Goal: Task Accomplishment & Management: Complete application form

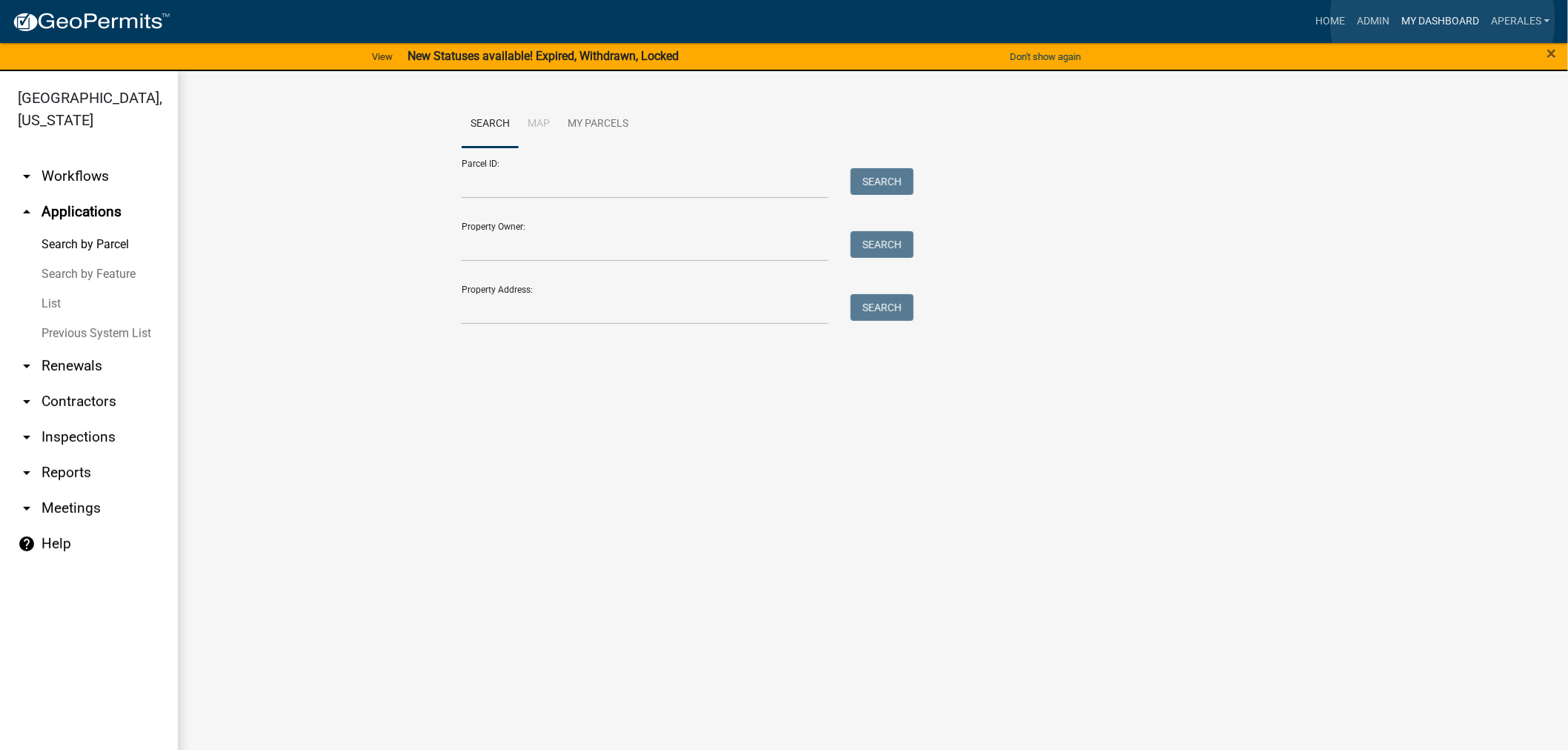
click at [1443, 20] on link "My Dashboard" at bounding box center [1441, 22] width 89 height 28
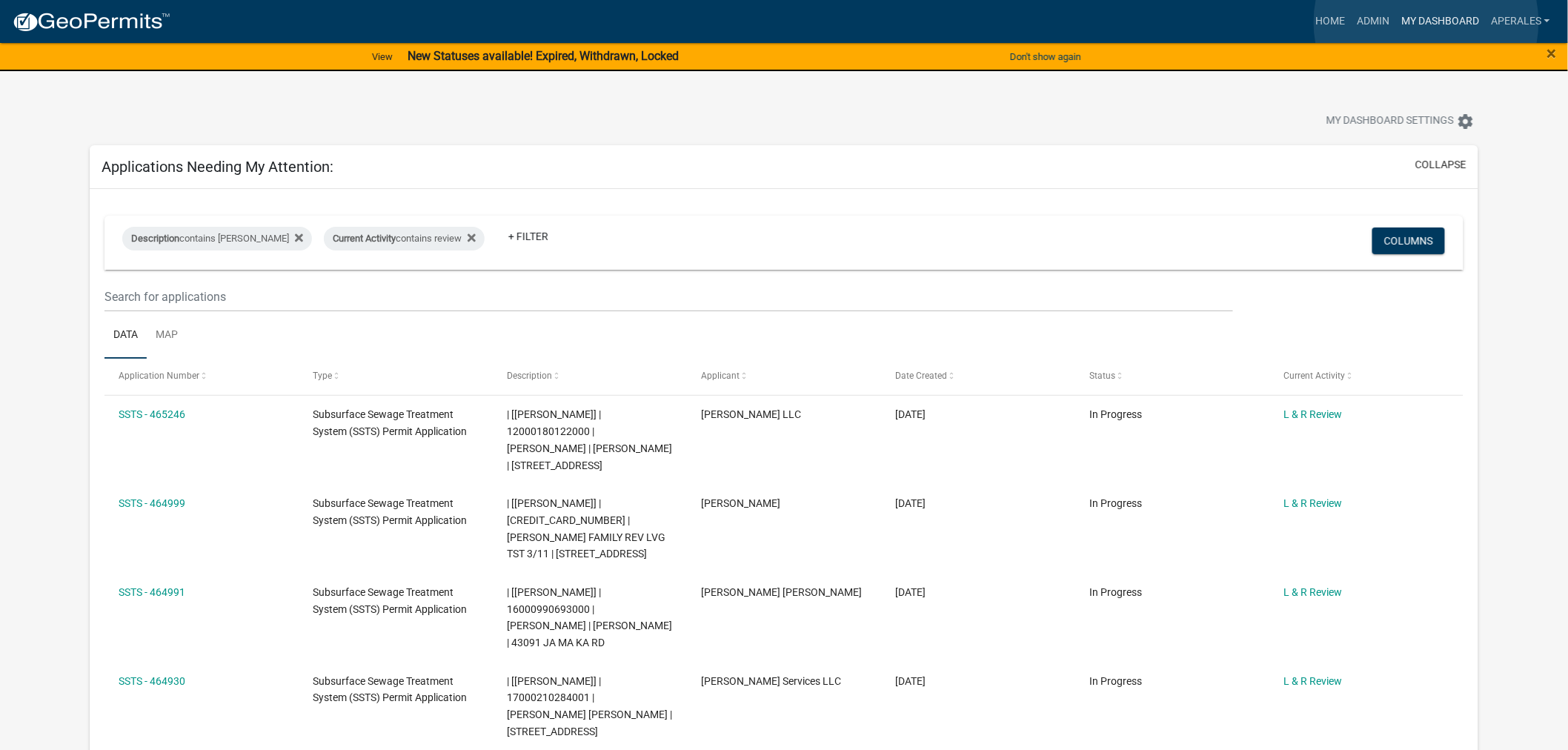
click at [1426, 22] on link "My Dashboard" at bounding box center [1441, 22] width 89 height 28
click at [1412, 27] on link "My Dashboard" at bounding box center [1441, 22] width 89 height 28
click at [1370, 18] on link "Admin" at bounding box center [1373, 22] width 45 height 28
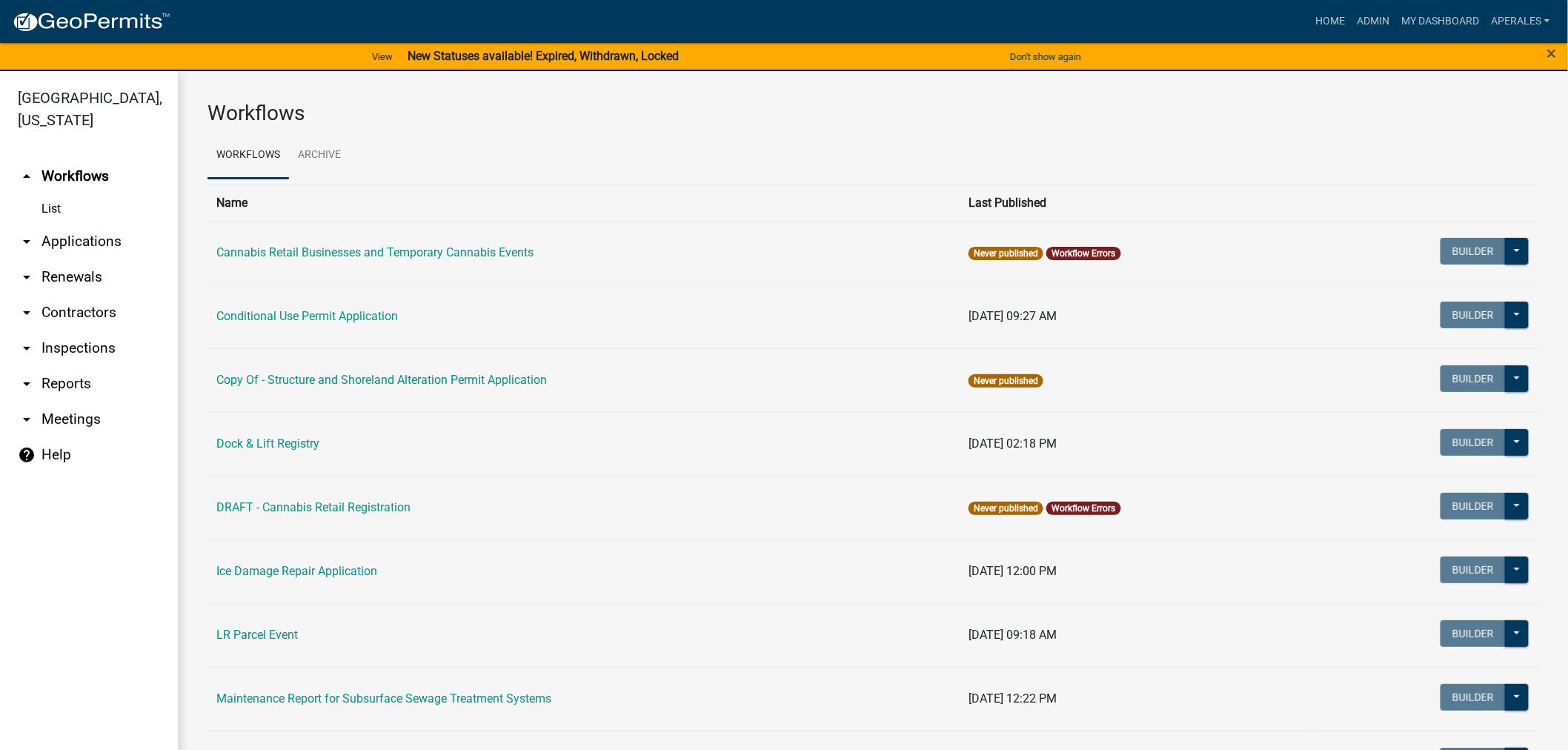
click at [57, 242] on link "arrow_drop_down Applications" at bounding box center [89, 241] width 178 height 36
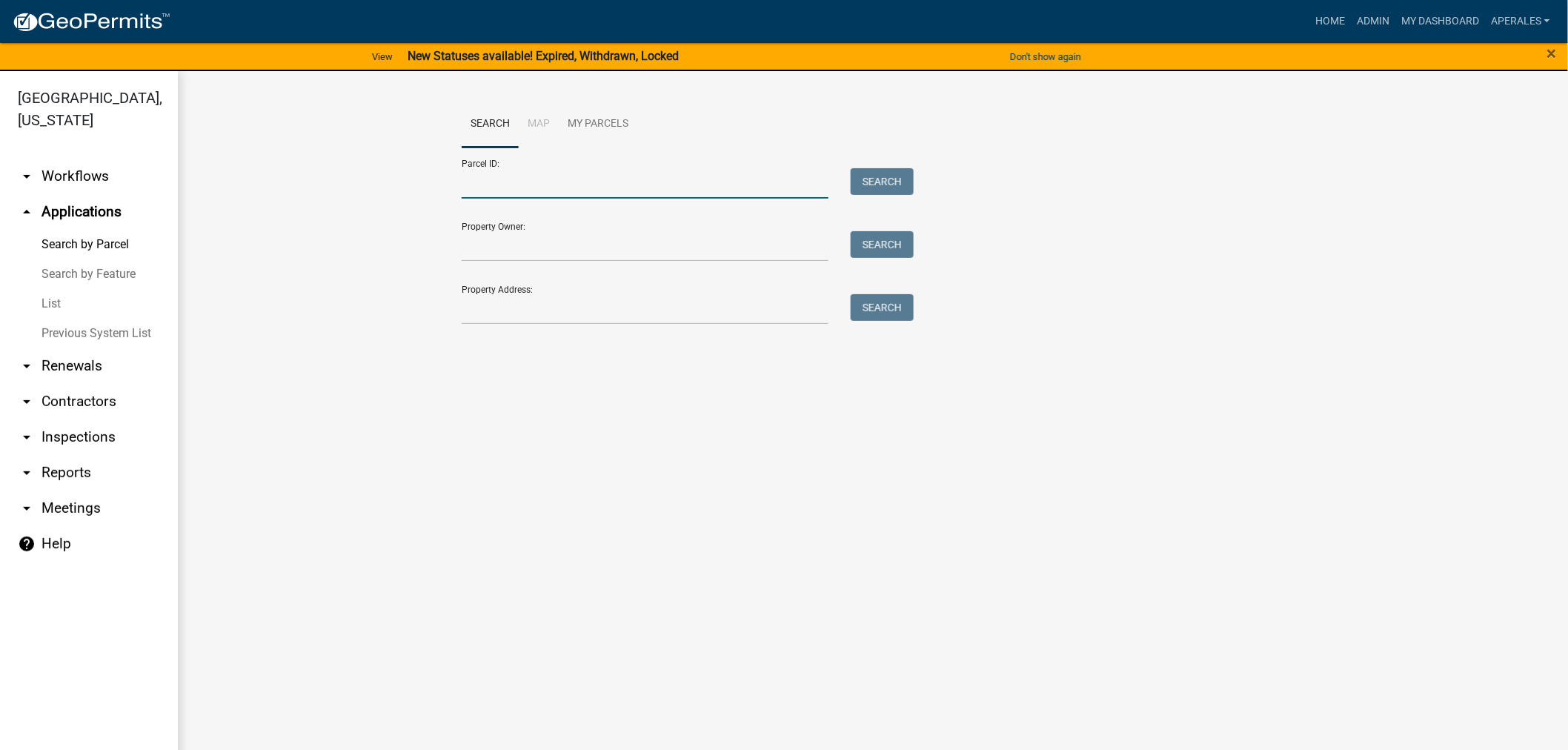
click at [550, 175] on input "Parcel ID:" at bounding box center [645, 183] width 367 height 31
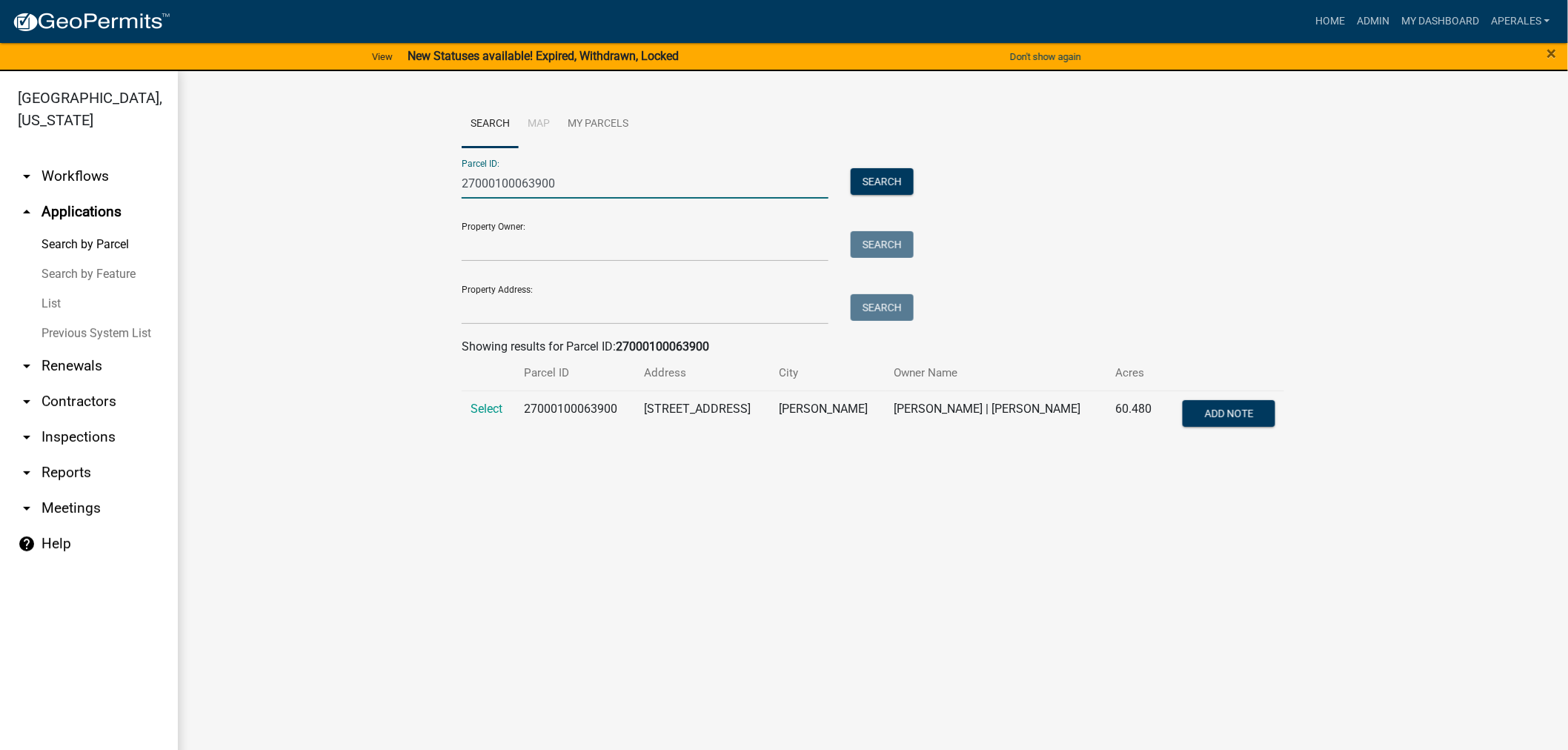
type input "27000100063900"
click at [505, 408] on td "Select" at bounding box center [488, 415] width 53 height 49
click at [495, 410] on span "Select" at bounding box center [487, 408] width 31 height 14
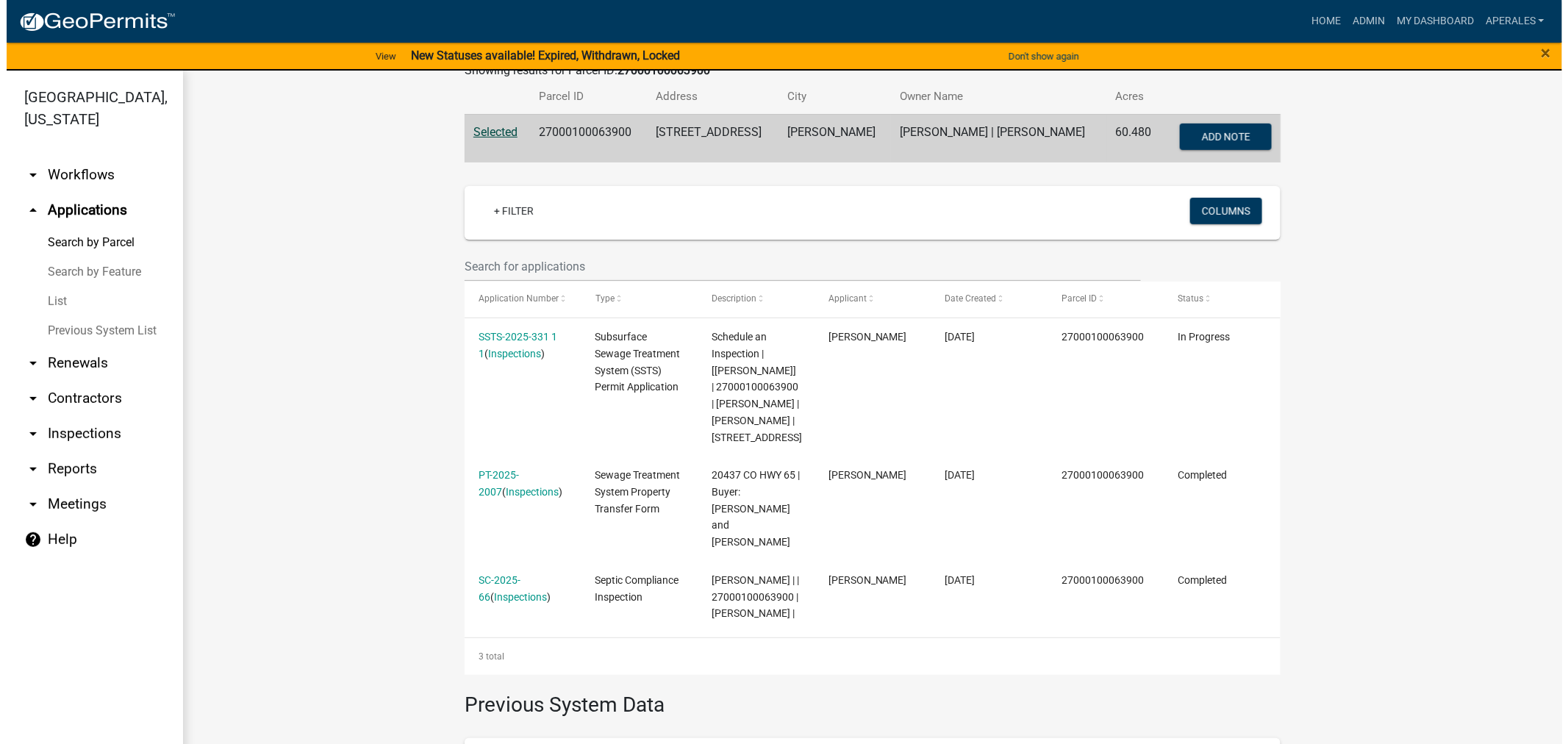
scroll to position [327, 0]
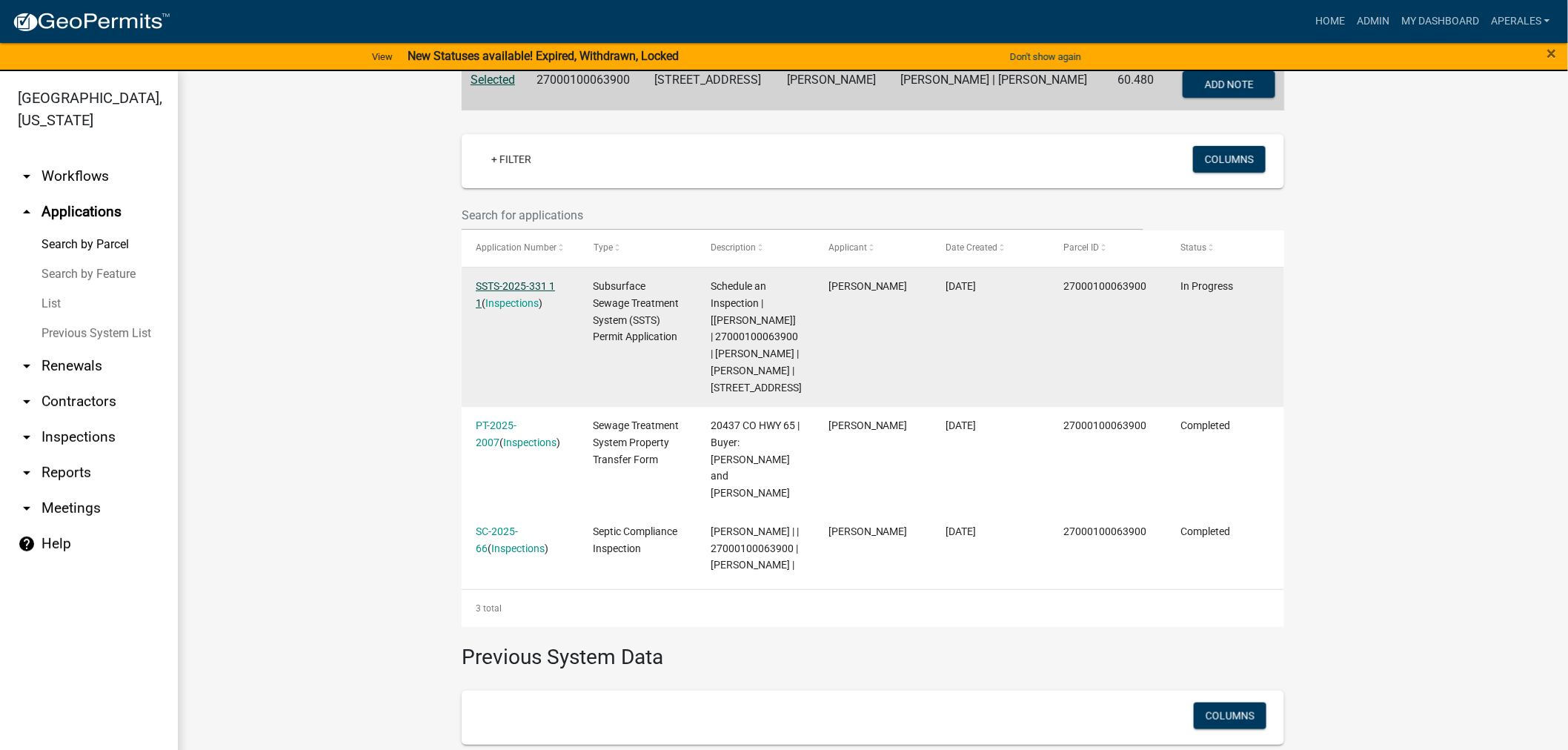
click at [535, 283] on link "SSTS-2025-331 1 1" at bounding box center [516, 294] width 79 height 29
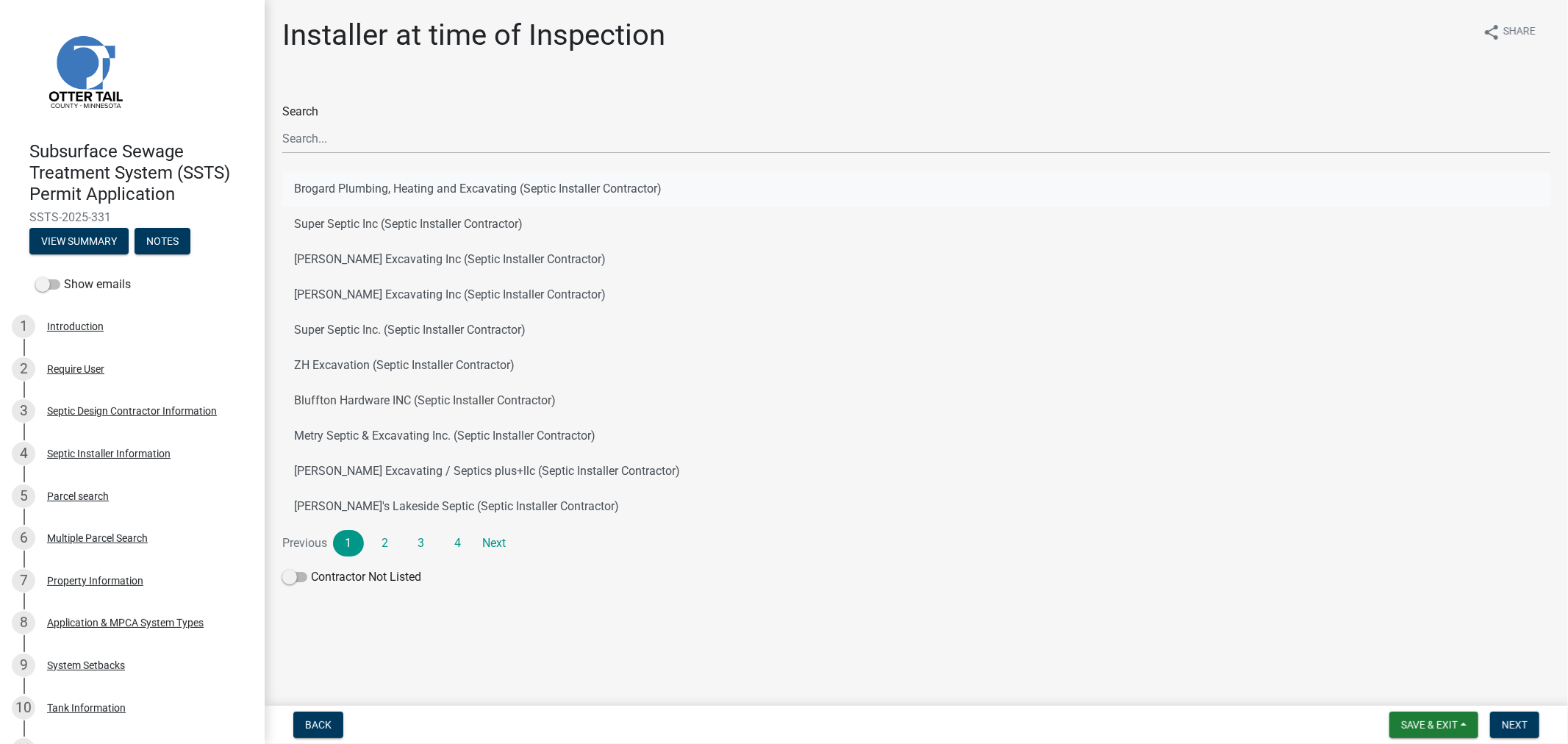
click at [304, 189] on button "Brogard Plumbing, Heating and Excavating (Septic Installer Contractor)" at bounding box center [916, 189] width 1268 height 35
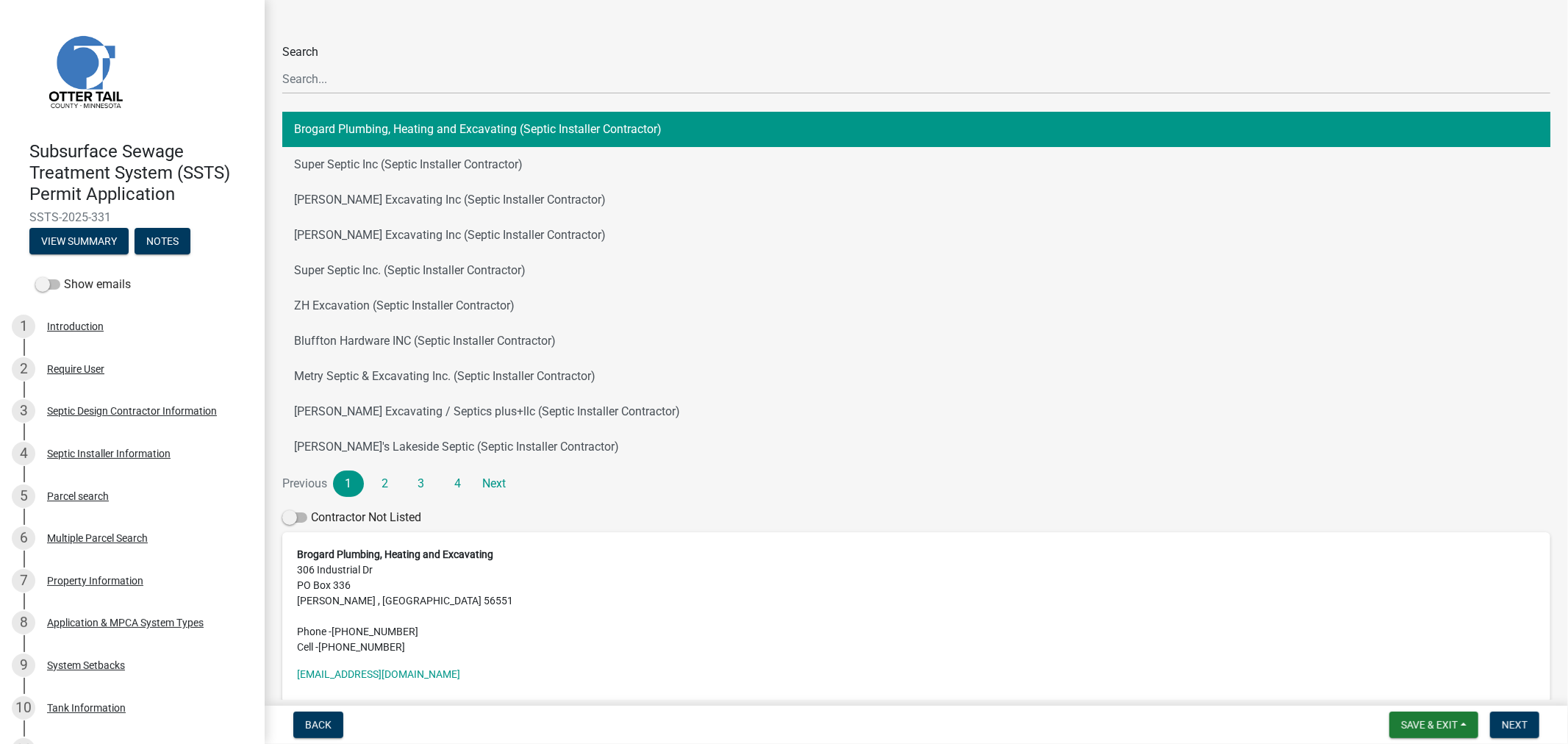
scroll to position [136, 0]
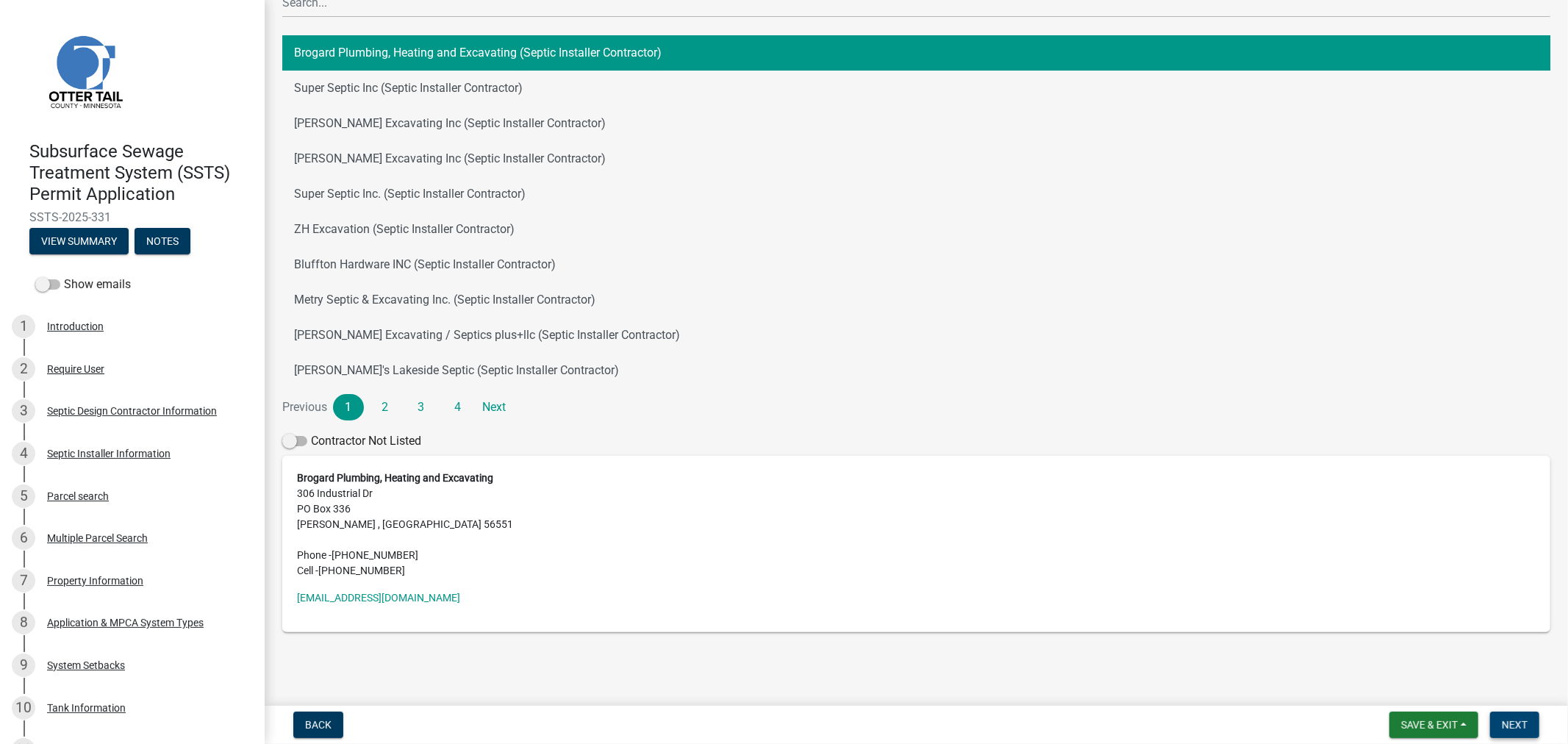
click at [1502, 732] on button "Next" at bounding box center [1515, 725] width 49 height 26
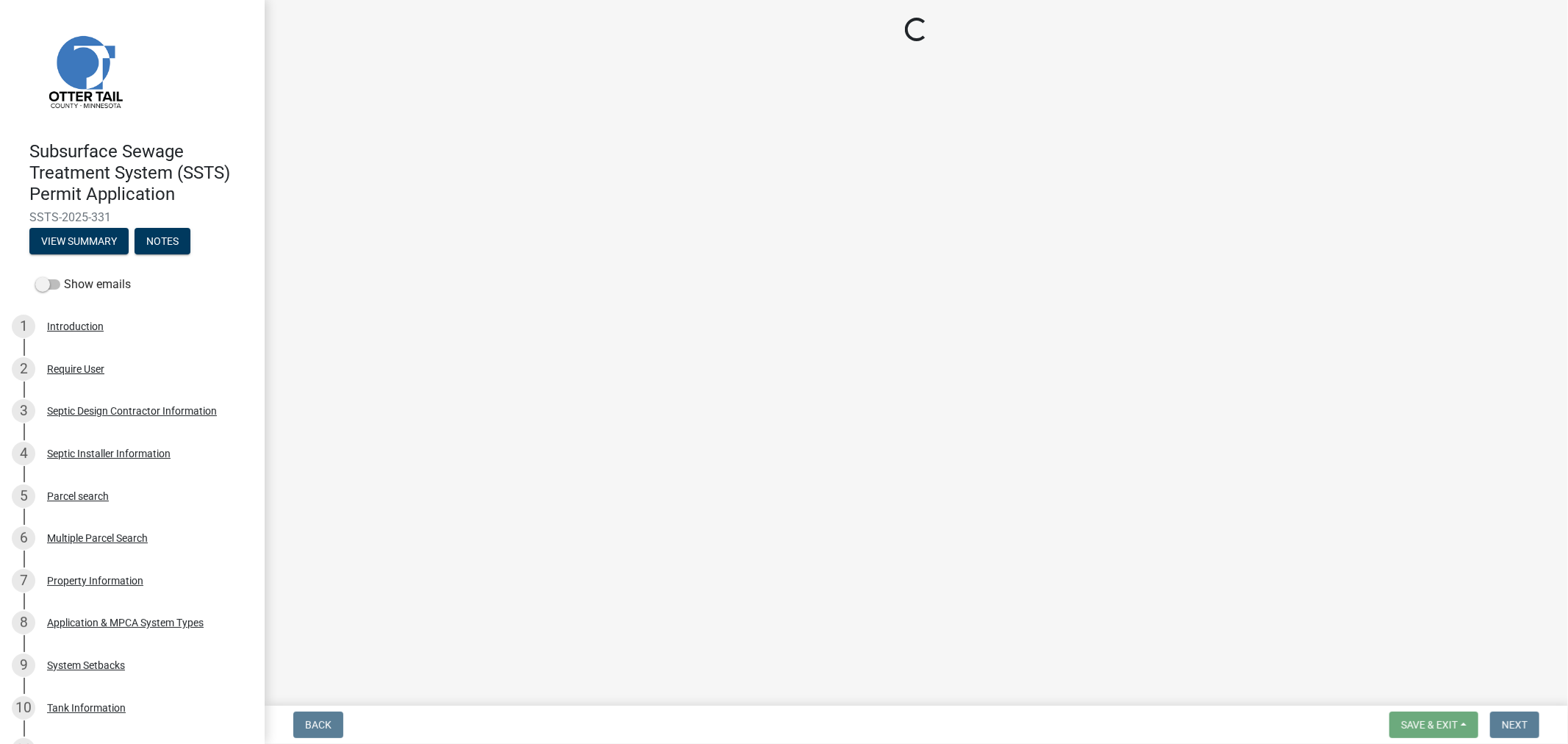
select select "710d5f49-2663-4e73-9718-d0c4e189f5ed"
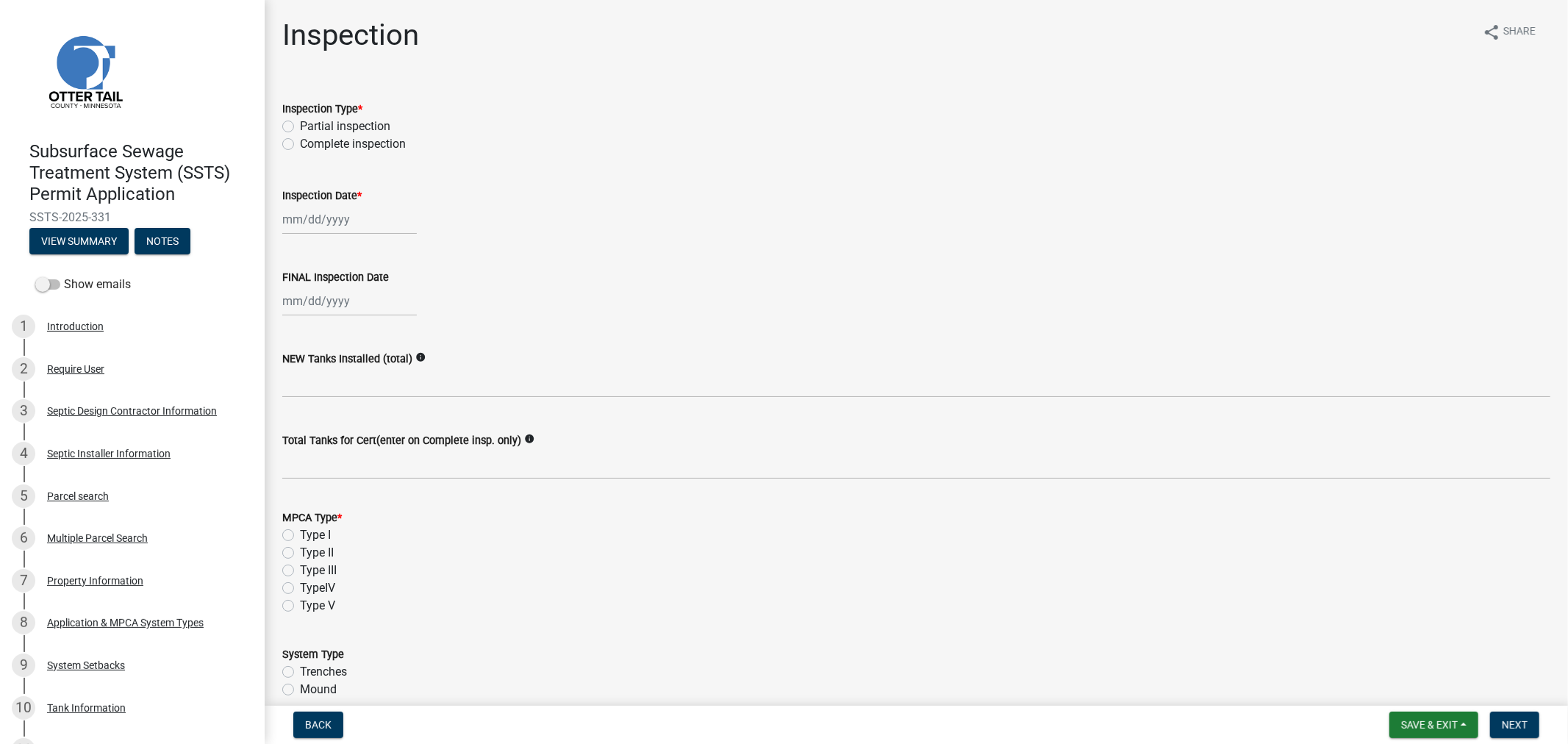
click at [300, 142] on label "Complete inspection" at bounding box center [352, 144] width 106 height 17
click at [300, 142] on input "Complete inspection" at bounding box center [305, 140] width 10 height 10
radio input "true"
select select "8"
select select "2025"
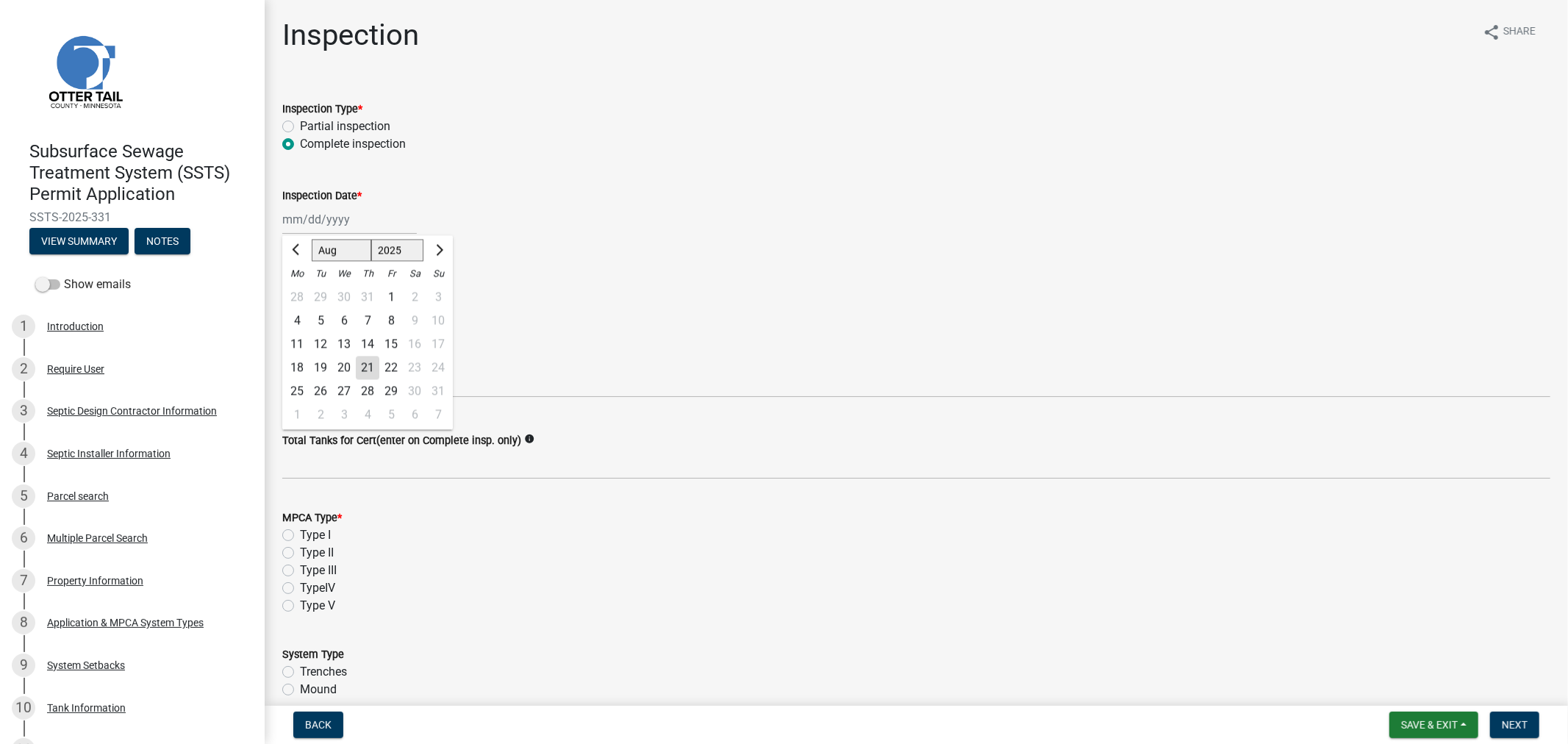
click at [334, 221] on div "Jan Feb Mar Apr May Jun Jul Aug Sep Oct Nov Dec 1525 1526 1527 1528 1529 1530 1…" at bounding box center [350, 219] width 135 height 30
click at [369, 361] on div "21" at bounding box center [367, 367] width 24 height 24
type input "08/21/2025"
click at [335, 301] on div at bounding box center [350, 301] width 135 height 30
select select "8"
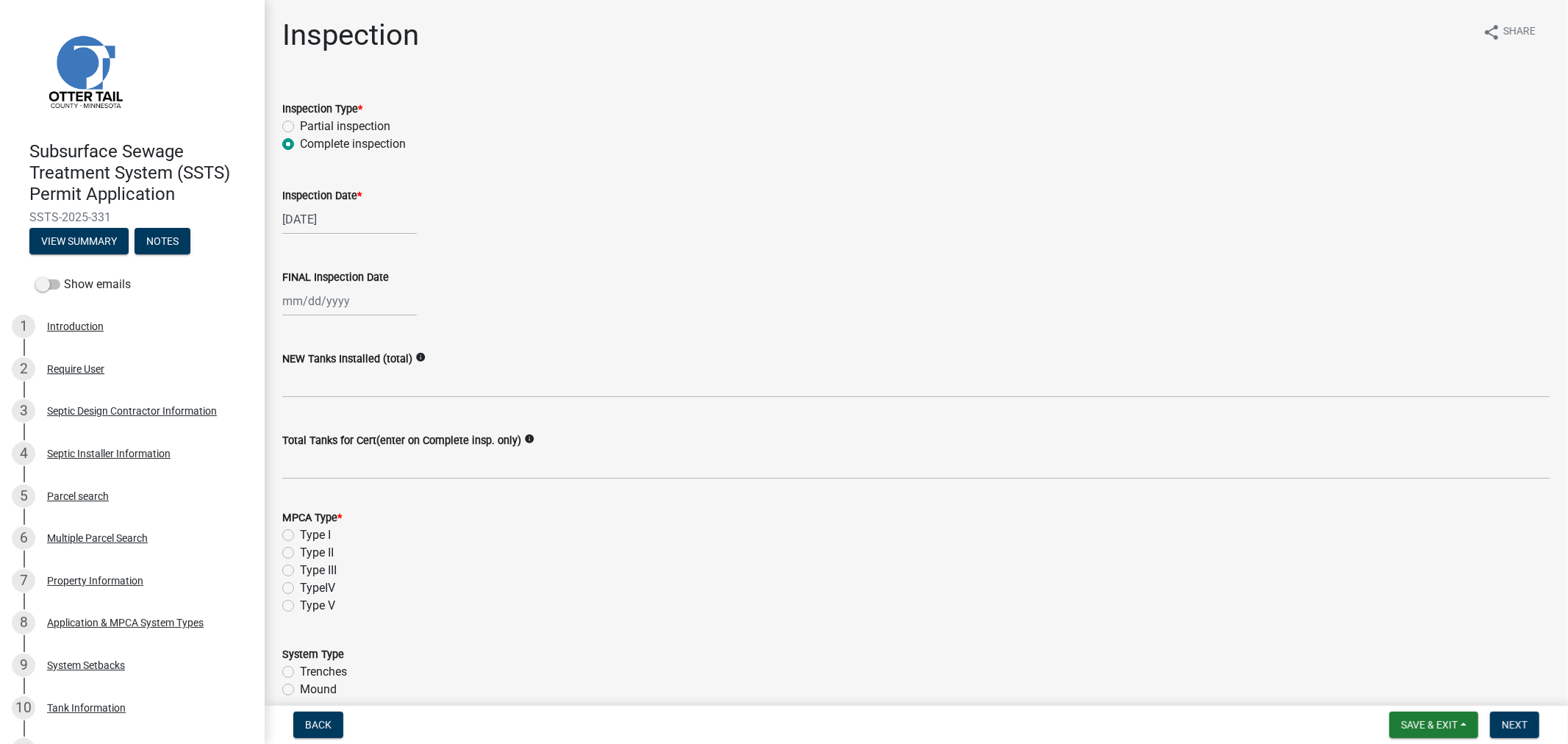
select select "2025"
click at [366, 444] on div "21" at bounding box center [367, 449] width 24 height 24
type input "08/21/2025"
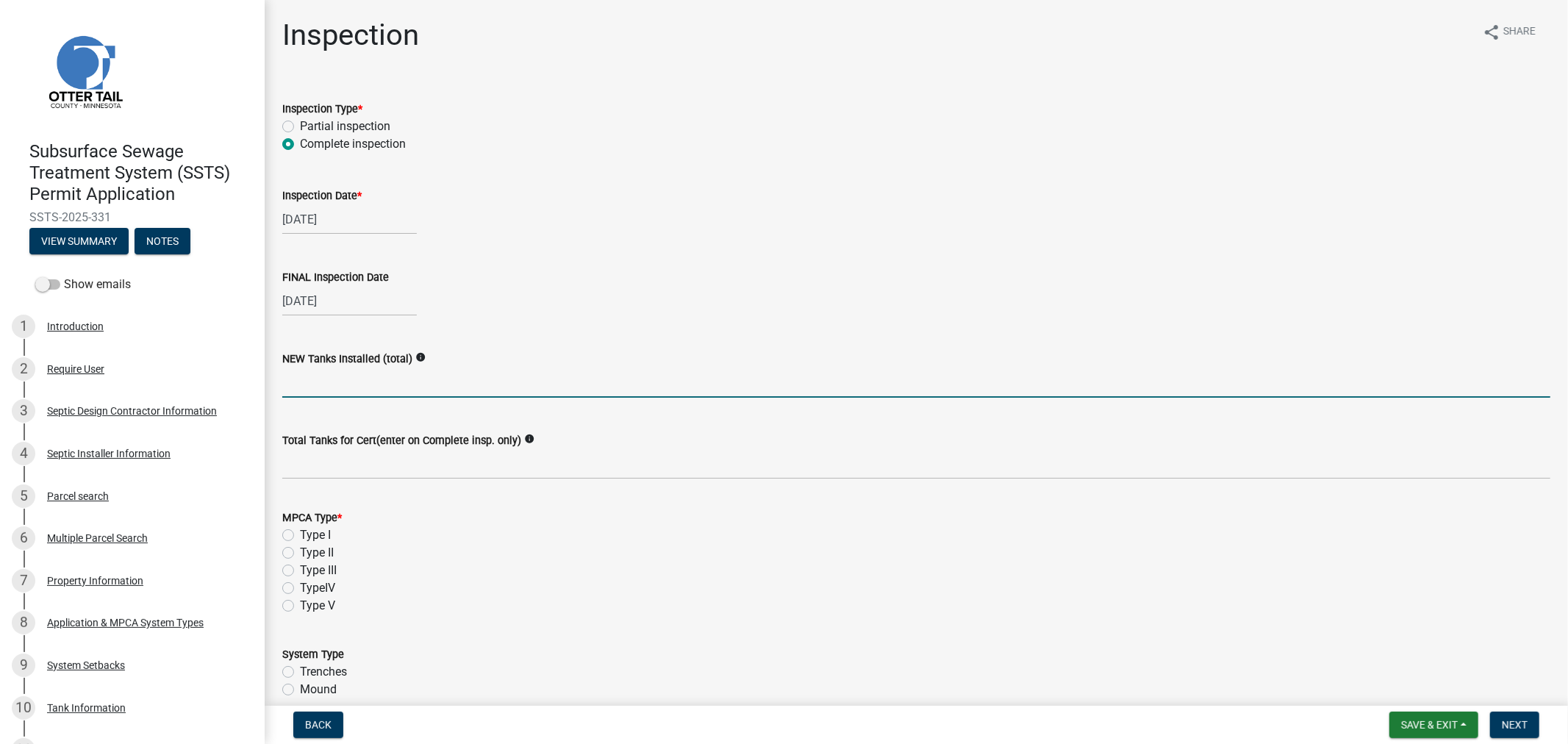
click at [341, 388] on input "text" at bounding box center [916, 383] width 1268 height 30
type input "1"
click at [333, 480] on wm-data-entity-input "Total Tanks for Cert(enter on Complete insp. only) info" at bounding box center [916, 451] width 1268 height 80
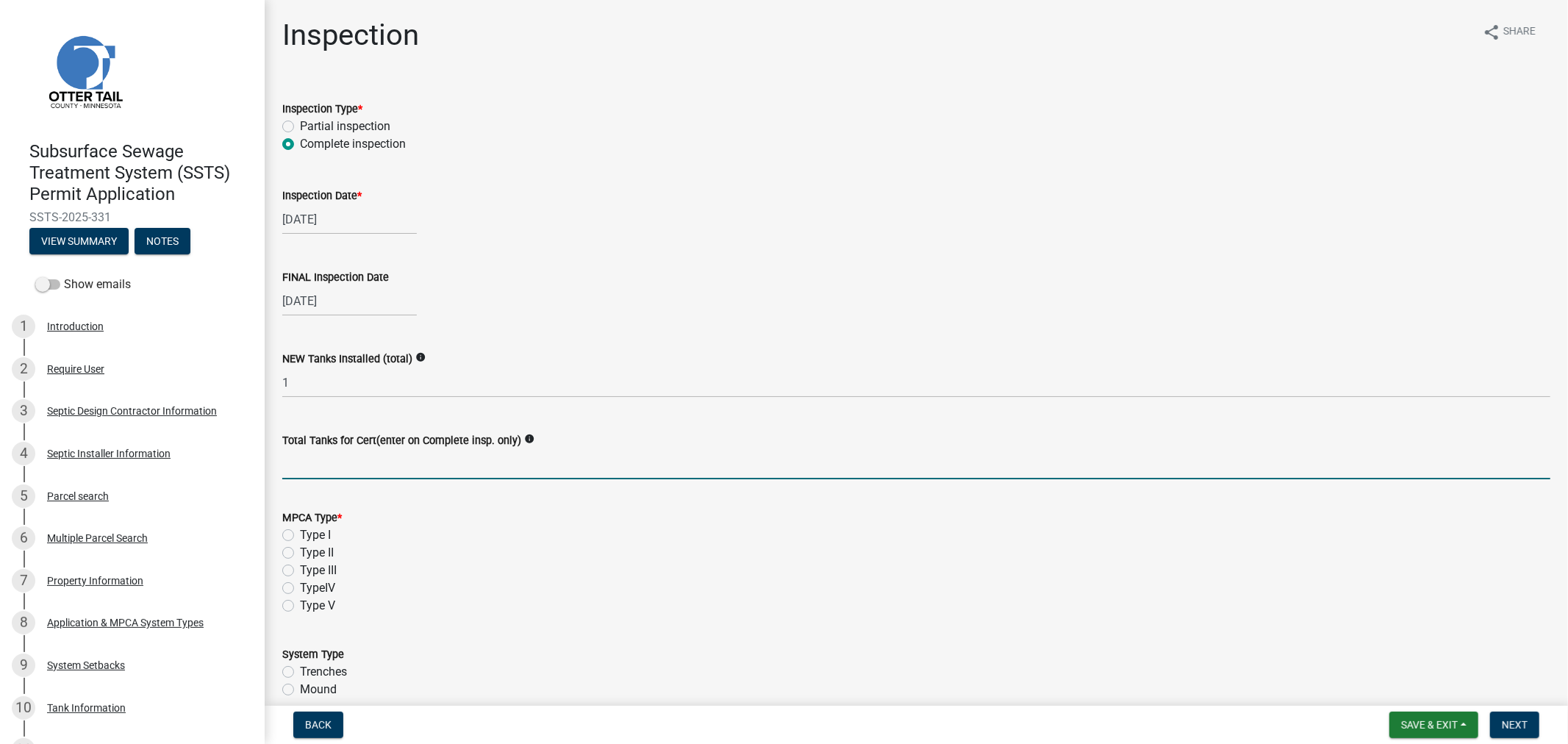
click at [333, 476] on input "Total Tanks for Cert(enter on Complete insp. only)" at bounding box center [916, 464] width 1268 height 30
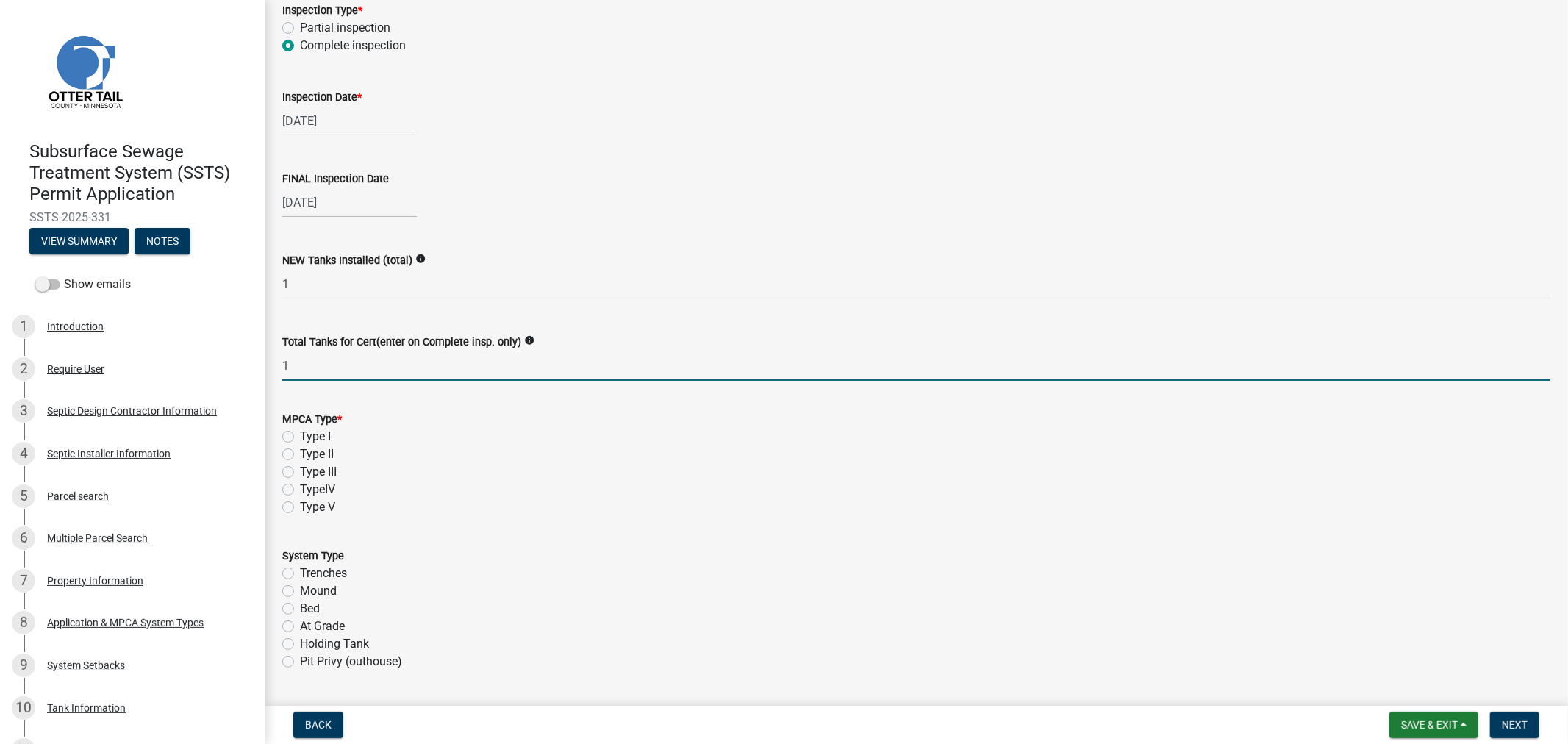
scroll to position [245, 0]
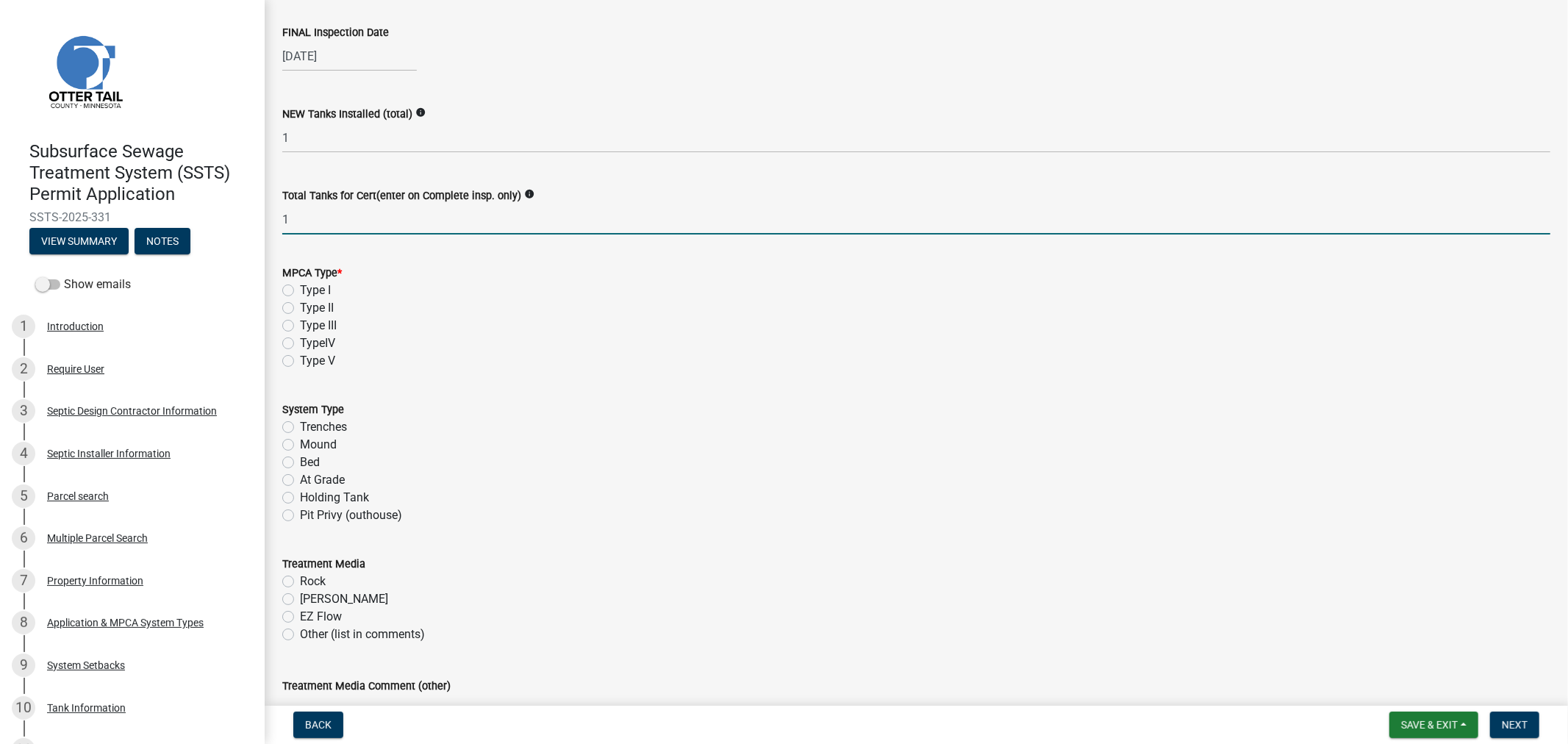
type input "1"
click at [300, 289] on label "Type I" at bounding box center [315, 290] width 31 height 17
click at [300, 289] on input "Type I" at bounding box center [305, 287] width 10 height 10
radio input "true"
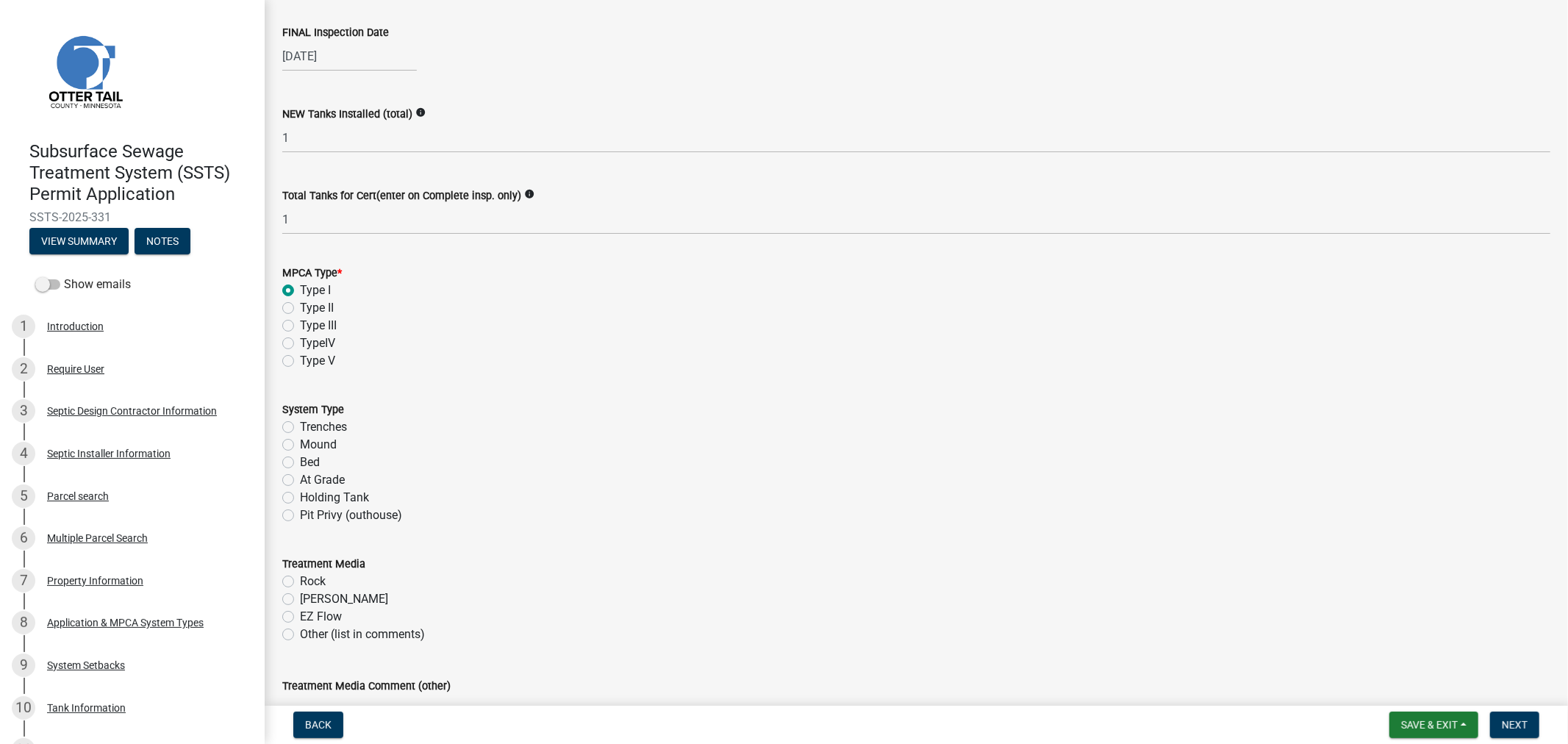
click at [300, 426] on label "Trenches" at bounding box center [323, 426] width 47 height 17
click at [300, 426] on input "Trenches" at bounding box center [305, 423] width 10 height 10
radio input "true"
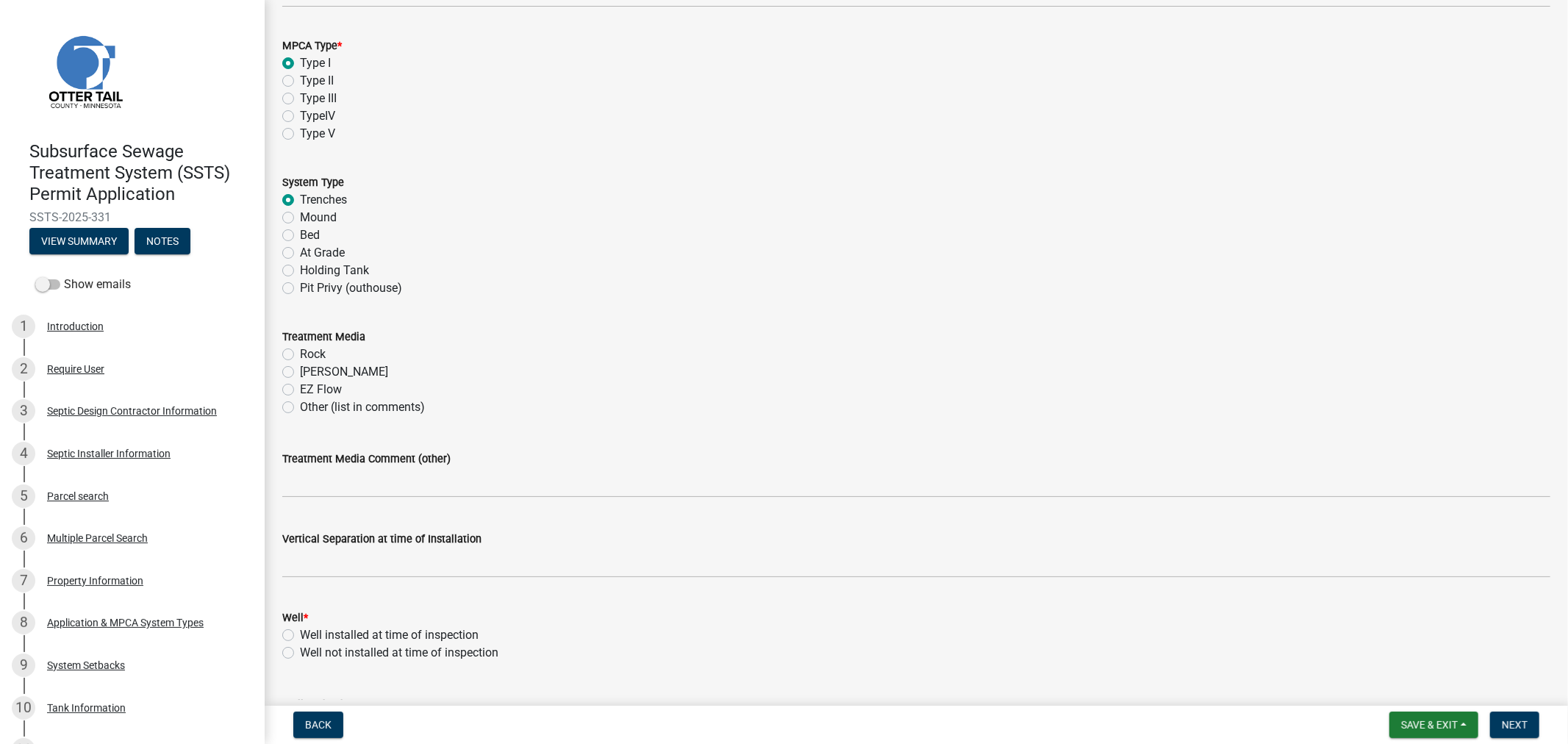
scroll to position [489, 0]
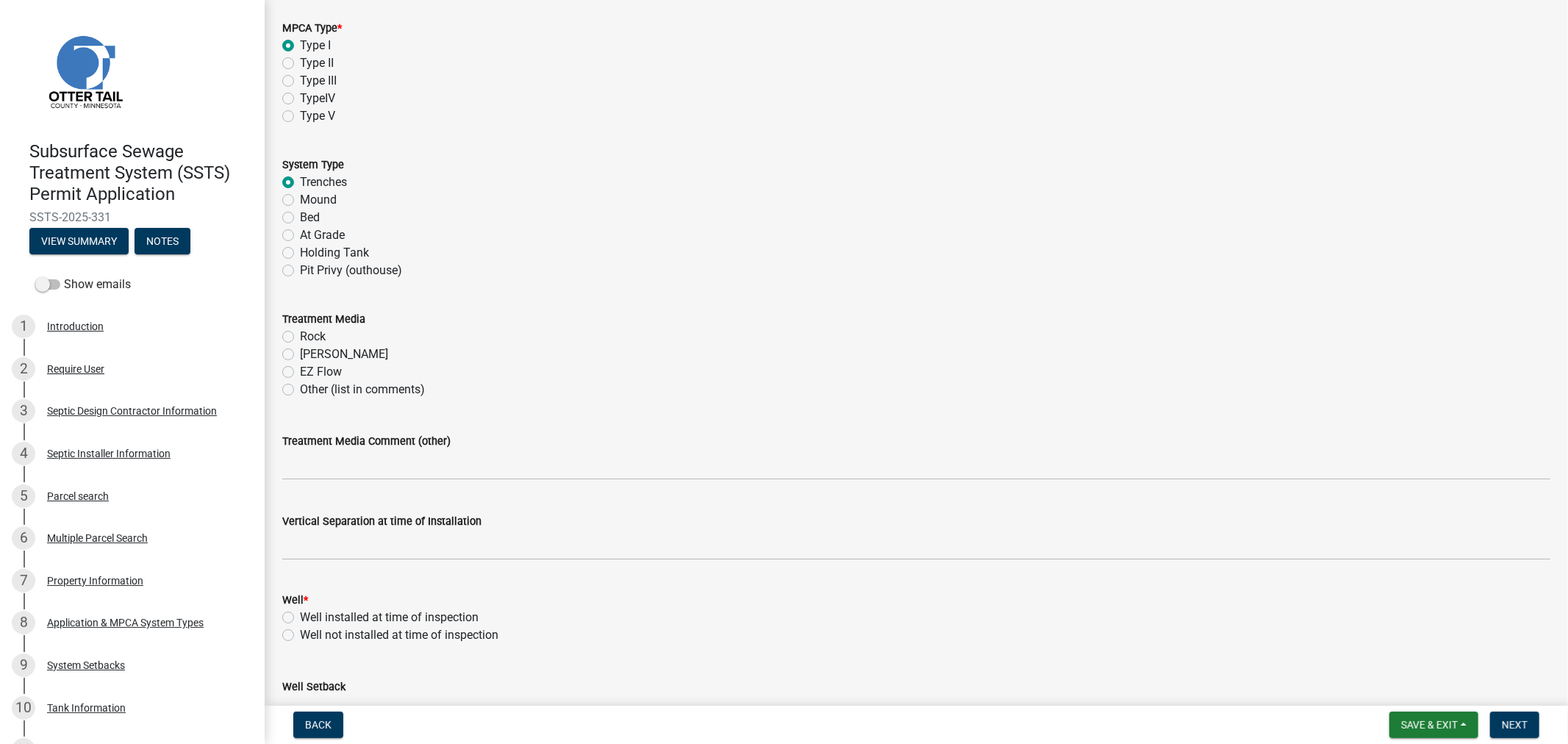
click at [300, 348] on label "Chambers" at bounding box center [343, 354] width 88 height 17
click at [300, 348] on input "Chambers" at bounding box center [305, 351] width 10 height 10
radio input "true"
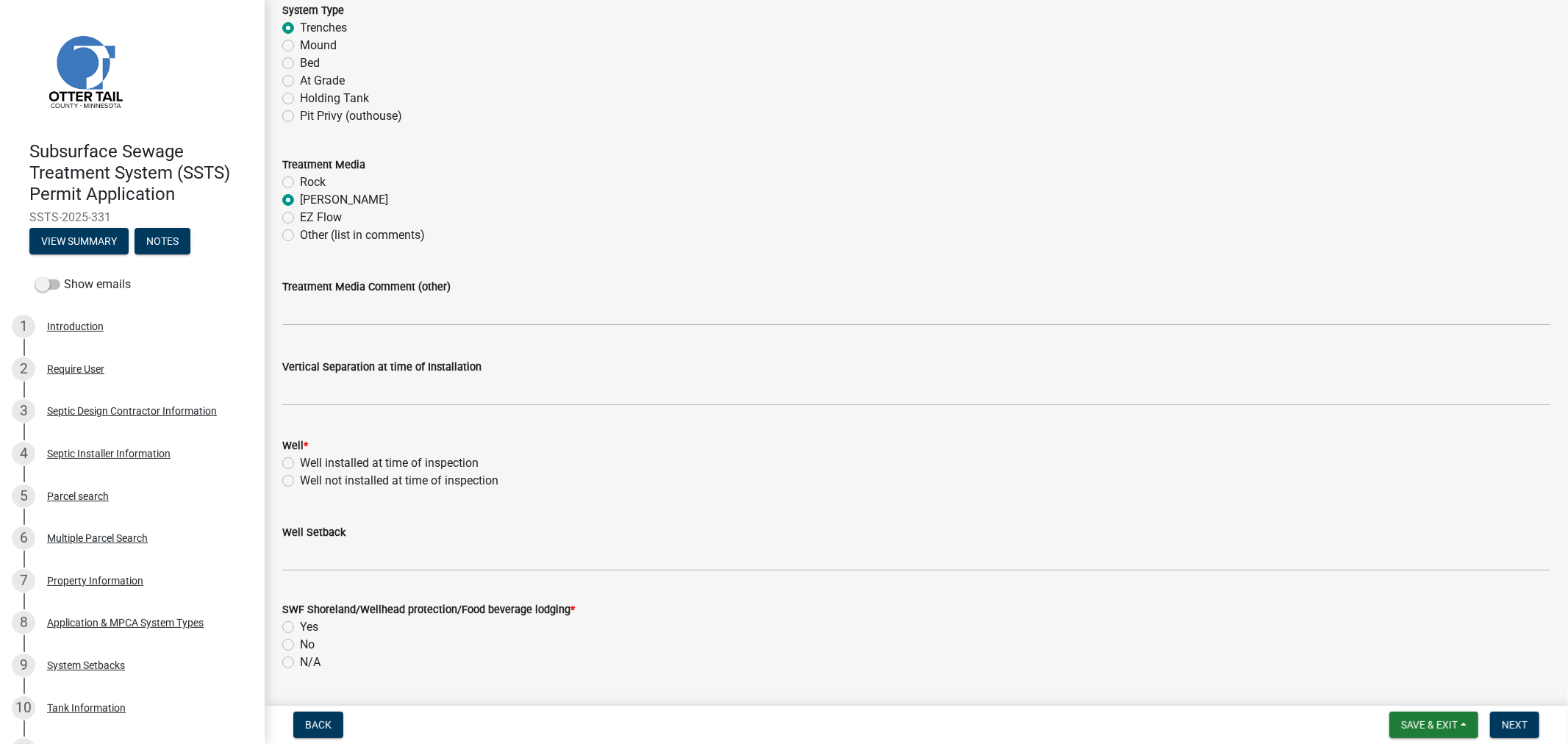
scroll to position [653, 0]
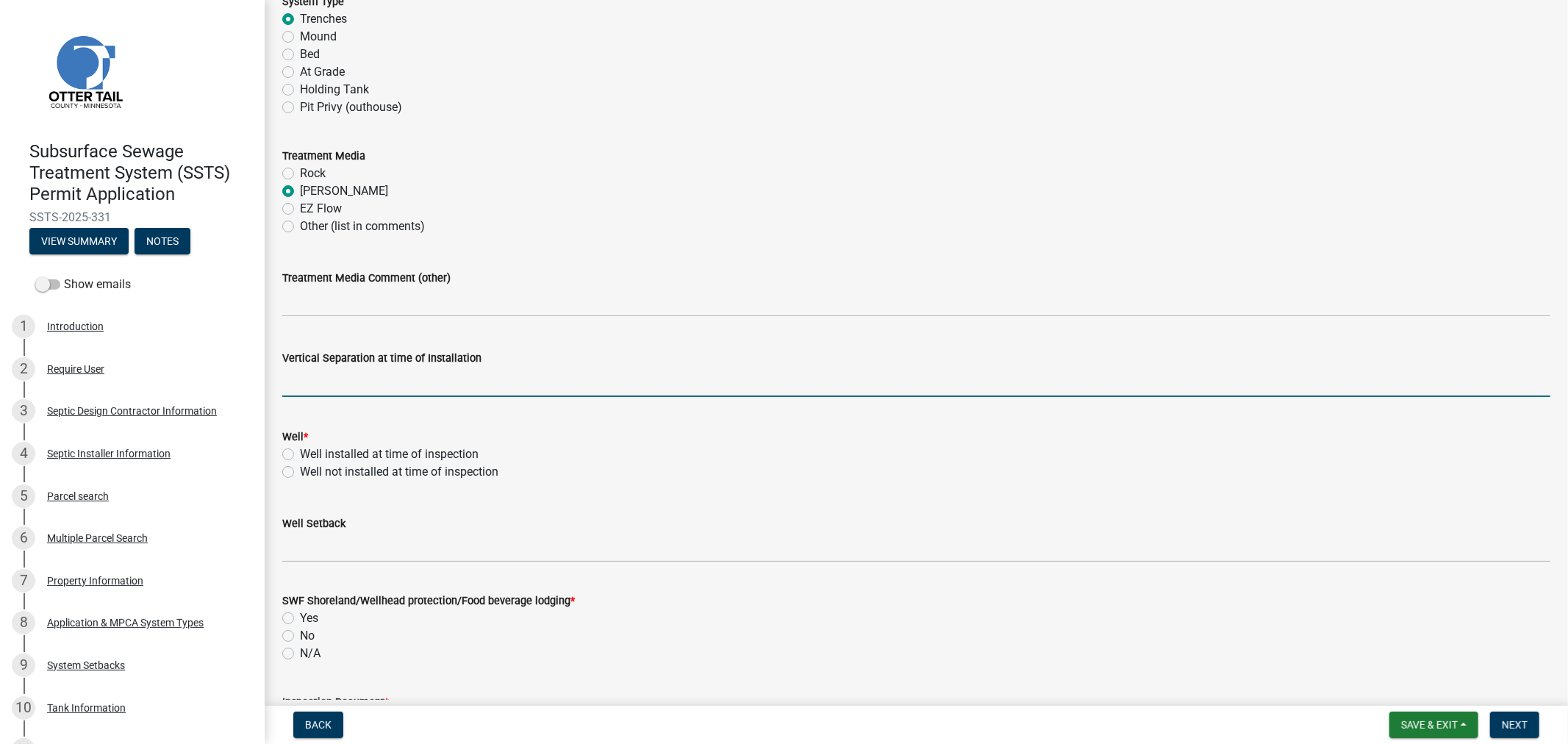
click at [374, 387] on input "text" at bounding box center [916, 382] width 1268 height 30
type input "36"
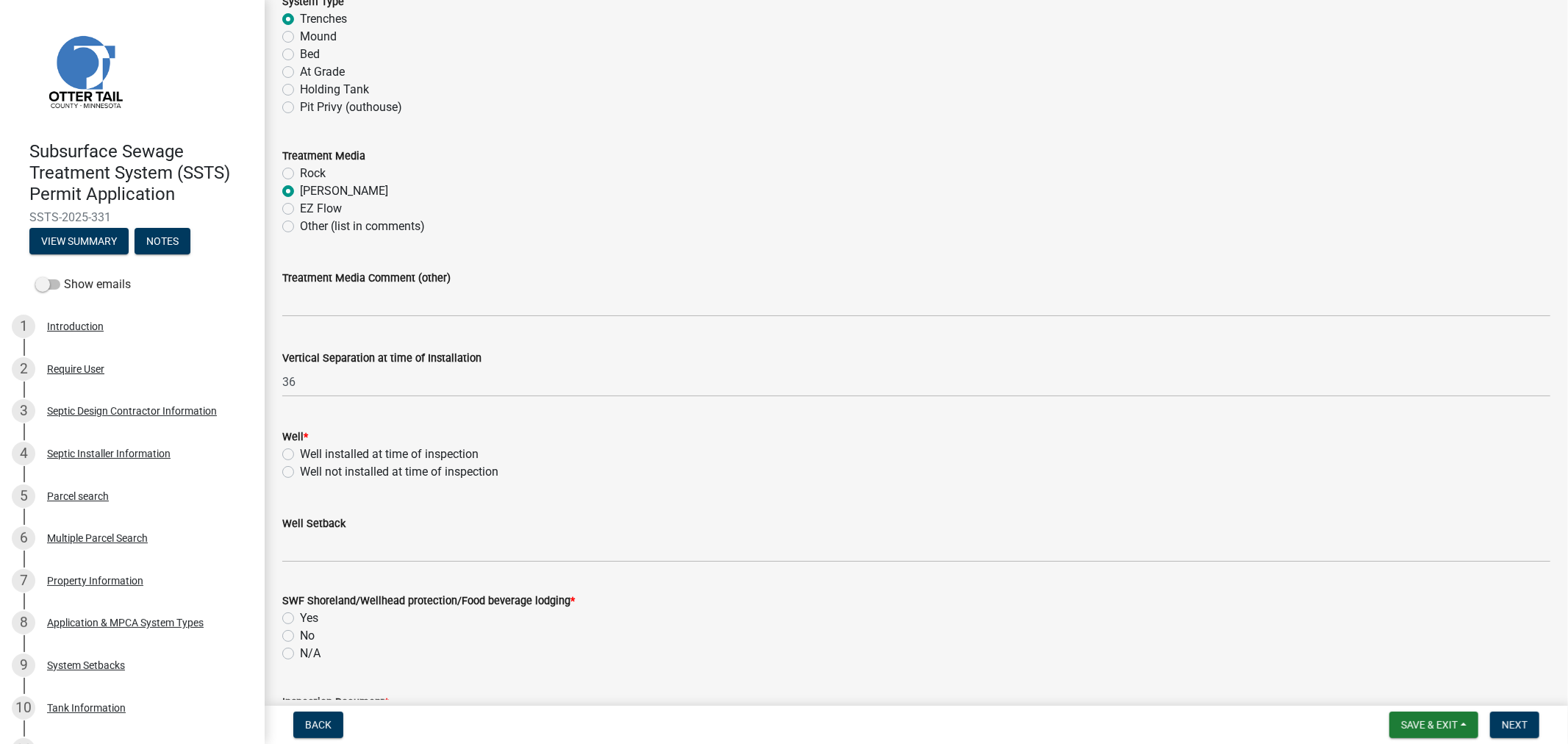
click at [284, 460] on div "Well installed at time of inspection" at bounding box center [916, 454] width 1268 height 17
click at [300, 454] on label "Well installed at time of inspection" at bounding box center [389, 454] width 179 height 17
click at [300, 454] on input "Well installed at time of inspection" at bounding box center [305, 451] width 10 height 10
radio input "true"
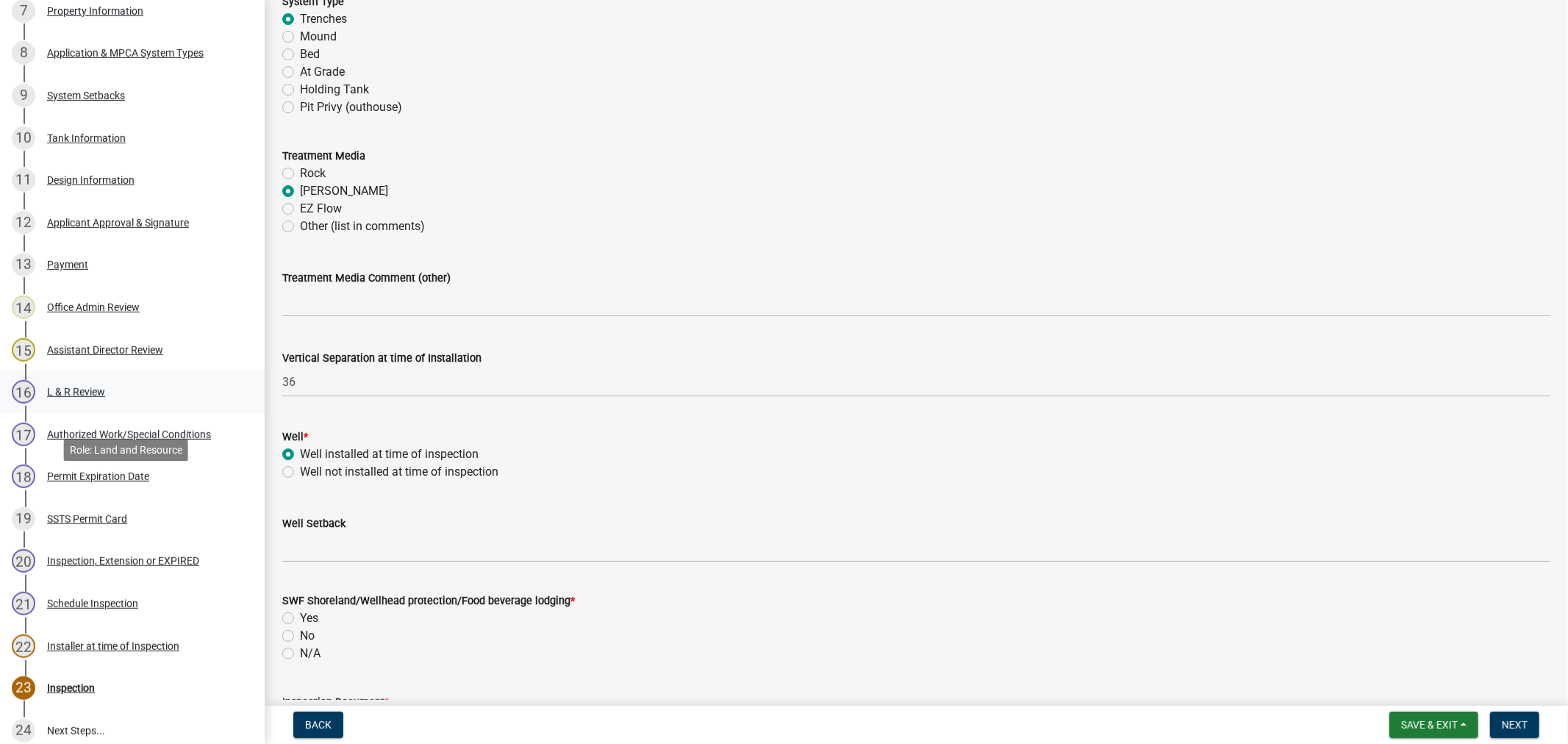
scroll to position [572, 0]
click at [103, 512] on div "SSTS Permit Card" at bounding box center [87, 517] width 80 height 11
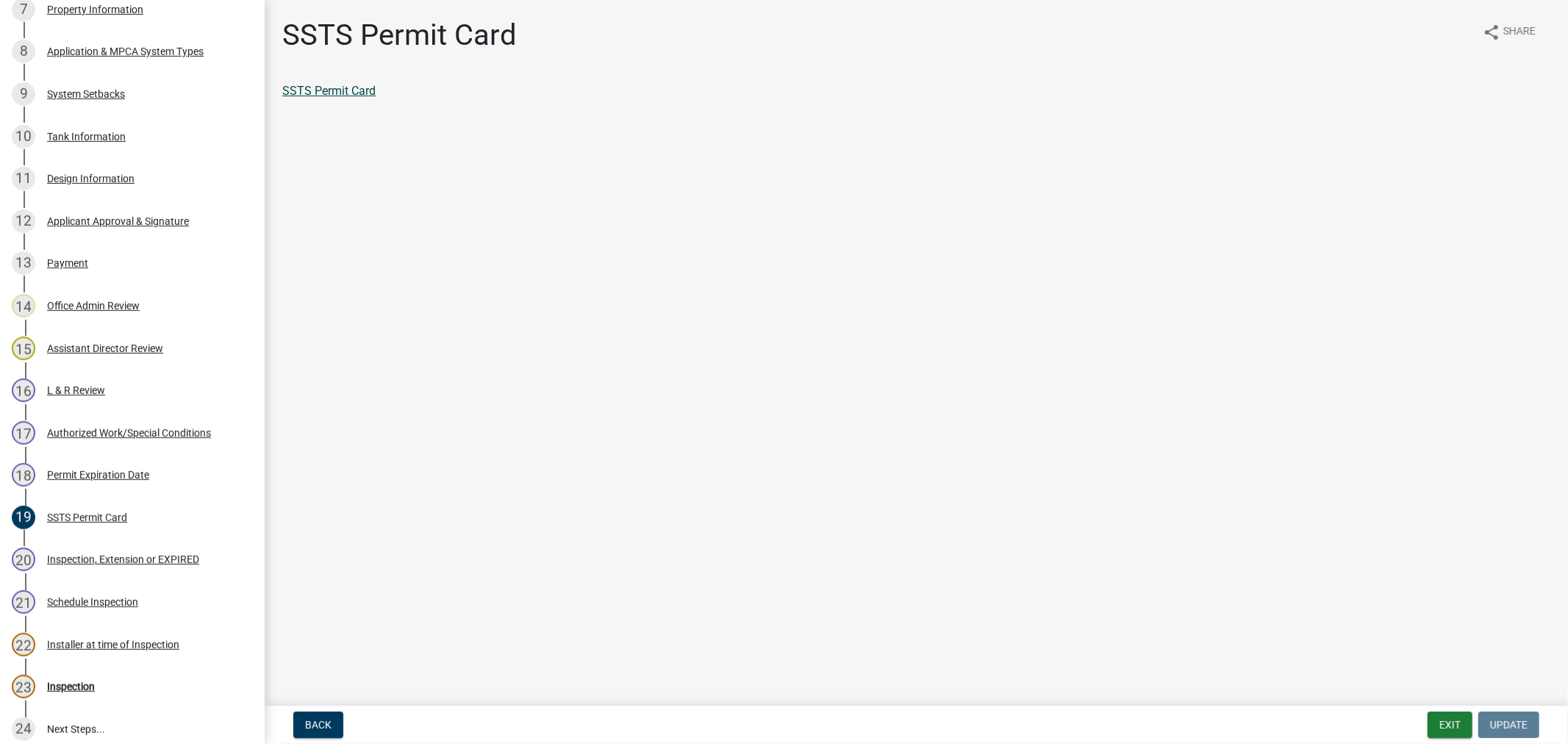
click at [370, 93] on link "SSTS Permit Card" at bounding box center [329, 90] width 94 height 14
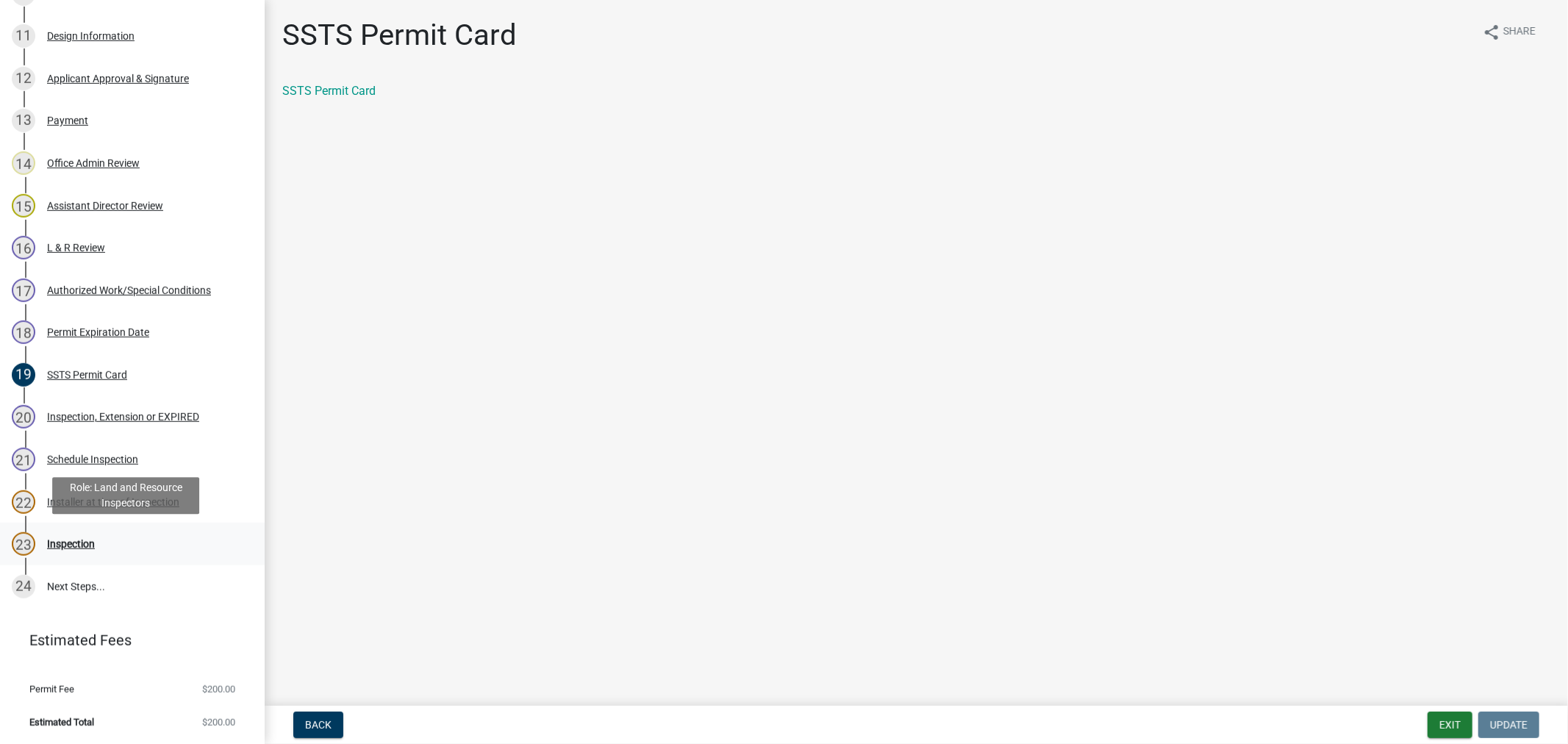
click at [60, 553] on div "23 Inspection" at bounding box center [126, 544] width 229 height 24
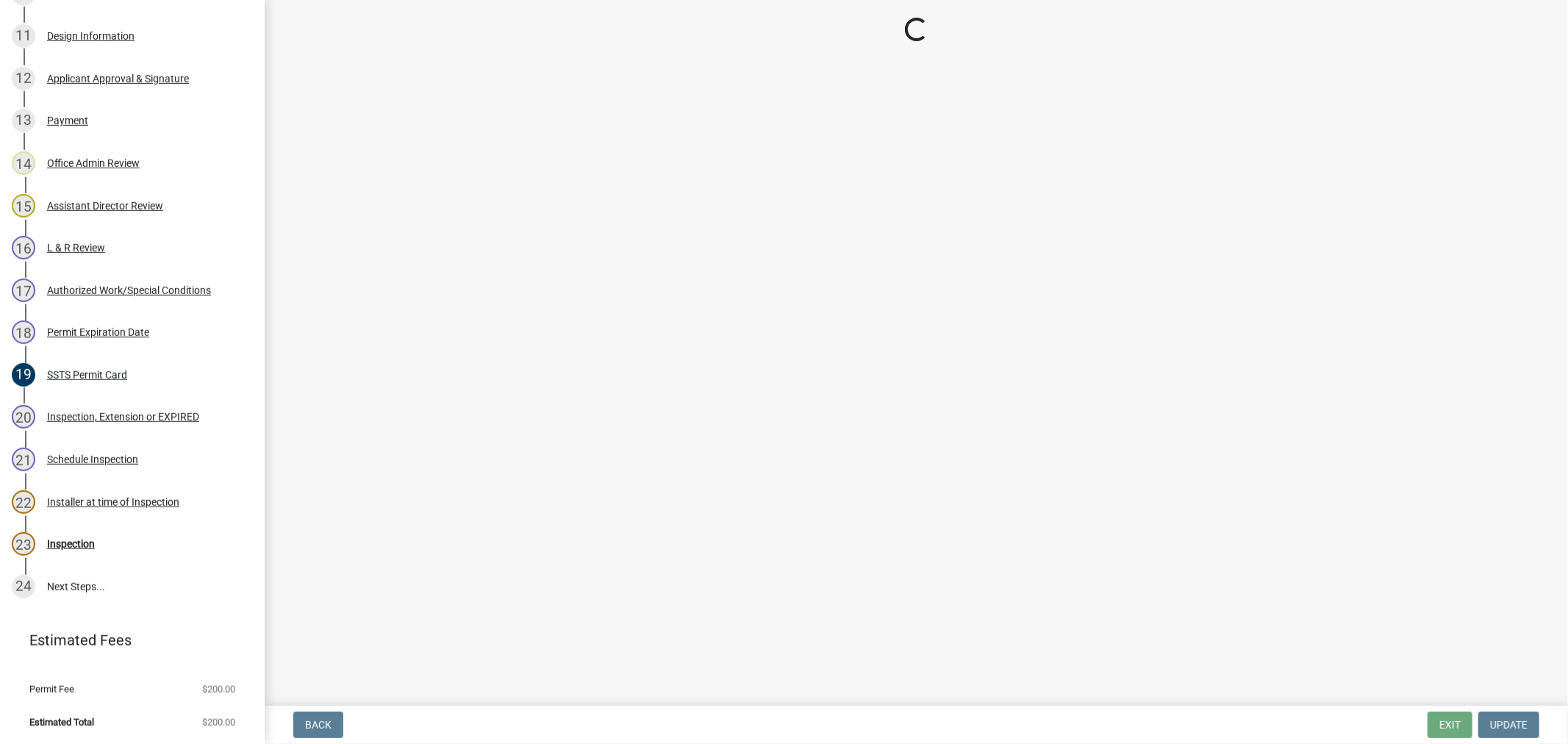
select select "710d5f49-2663-4e73-9718-d0c4e189f5ed"
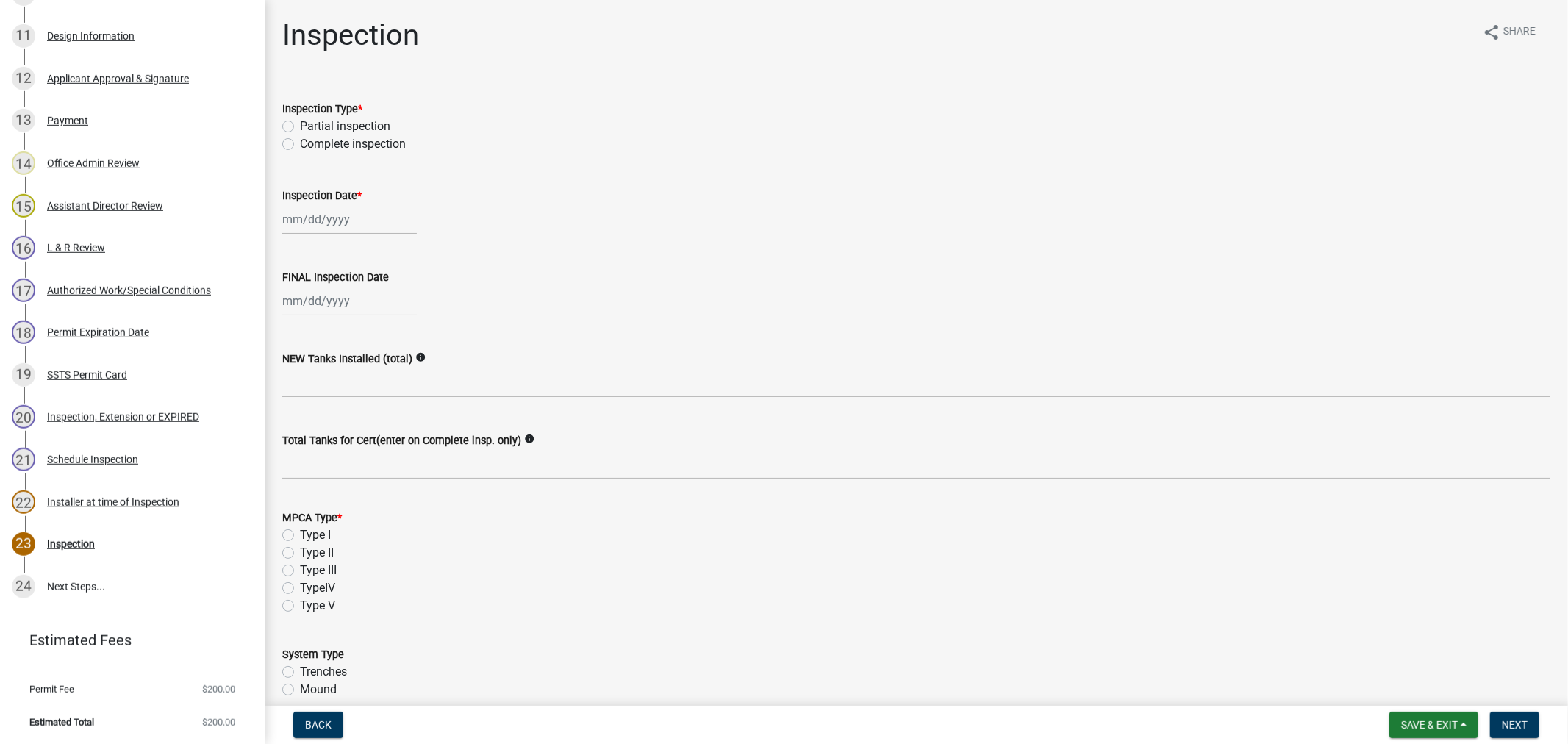
click at [291, 150] on div "Complete inspection" at bounding box center [916, 144] width 1268 height 17
click at [300, 141] on label "Complete inspection" at bounding box center [352, 144] width 106 height 17
click at [300, 141] on input "Complete inspection" at bounding box center [305, 140] width 10 height 10
radio input "true"
click at [303, 215] on div at bounding box center [350, 219] width 135 height 30
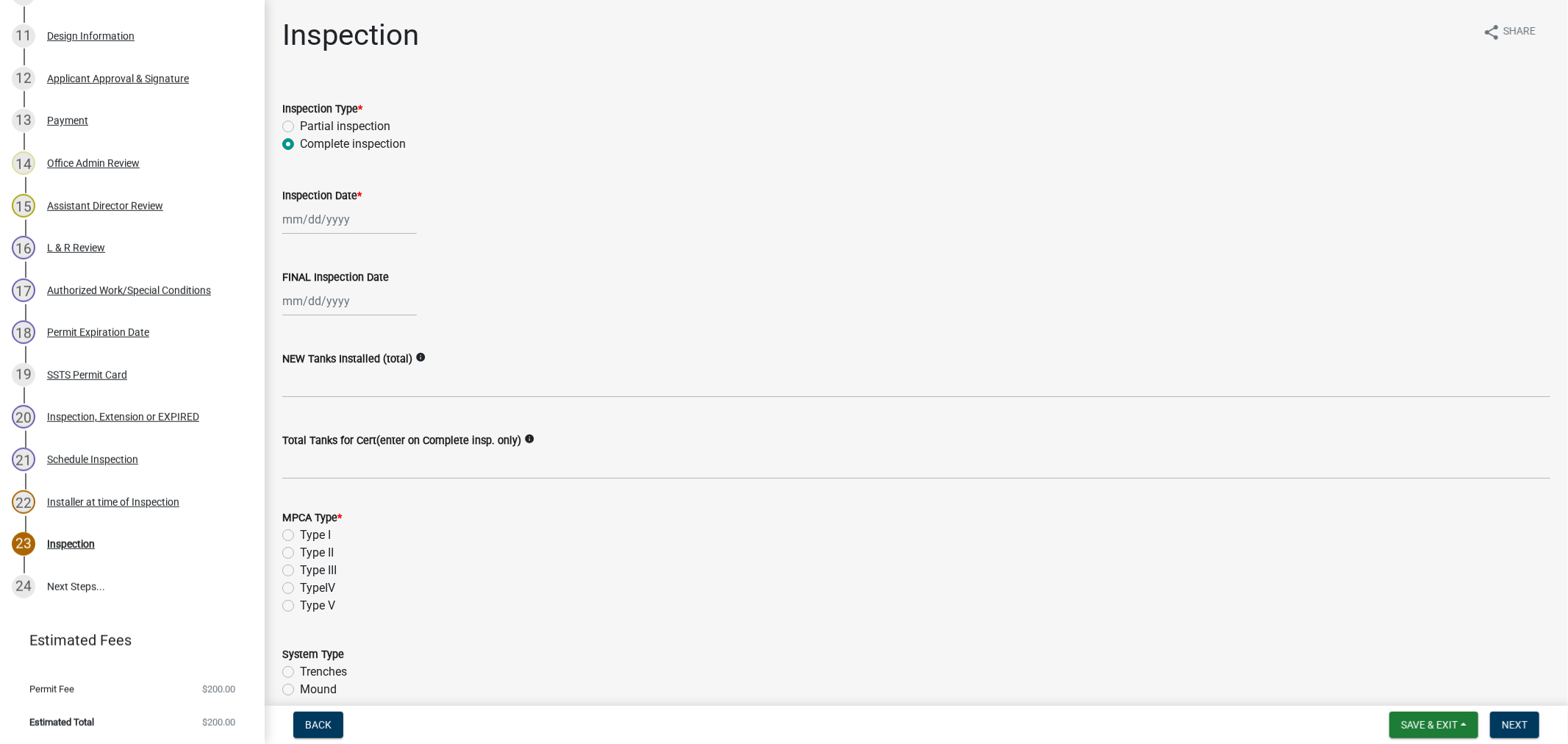
select select "8"
select select "2025"
click at [364, 372] on div "21" at bounding box center [367, 367] width 24 height 24
type input "08/21/2025"
select select "8"
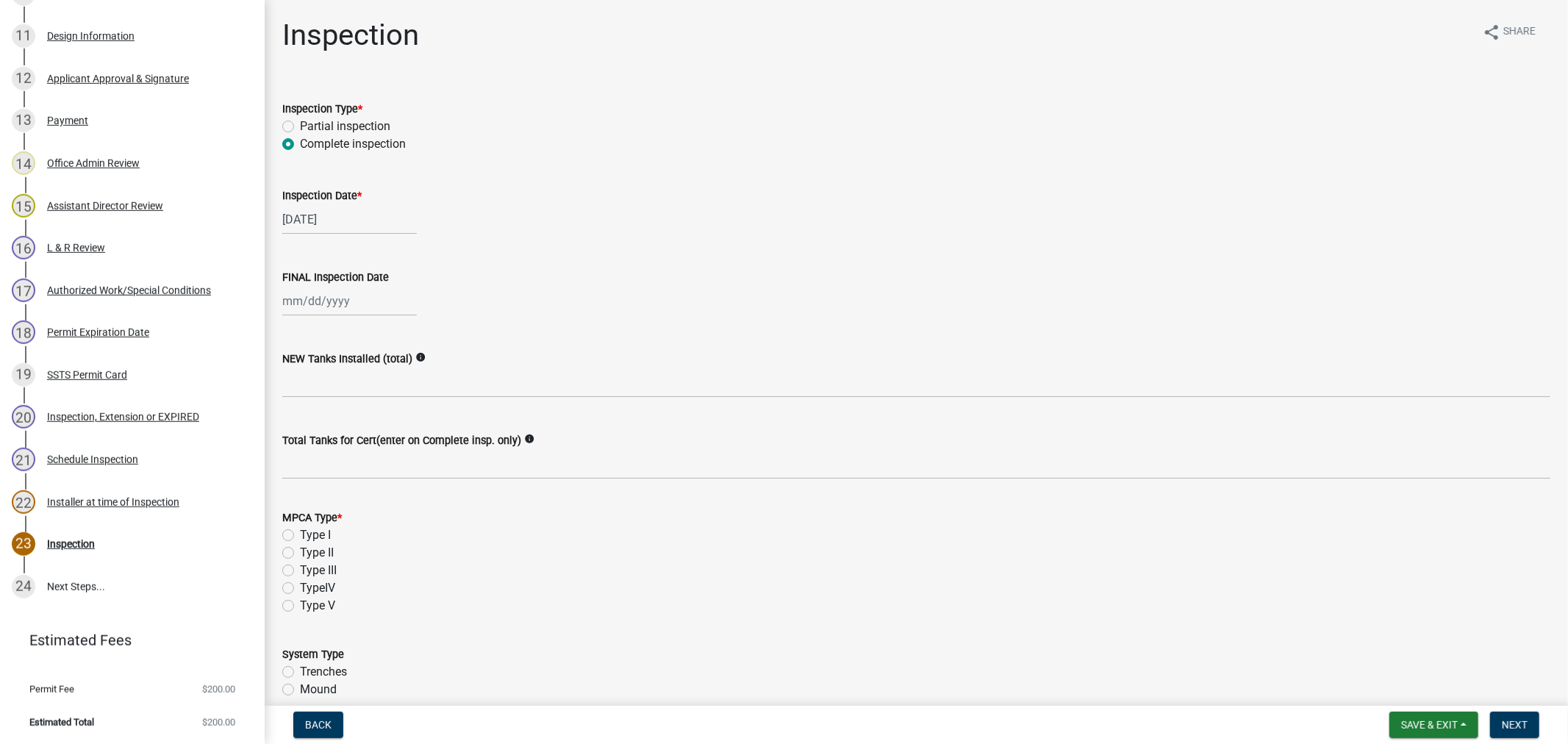
select select "2025"
click at [347, 312] on div "Jan Feb Mar Apr May Jun Jul Aug Sep Oct Nov Dec 1525 1526 1527 1528 1529 1530 1…" at bounding box center [350, 301] width 135 height 30
click at [364, 445] on div "21" at bounding box center [367, 449] width 24 height 24
type input "08/21/2025"
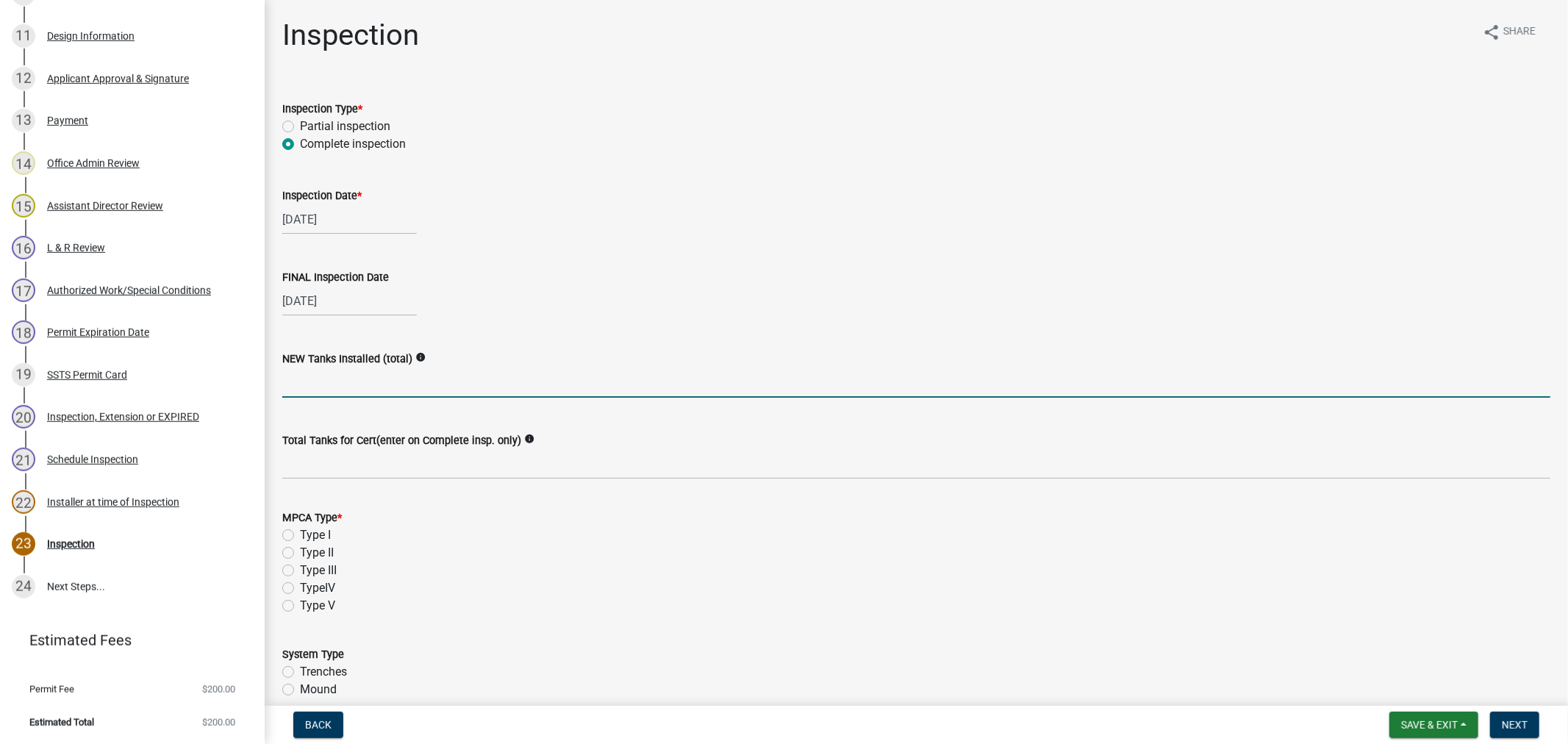
drag, startPoint x: 340, startPoint y: 379, endPoint x: 334, endPoint y: 393, distance: 15.2
click at [340, 379] on input "text" at bounding box center [916, 383] width 1268 height 30
type input "1"
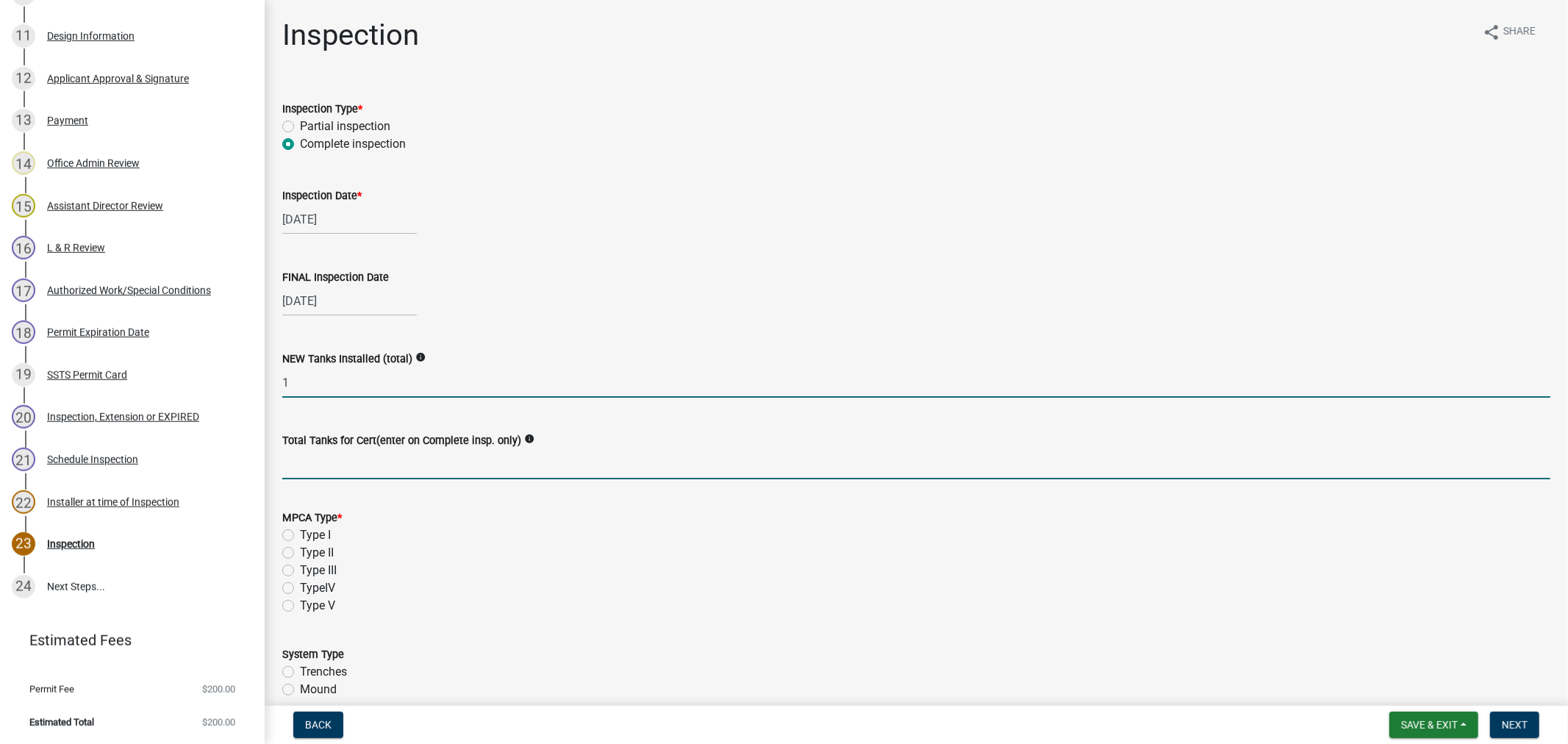
drag, startPoint x: 376, startPoint y: 472, endPoint x: 376, endPoint y: 456, distance: 16.0
click at [376, 471] on input "Total Tanks for Cert(enter on Complete insp. only)" at bounding box center [916, 464] width 1268 height 30
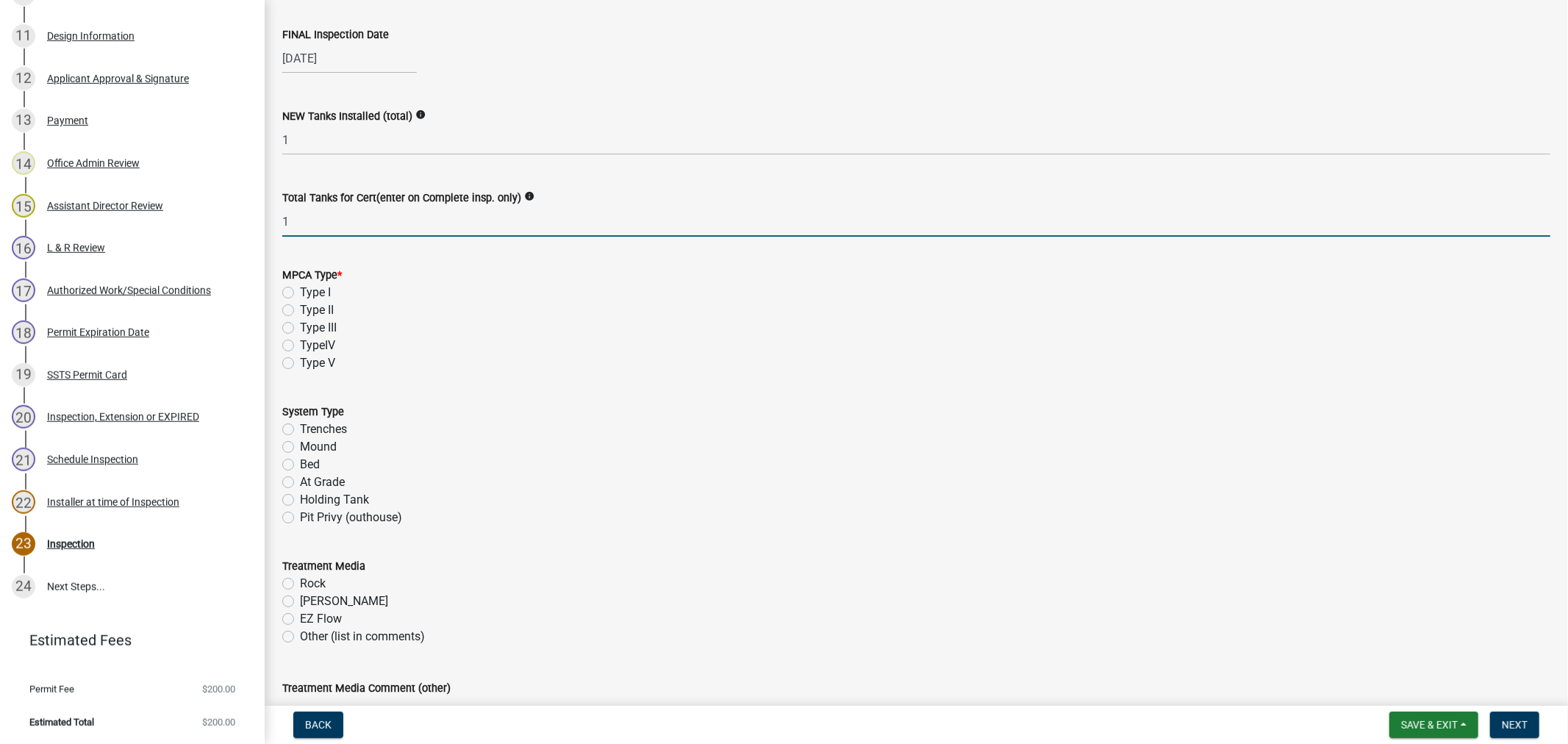
scroll to position [245, 0]
type input "1"
click at [300, 285] on label "Type I" at bounding box center [315, 290] width 31 height 17
click at [300, 285] on input "Type I" at bounding box center [305, 287] width 10 height 10
radio input "true"
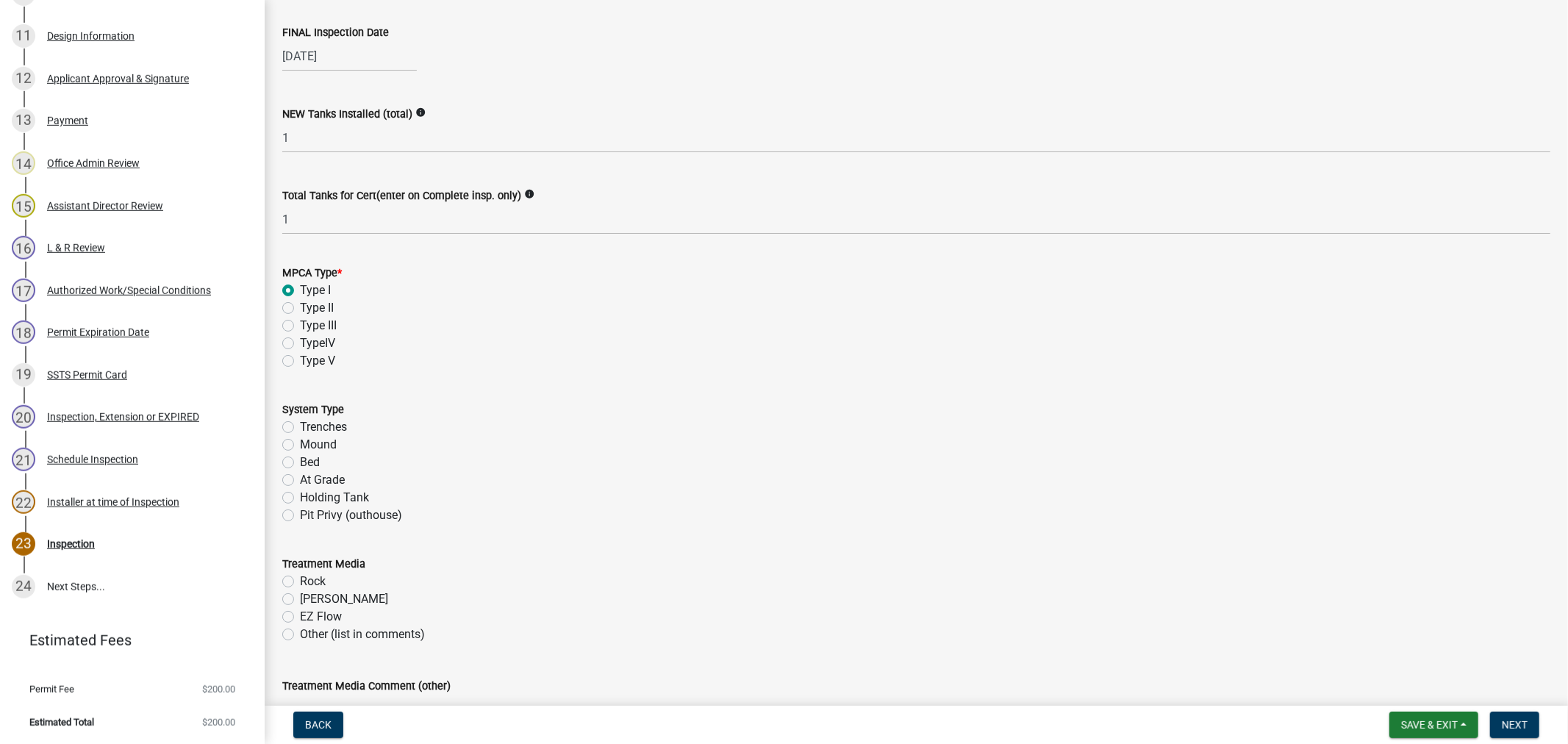
click at [295, 424] on div "Trenches" at bounding box center [916, 426] width 1268 height 17
click at [300, 420] on label "Trenches" at bounding box center [323, 426] width 47 height 17
click at [300, 420] on input "Trenches" at bounding box center [305, 423] width 10 height 10
radio input "true"
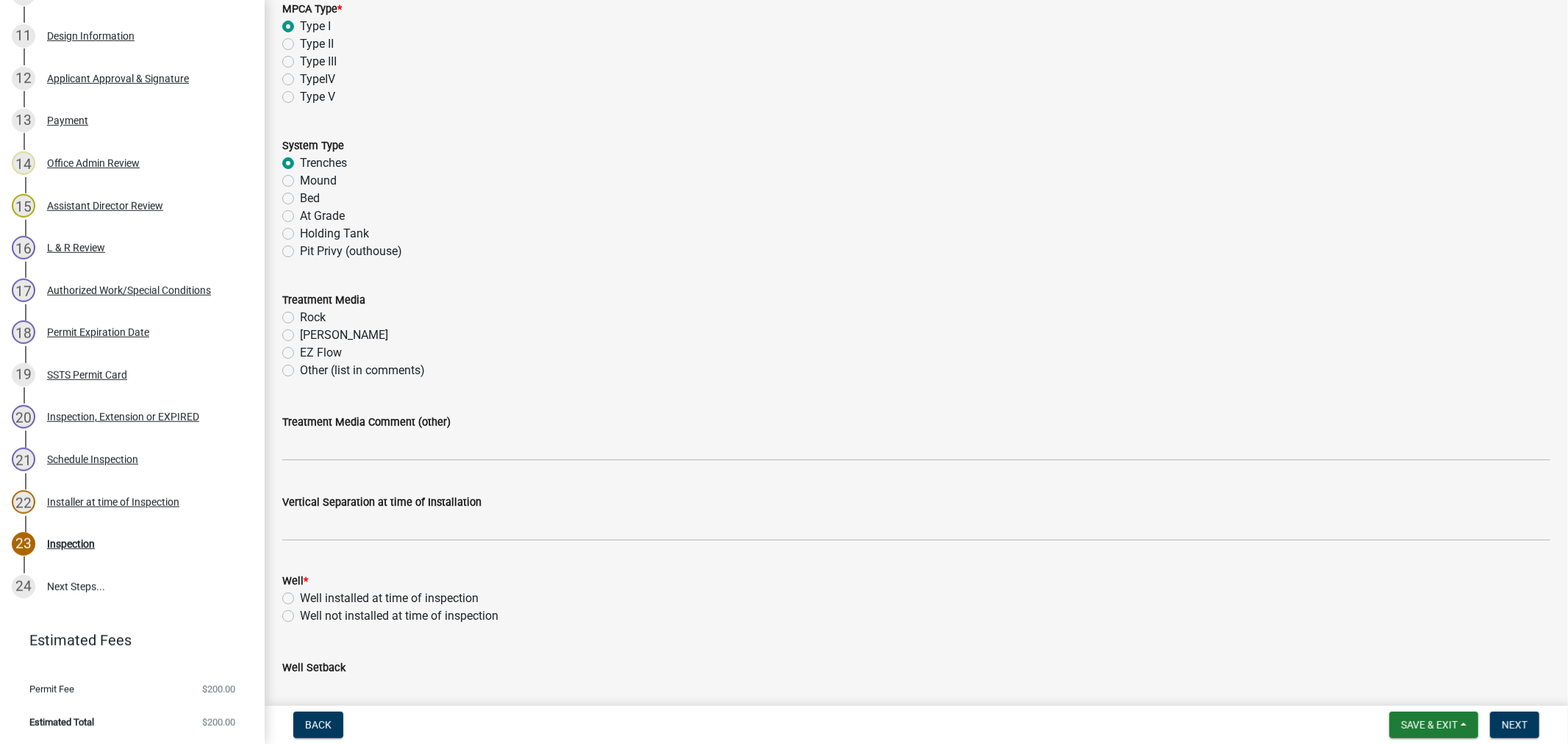
scroll to position [572, 0]
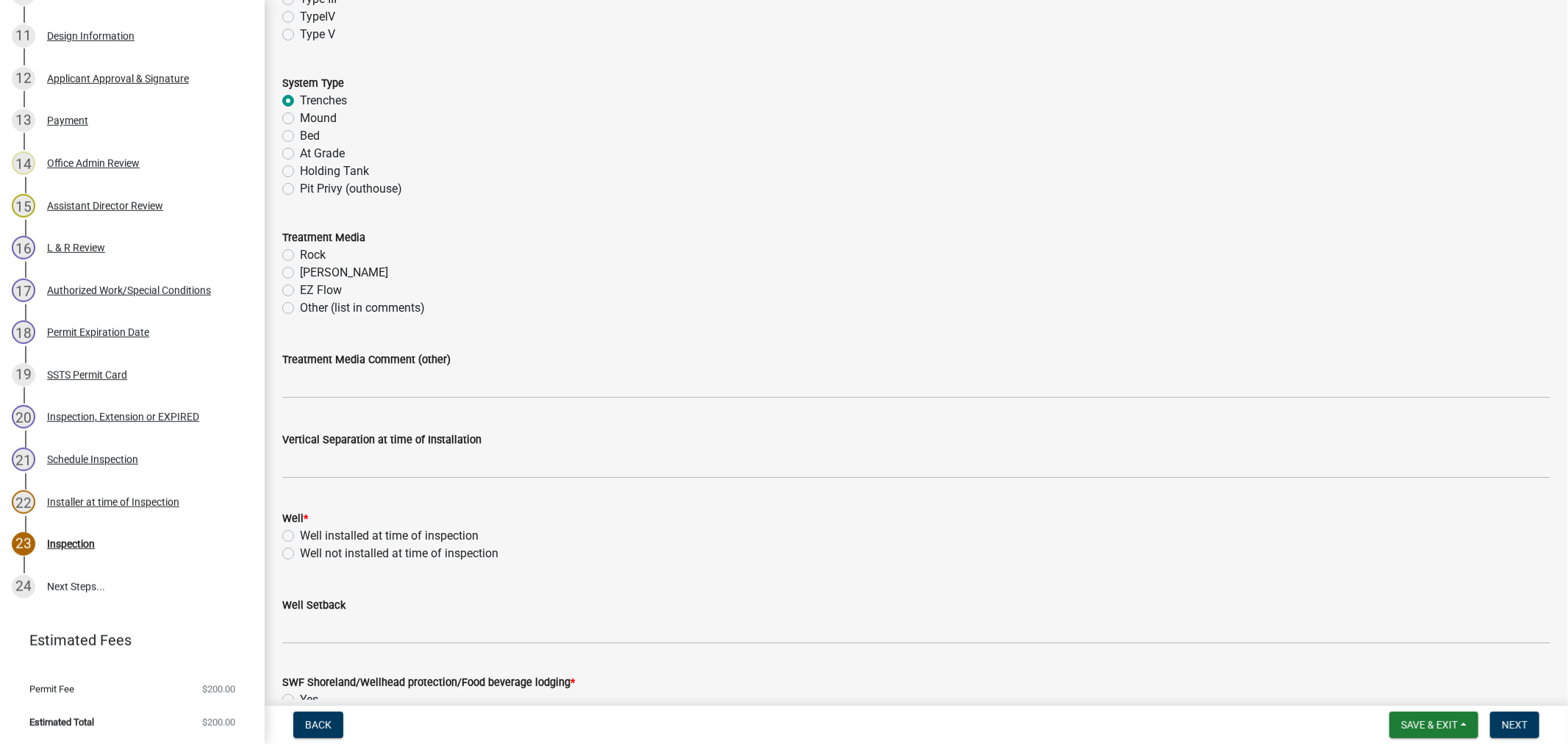
click at [300, 274] on label "Chambers" at bounding box center [343, 272] width 88 height 17
click at [300, 273] on input "Chambers" at bounding box center [305, 269] width 10 height 10
radio input "true"
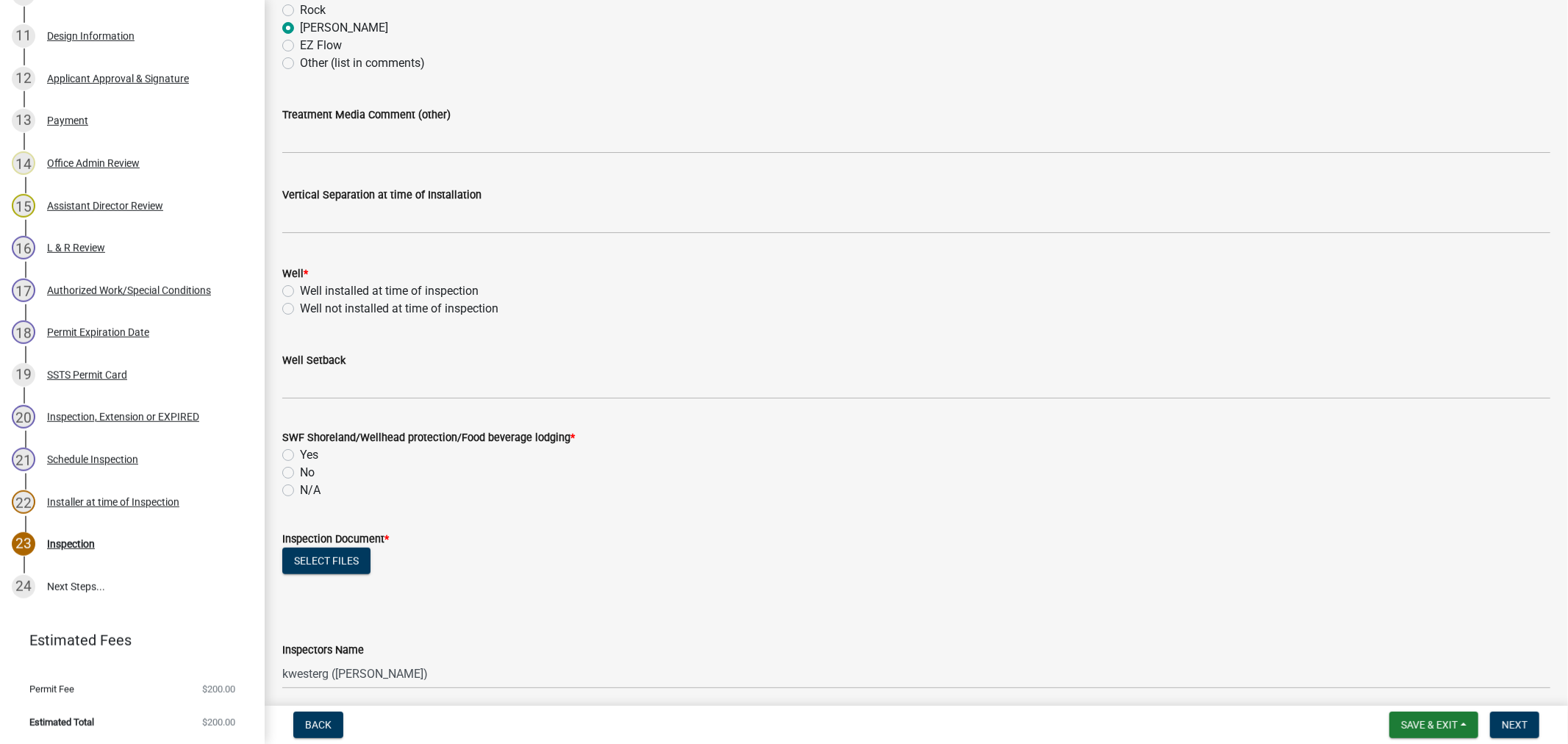
scroll to position [817, 0]
click at [300, 290] on label "Well installed at time of inspection" at bounding box center [389, 290] width 179 height 17
click at [300, 290] on input "Well installed at time of inspection" at bounding box center [305, 287] width 10 height 10
radio input "true"
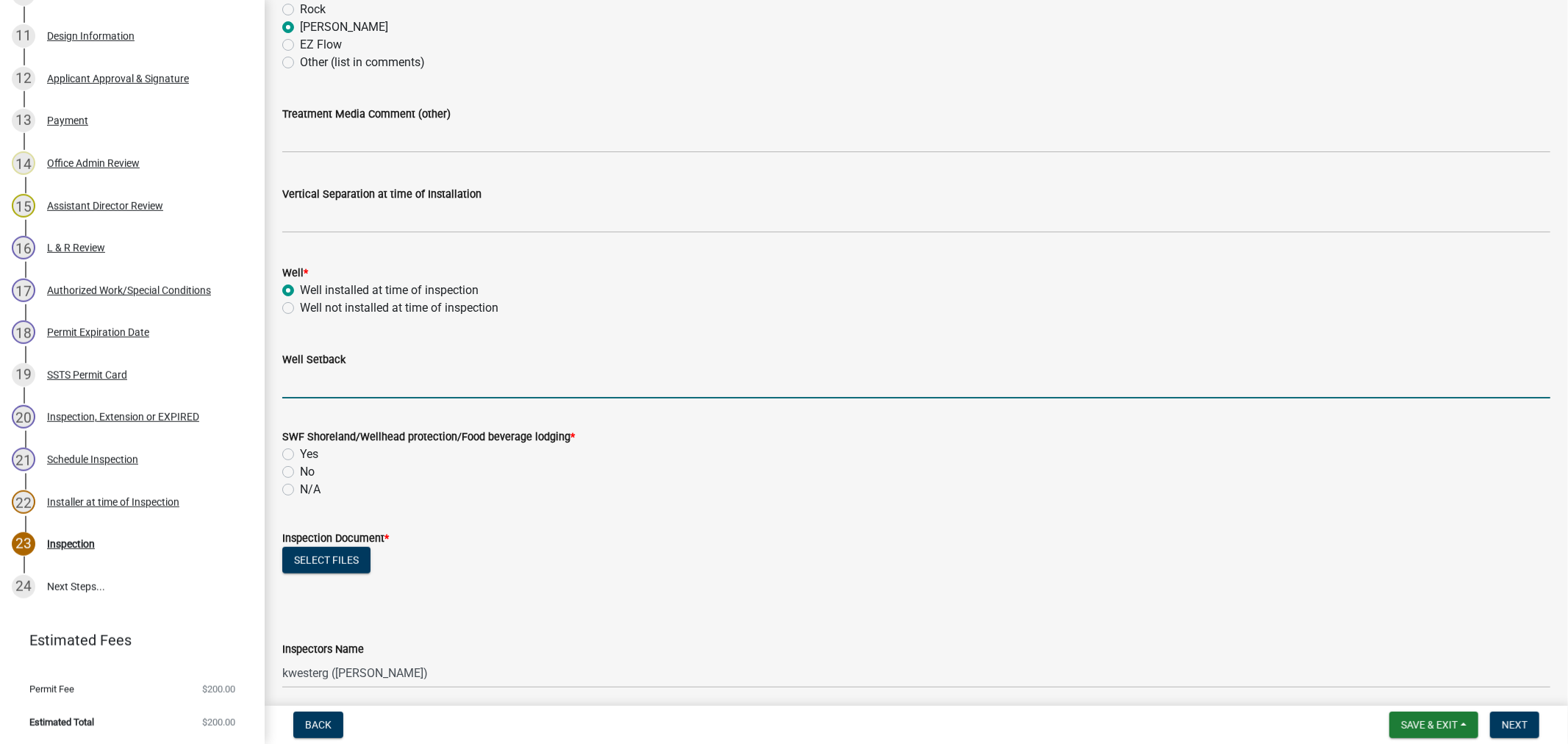
click at [310, 395] on input "Well Setback" at bounding box center [916, 383] width 1268 height 30
type input "88"
click at [300, 476] on label "No" at bounding box center [307, 471] width 15 height 17
click at [300, 473] on input "No" at bounding box center [305, 468] width 10 height 10
radio input "true"
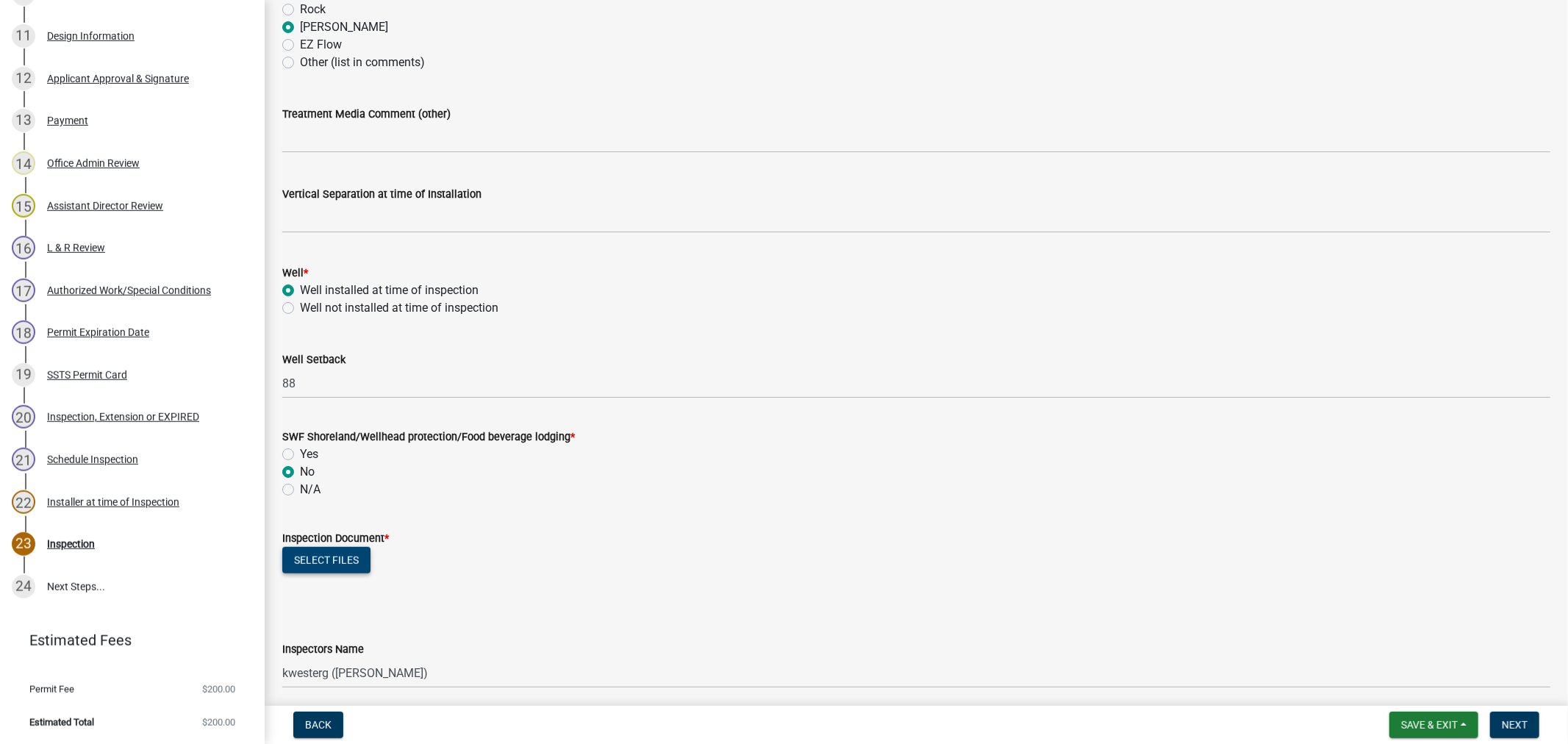
click at [328, 557] on button "Select files" at bounding box center [326, 560] width 88 height 26
click at [319, 565] on button "Select files" at bounding box center [326, 560] width 88 height 26
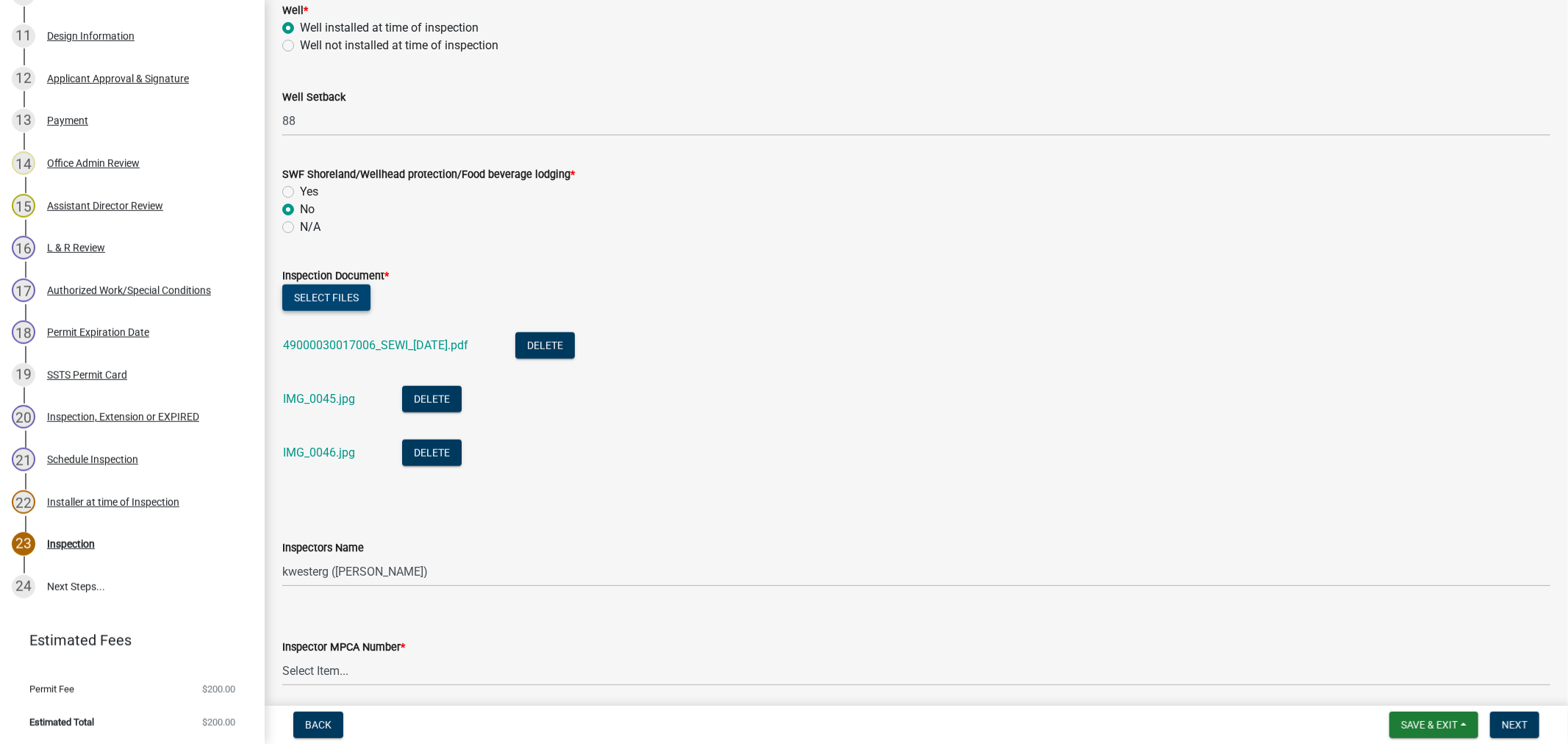
scroll to position [1225, 0]
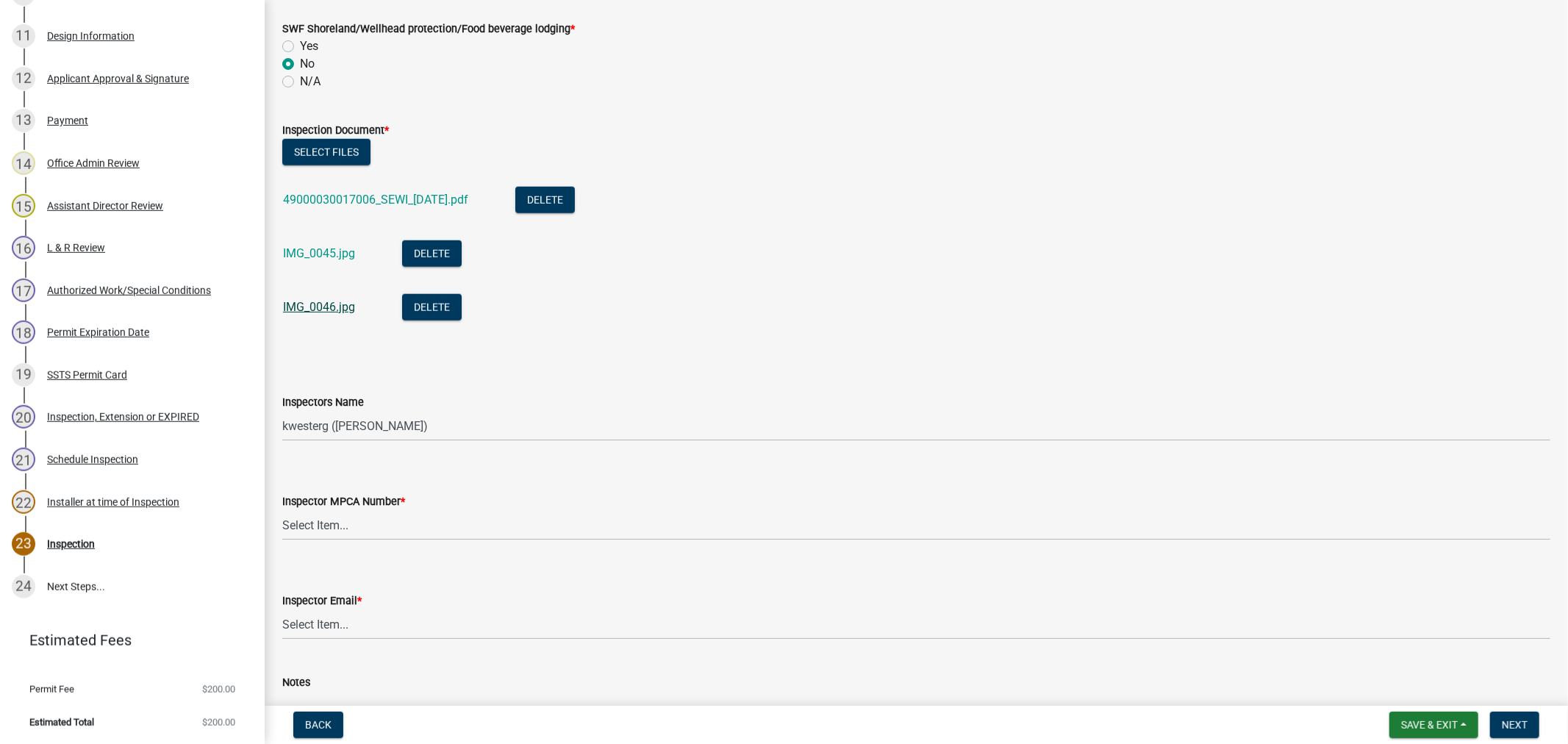
click at [328, 310] on link "IMG_0046.jpg" at bounding box center [319, 306] width 72 height 14
click at [295, 248] on link "IMG_0045.jpg" at bounding box center [319, 253] width 72 height 14
click at [429, 261] on button "Delete" at bounding box center [432, 254] width 60 height 26
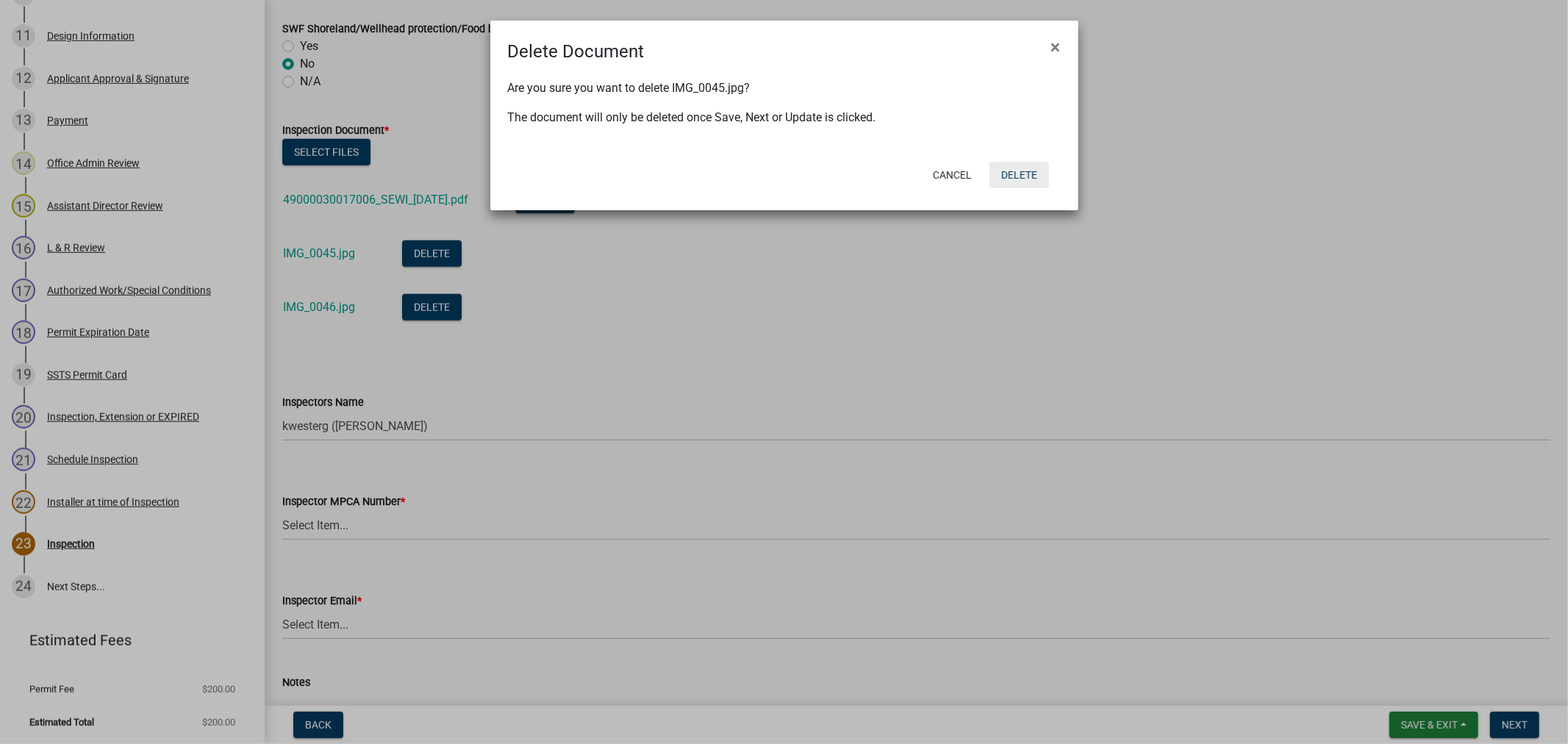
click at [1028, 179] on button "Delete" at bounding box center [1019, 175] width 60 height 26
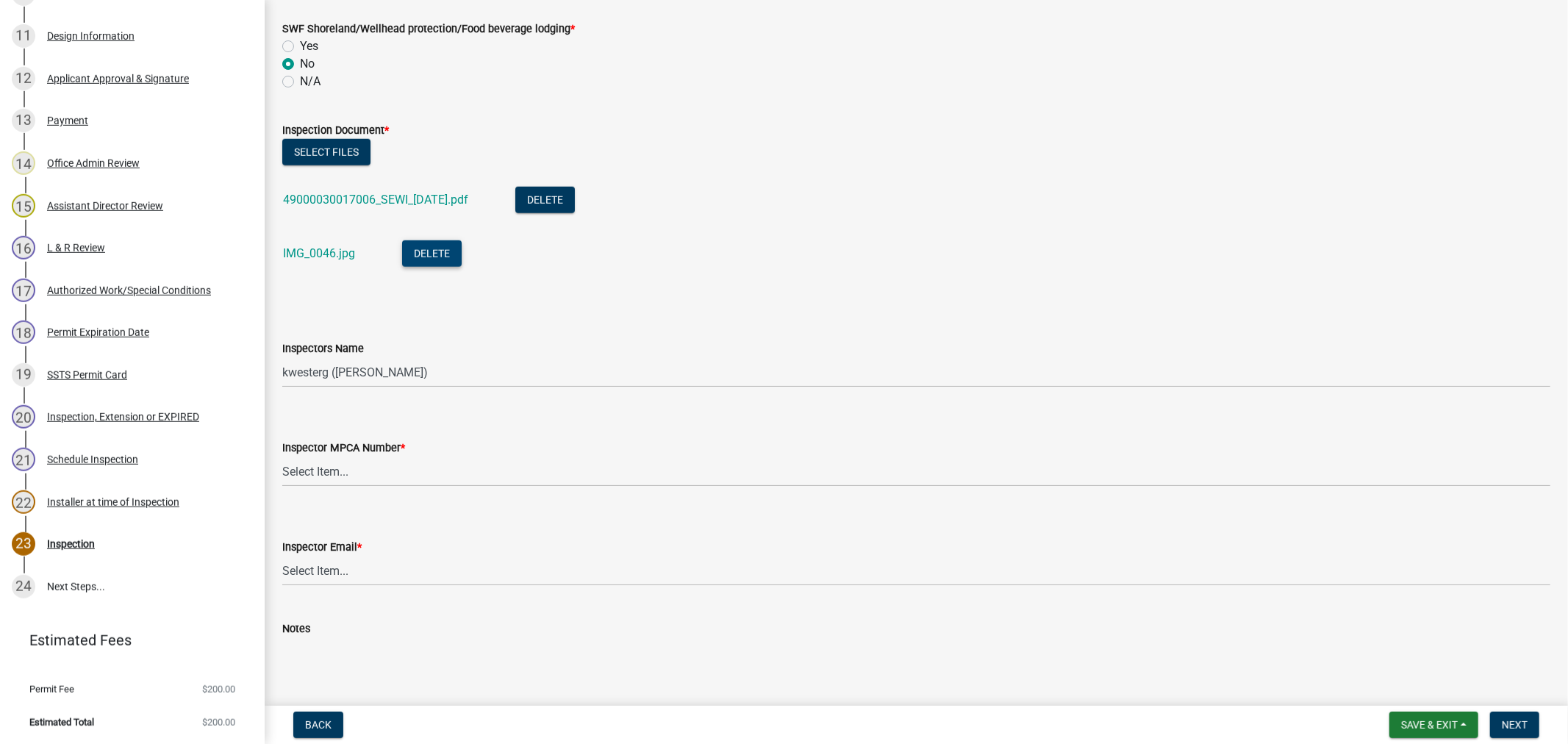
click at [432, 259] on button "Delete" at bounding box center [432, 254] width 60 height 26
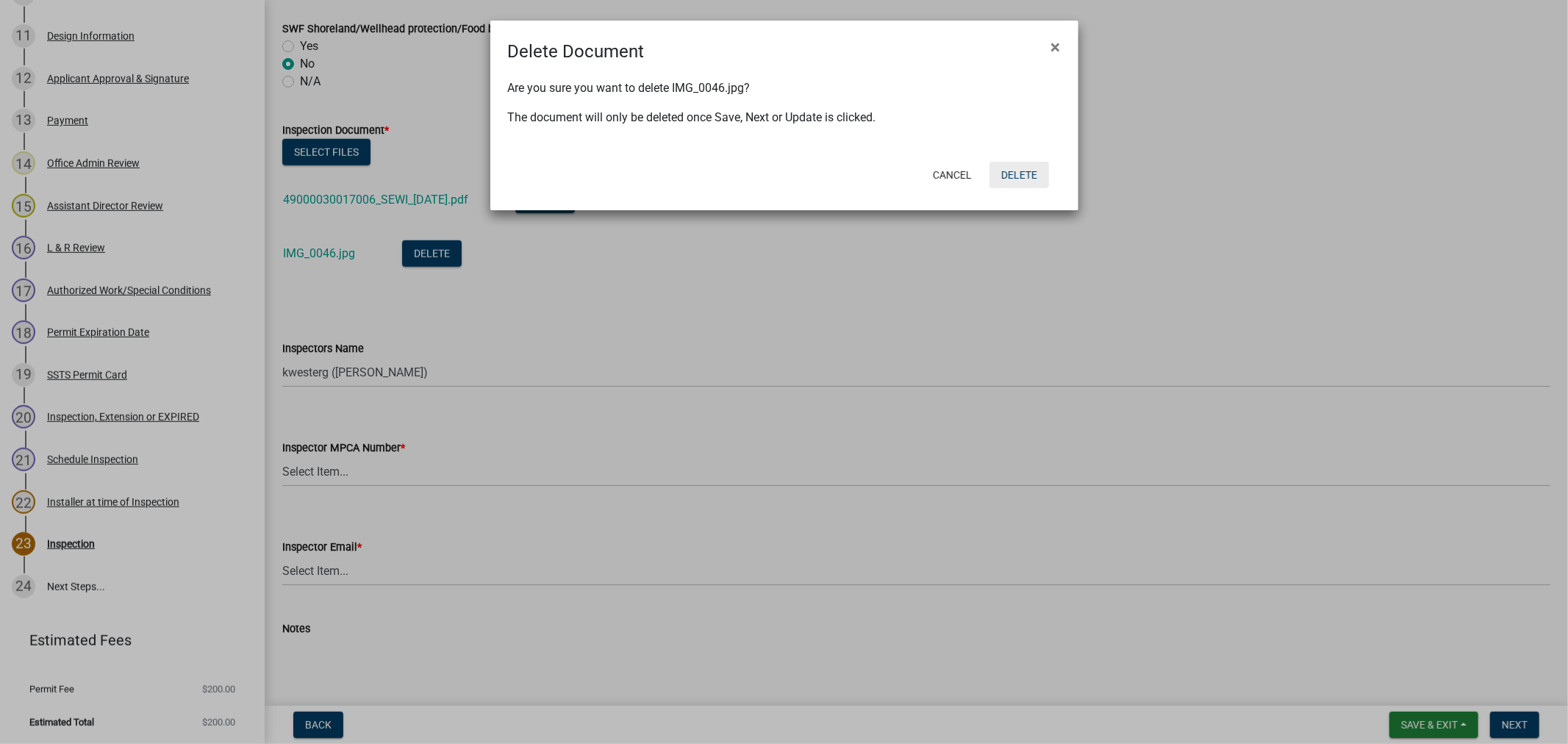
click at [1026, 173] on button "Delete" at bounding box center [1019, 175] width 60 height 26
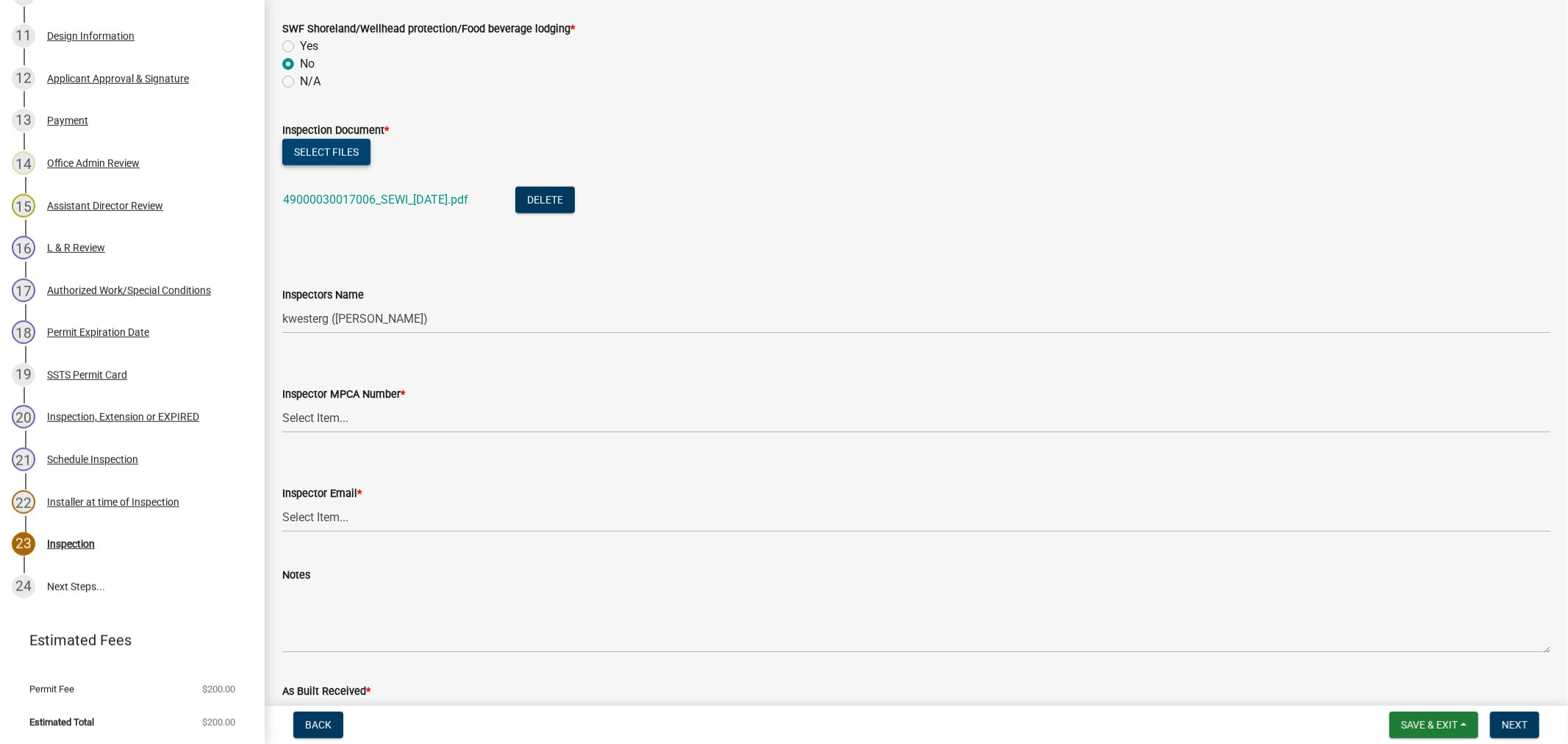
click at [316, 158] on button "Select files" at bounding box center [326, 152] width 88 height 26
click at [316, 148] on button "Select files" at bounding box center [326, 152] width 88 height 26
click at [348, 313] on select "Select Item... btollefson (Brittany Tollefson) alexisnewark (Alexis Newark) epl…" at bounding box center [916, 319] width 1268 height 30
select select "64cc3fb4-2a84-49c8-ae2d-a7b3072cebaf"
click at [282, 304] on select "Select Item... btollefson (Brittany Tollefson) alexisnewark (Alexis Newark) epl…" at bounding box center [916, 319] width 1268 height 30
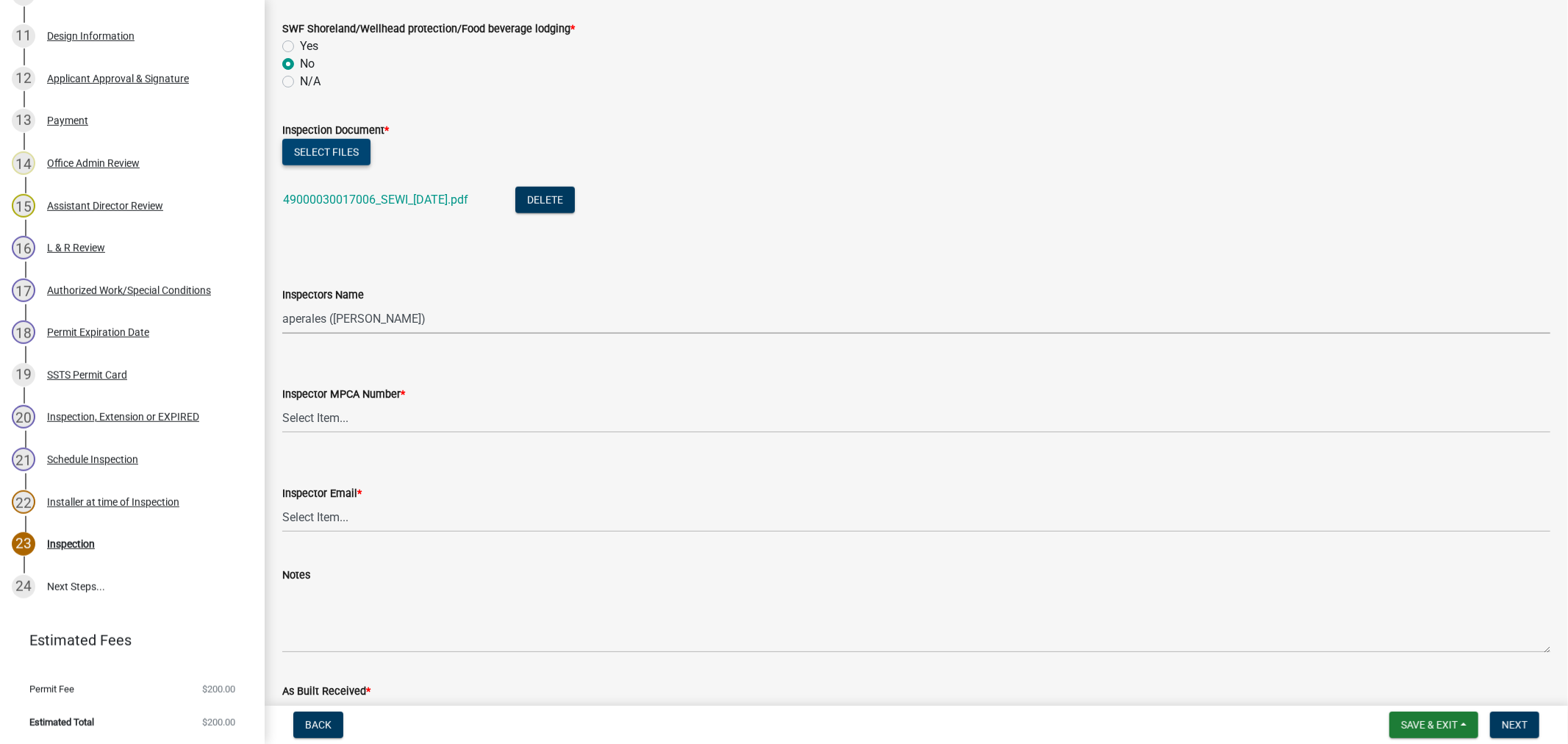
click at [347, 145] on button "Select files" at bounding box center [326, 152] width 88 height 26
click at [332, 156] on button "Select files" at bounding box center [326, 152] width 88 height 26
click at [1414, 719] on span "Save & Exit" at bounding box center [1428, 725] width 57 height 11
click at [1396, 650] on button "Save" at bounding box center [1419, 651] width 117 height 35
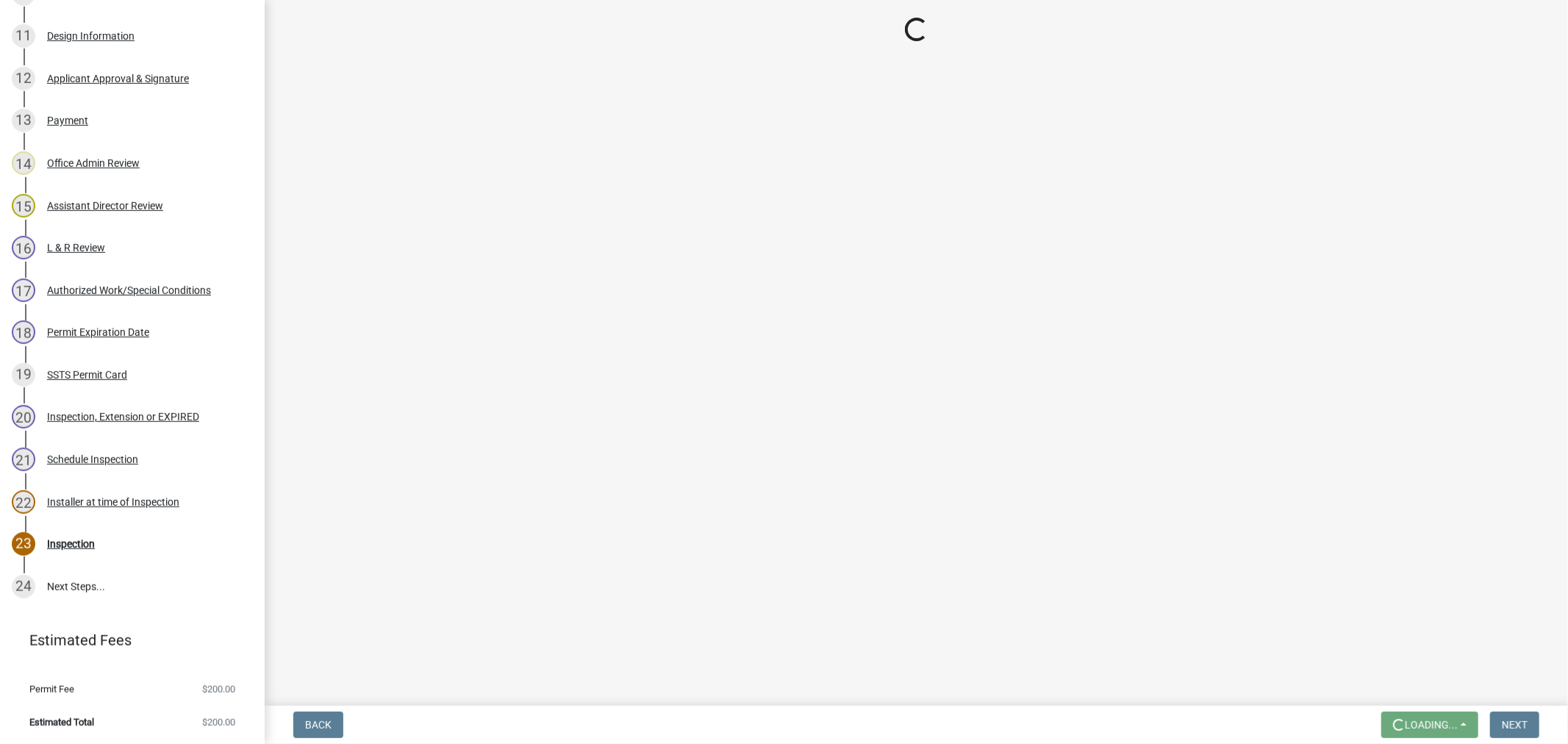
scroll to position [0, 0]
select select "64cc3fb4-2a84-49c8-ae2d-a7b3072cebaf"
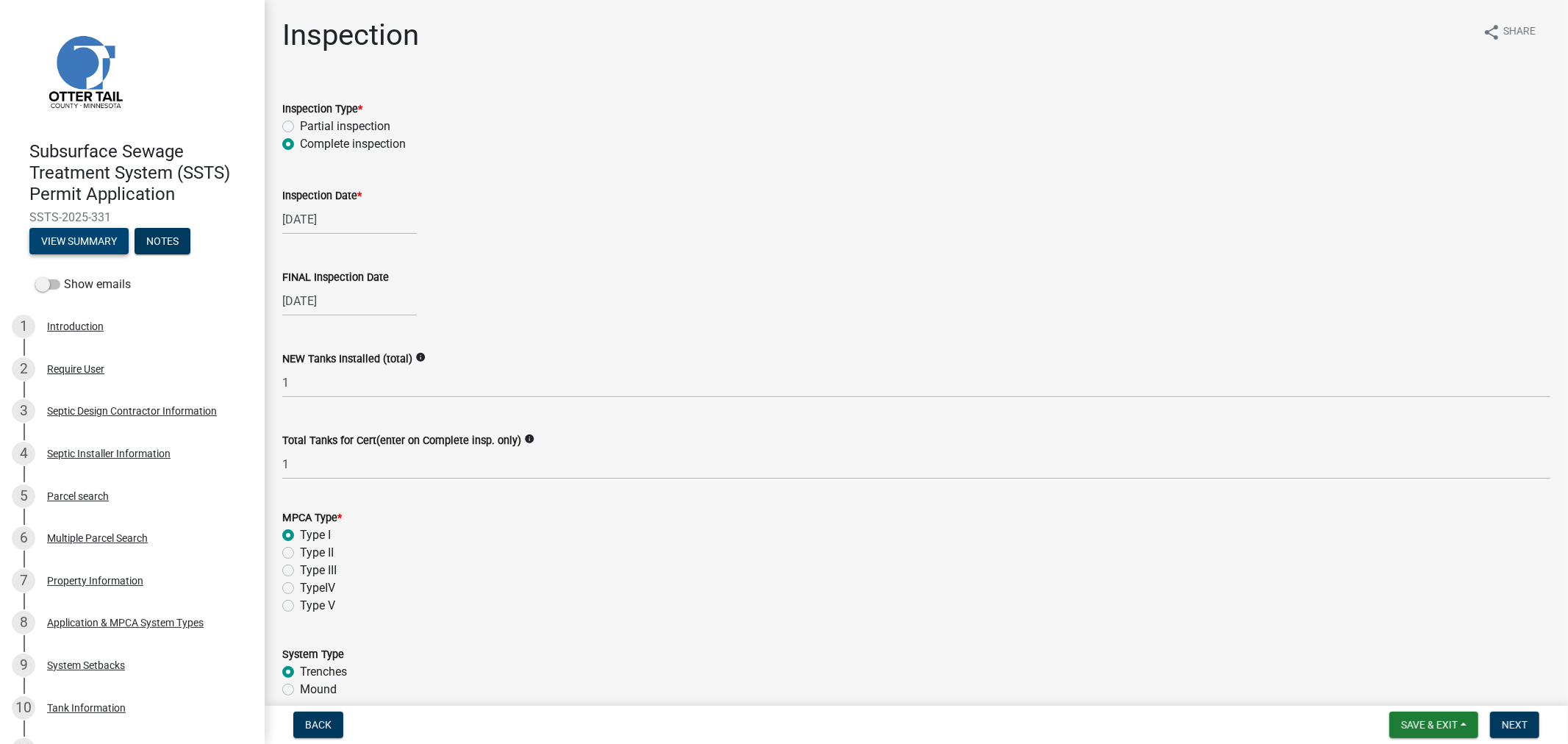
click at [39, 234] on button "View Summary" at bounding box center [79, 241] width 99 height 26
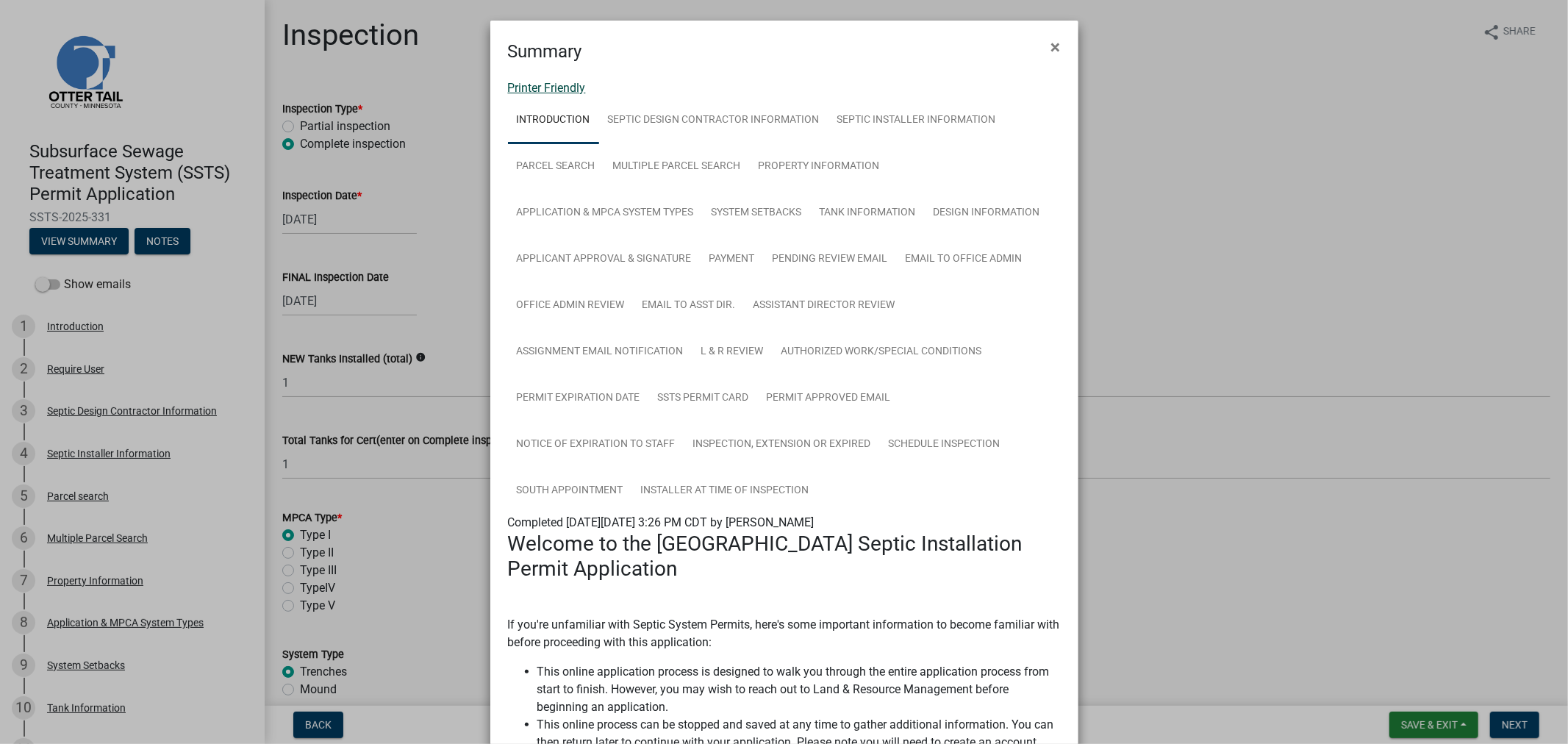
click at [534, 82] on link "Printer Friendly" at bounding box center [547, 87] width 78 height 14
click at [1051, 37] on span "×" at bounding box center [1056, 47] width 10 height 21
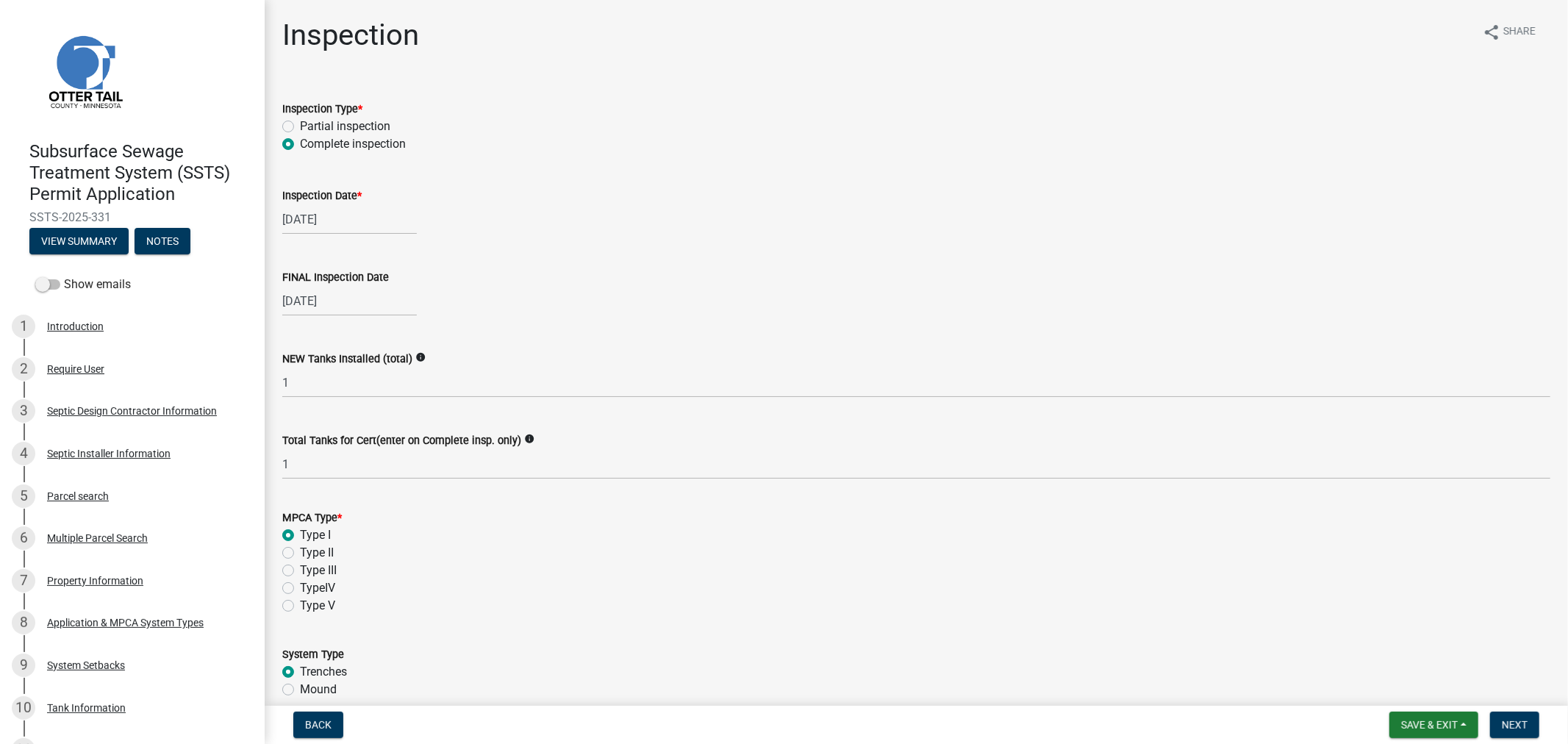
select select "8"
select select "2025"
drag, startPoint x: 361, startPoint y: 228, endPoint x: 214, endPoint y: 185, distance: 153.2
click at [232, 200] on div "Subsurface Sewage Treatment System (SSTS) Permit Application SSTS-2025-331 View…" at bounding box center [784, 372] width 1568 height 744
click at [351, 228] on input "08/21/2025" at bounding box center [350, 219] width 135 height 30
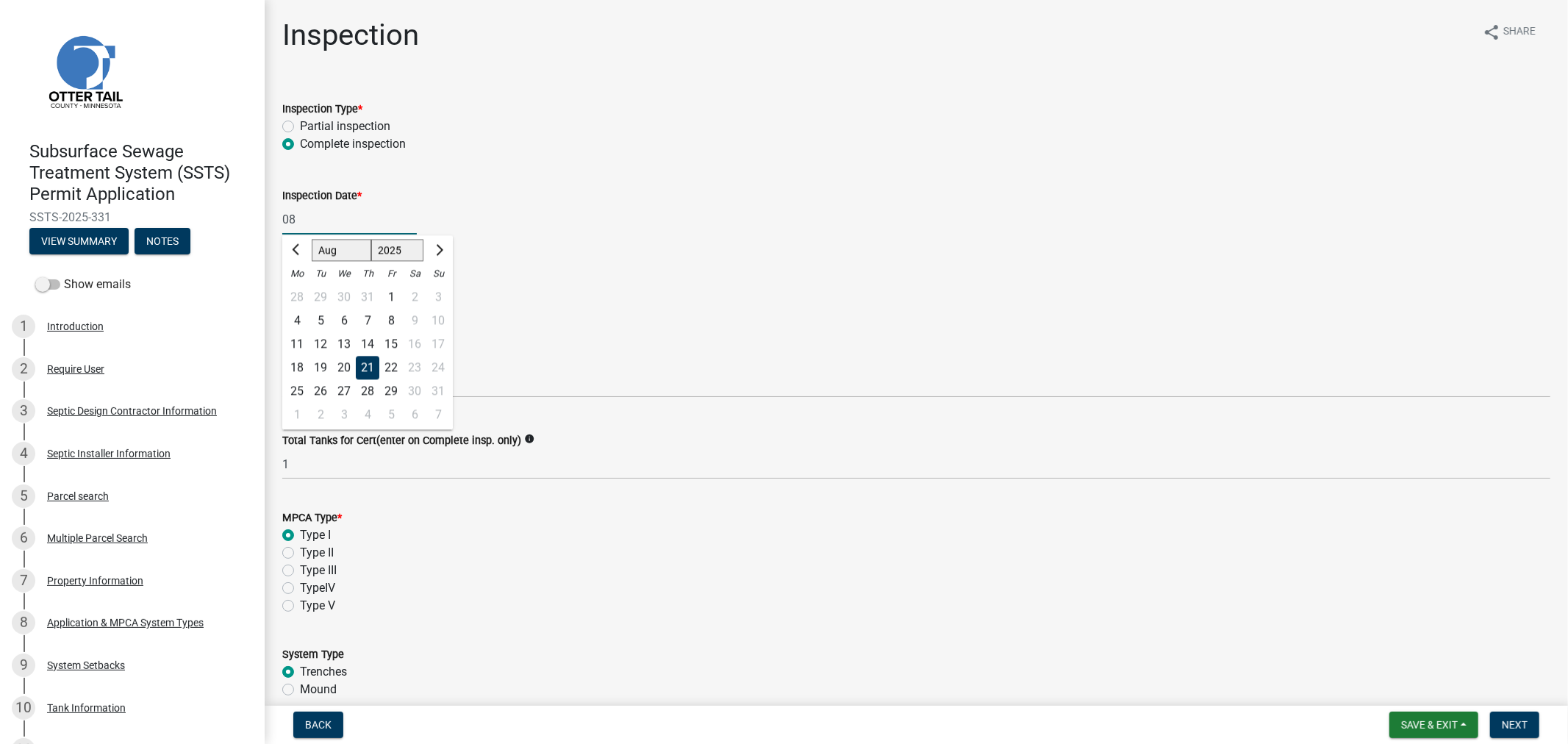
type input "0"
click at [390, 186] on div "Inspection Date *" at bounding box center [916, 195] width 1268 height 17
click at [355, 305] on div "08/21/2025" at bounding box center [350, 301] width 135 height 30
select select "8"
select select "2025"
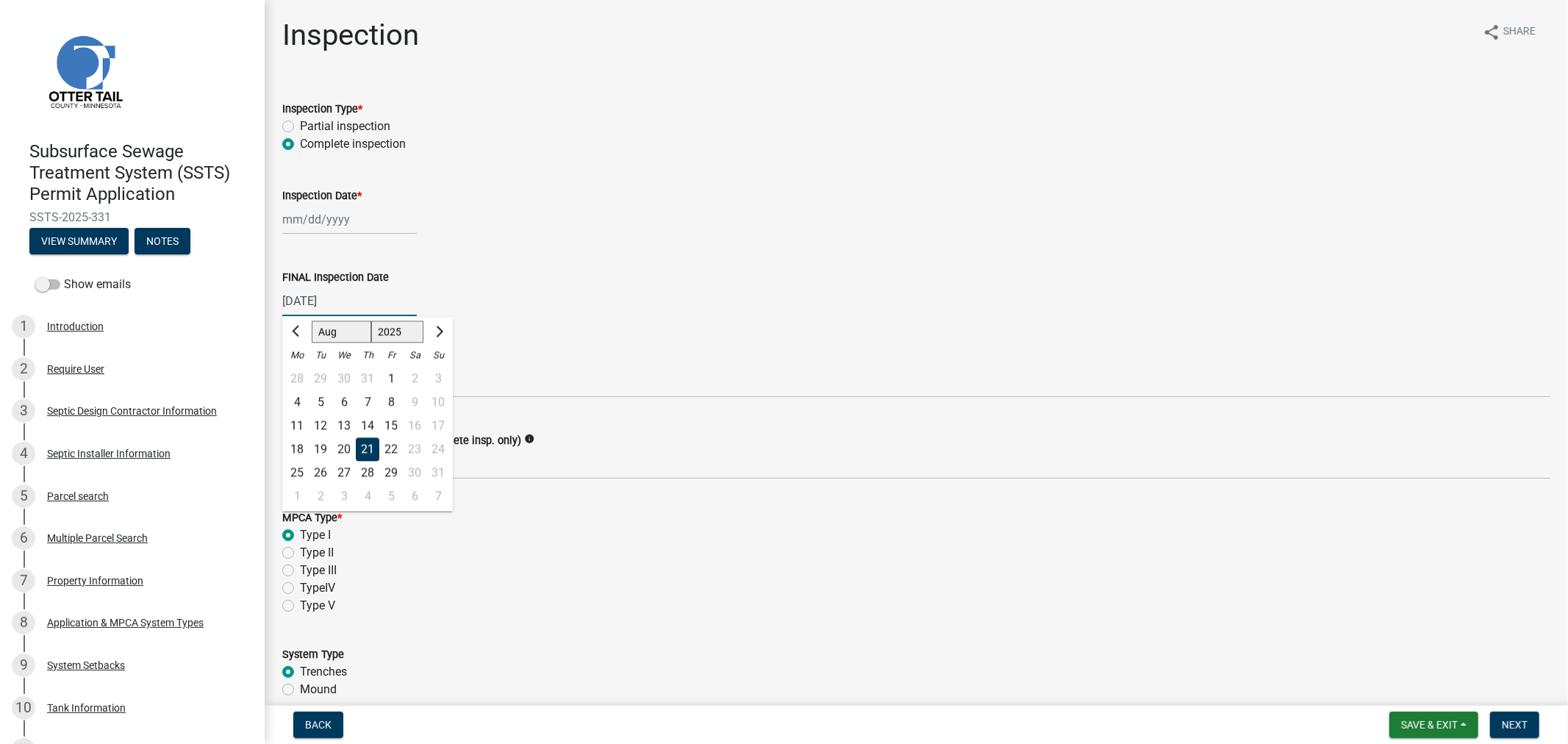
click at [351, 292] on input "08/21/2025" at bounding box center [350, 301] width 135 height 30
type input "0"
click at [488, 326] on wm-data-entity-input "FINAL Inspection Date Jan Feb Mar Apr May Jun Jul Aug Sep Oct Nov Dec 1525 1526…" at bounding box center [916, 288] width 1268 height 81
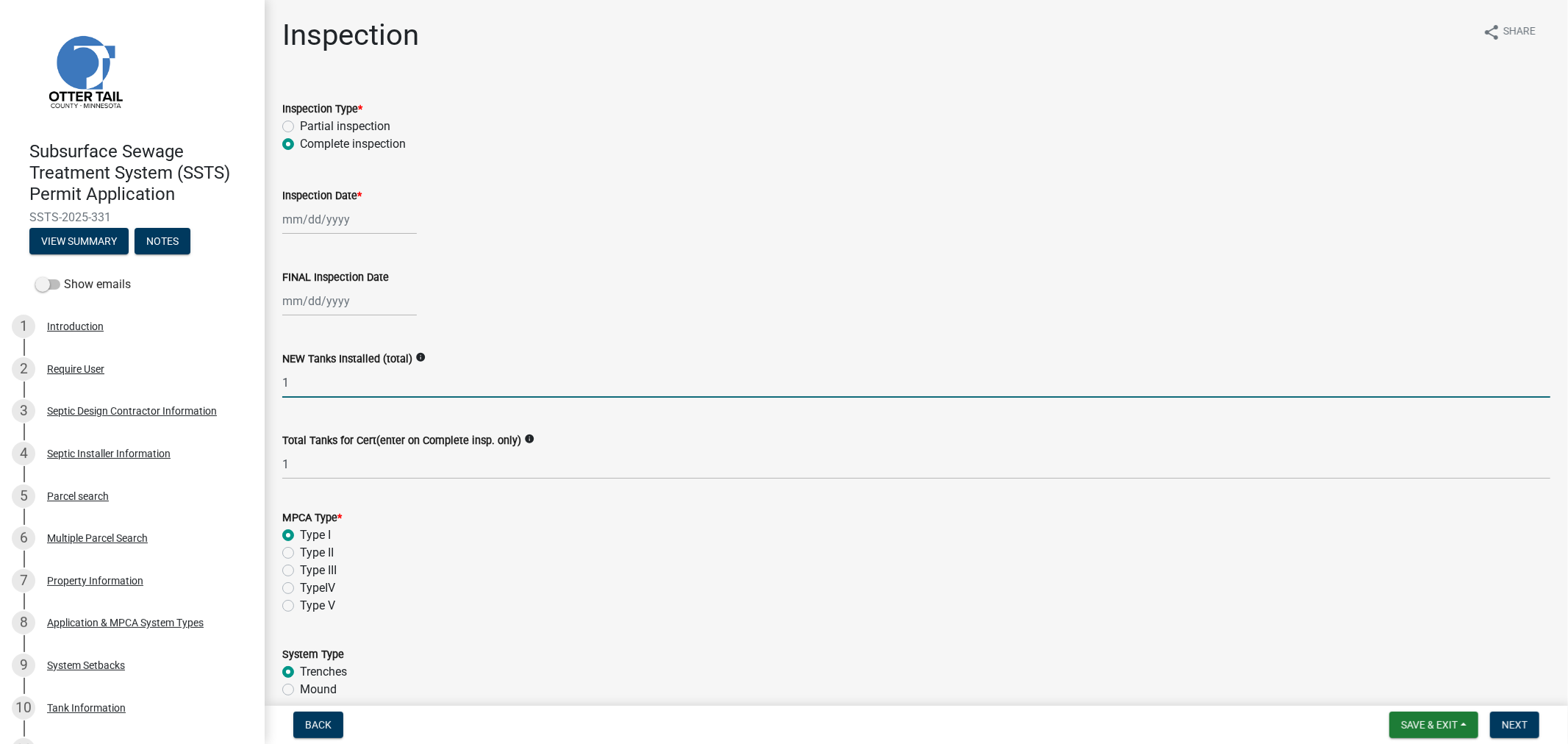
click at [320, 391] on input "1" at bounding box center [916, 383] width 1268 height 30
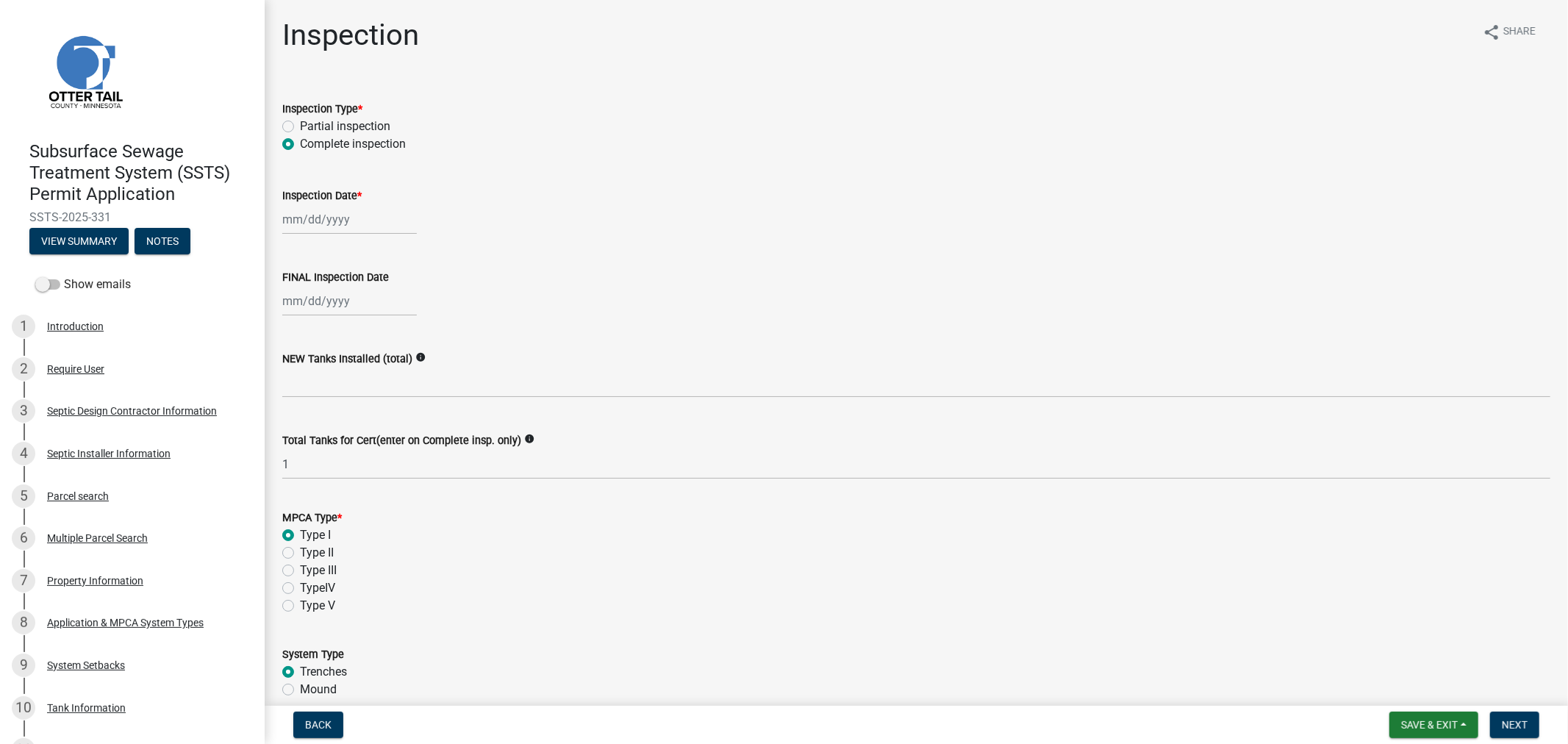
click at [313, 448] on div "Total Tanks for Cert(enter on Complete insp. only) info" at bounding box center [916, 440] width 1268 height 17
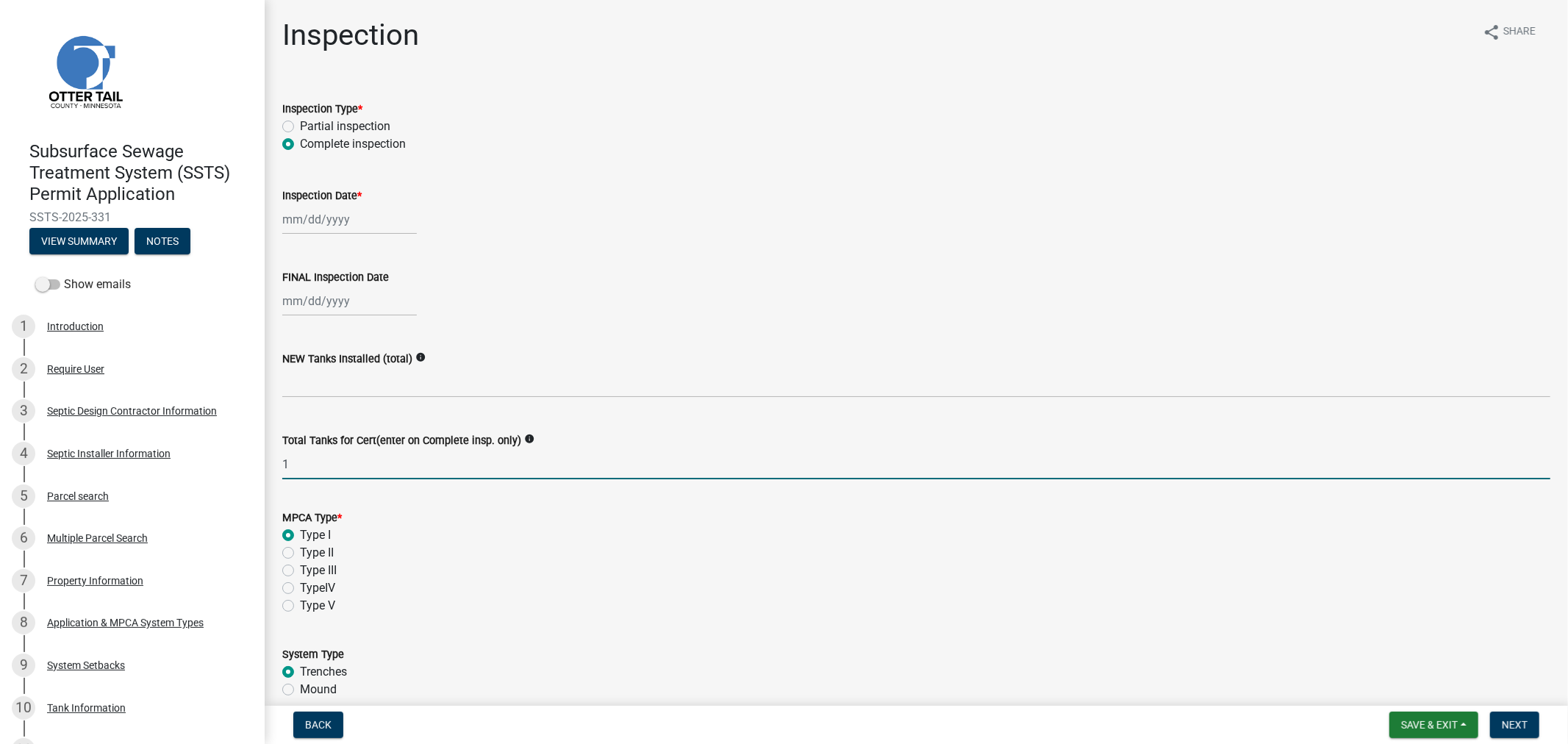
click at [303, 469] on input "1" at bounding box center [916, 464] width 1268 height 30
click at [447, 605] on div "Type V" at bounding box center [916, 605] width 1268 height 17
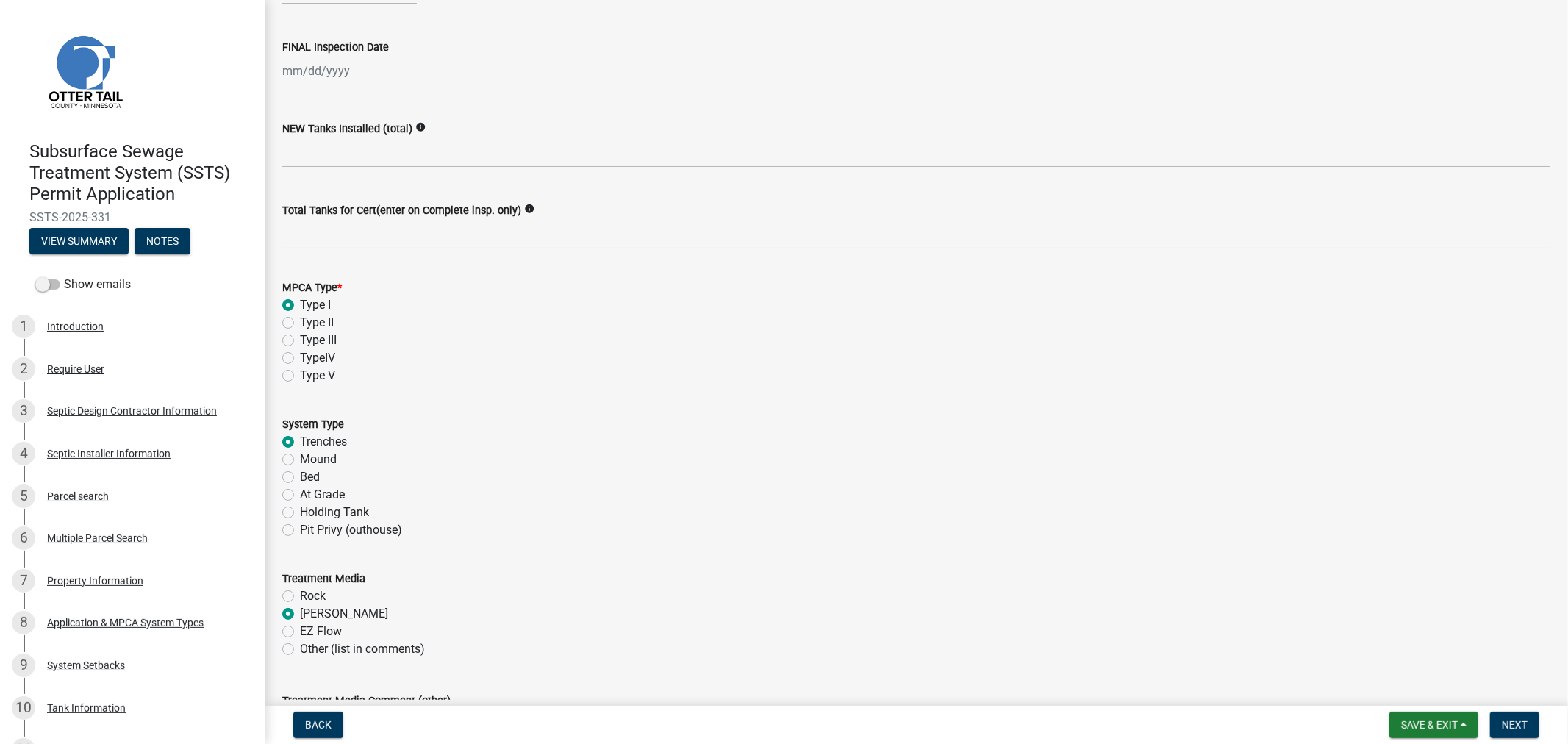
scroll to position [245, 0]
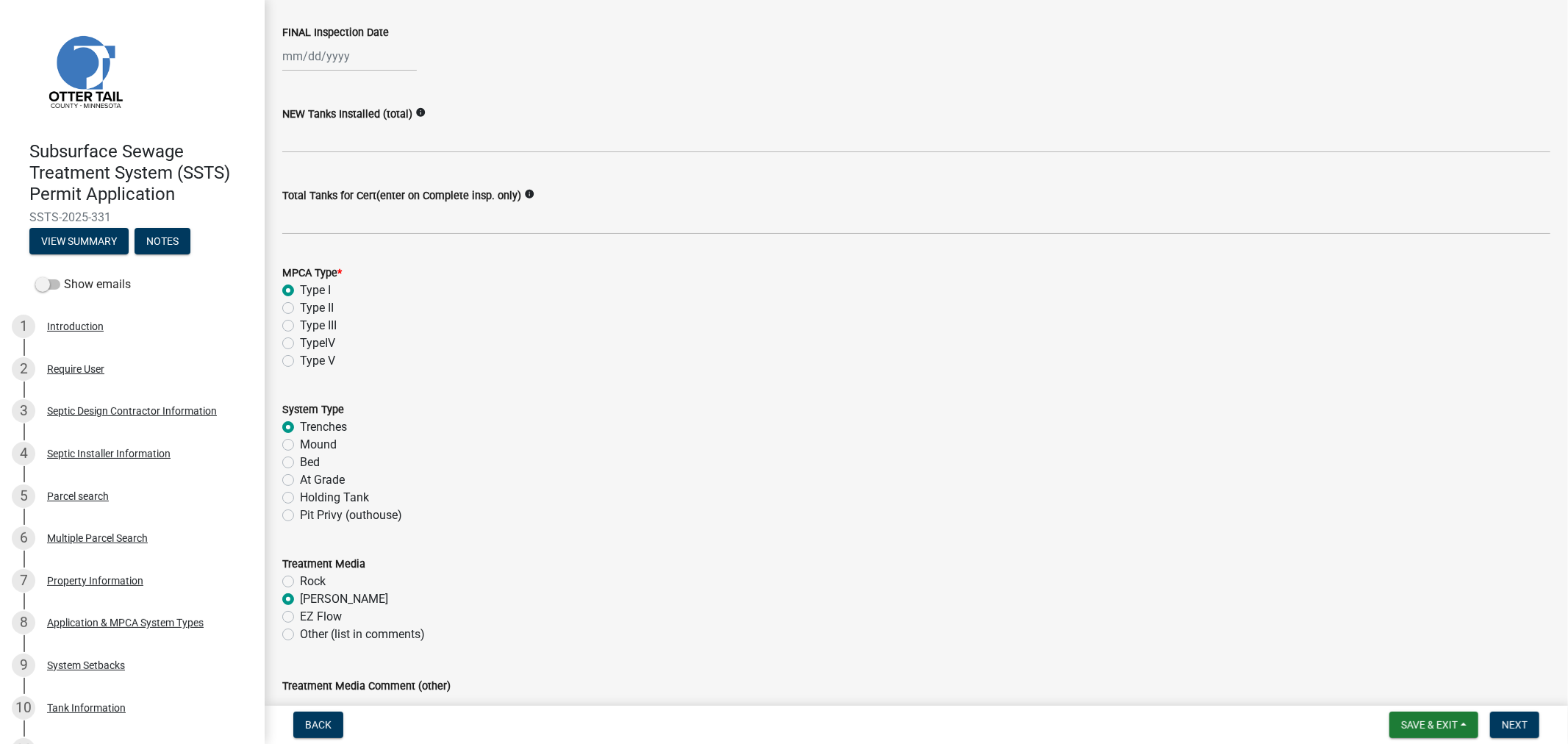
click at [300, 310] on label "Type II" at bounding box center [316, 307] width 34 height 17
click at [300, 309] on input "Type II" at bounding box center [305, 304] width 10 height 10
radio input "true"
click at [300, 494] on label "Holding Tank" at bounding box center [334, 497] width 69 height 17
click at [300, 494] on input "Holding Tank" at bounding box center [305, 494] width 10 height 10
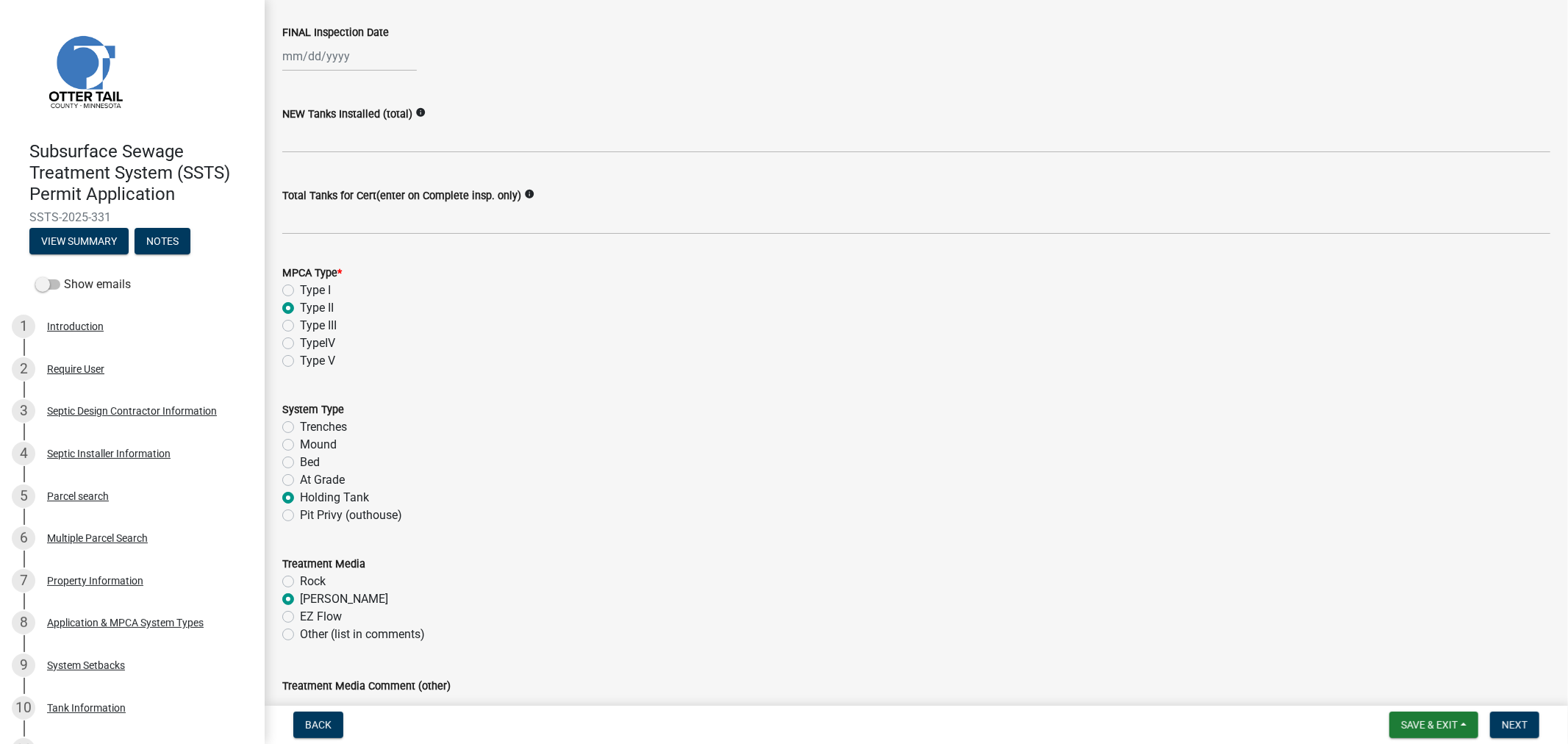
radio input "true"
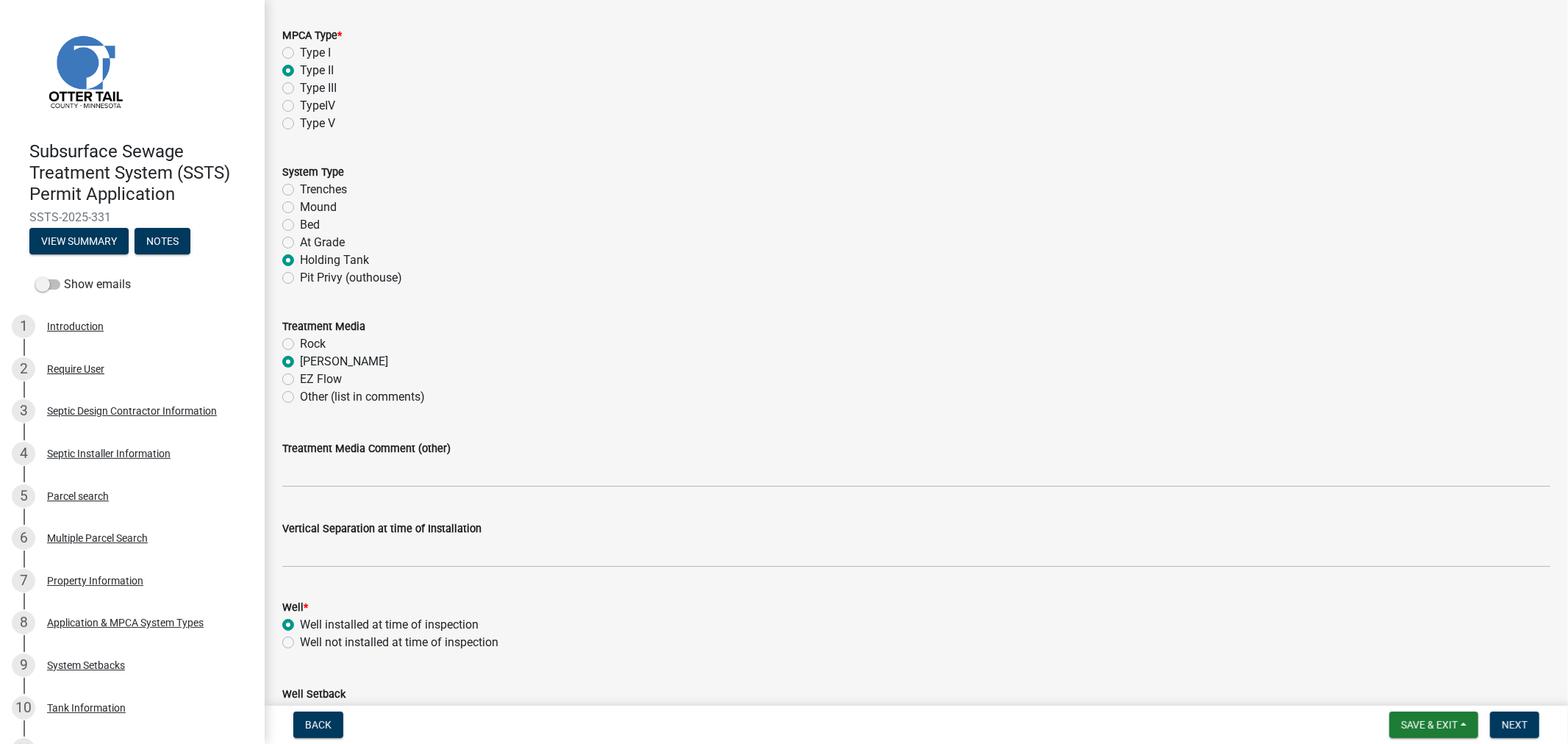
scroll to position [489, 0]
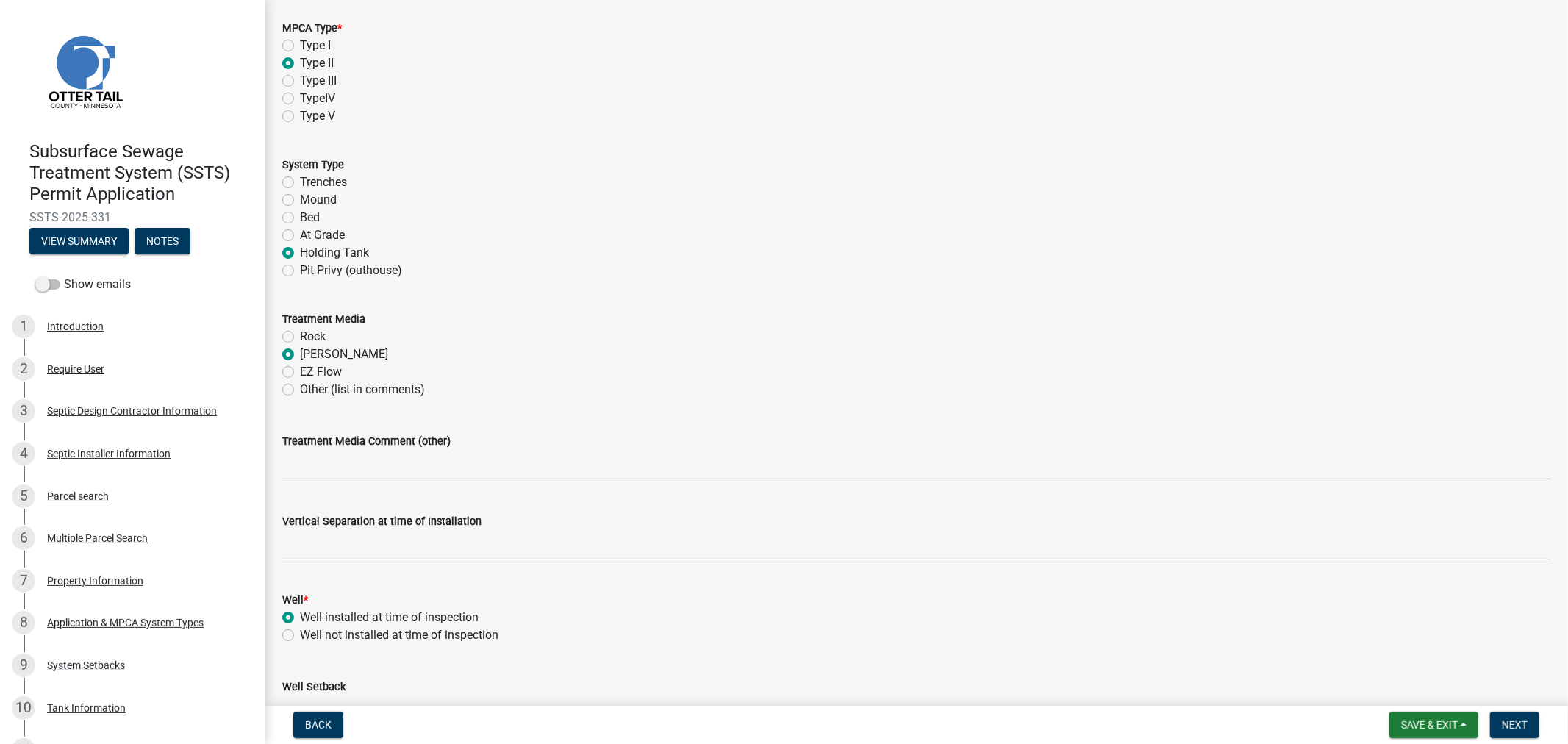
click at [300, 356] on label "Chambers" at bounding box center [343, 354] width 88 height 17
click at [300, 355] on input "Chambers" at bounding box center [305, 351] width 10 height 10
click at [300, 390] on label "Other (list in comments)" at bounding box center [362, 389] width 125 height 17
click at [300, 390] on input "Other (list in comments)" at bounding box center [305, 386] width 10 height 10
radio input "true"
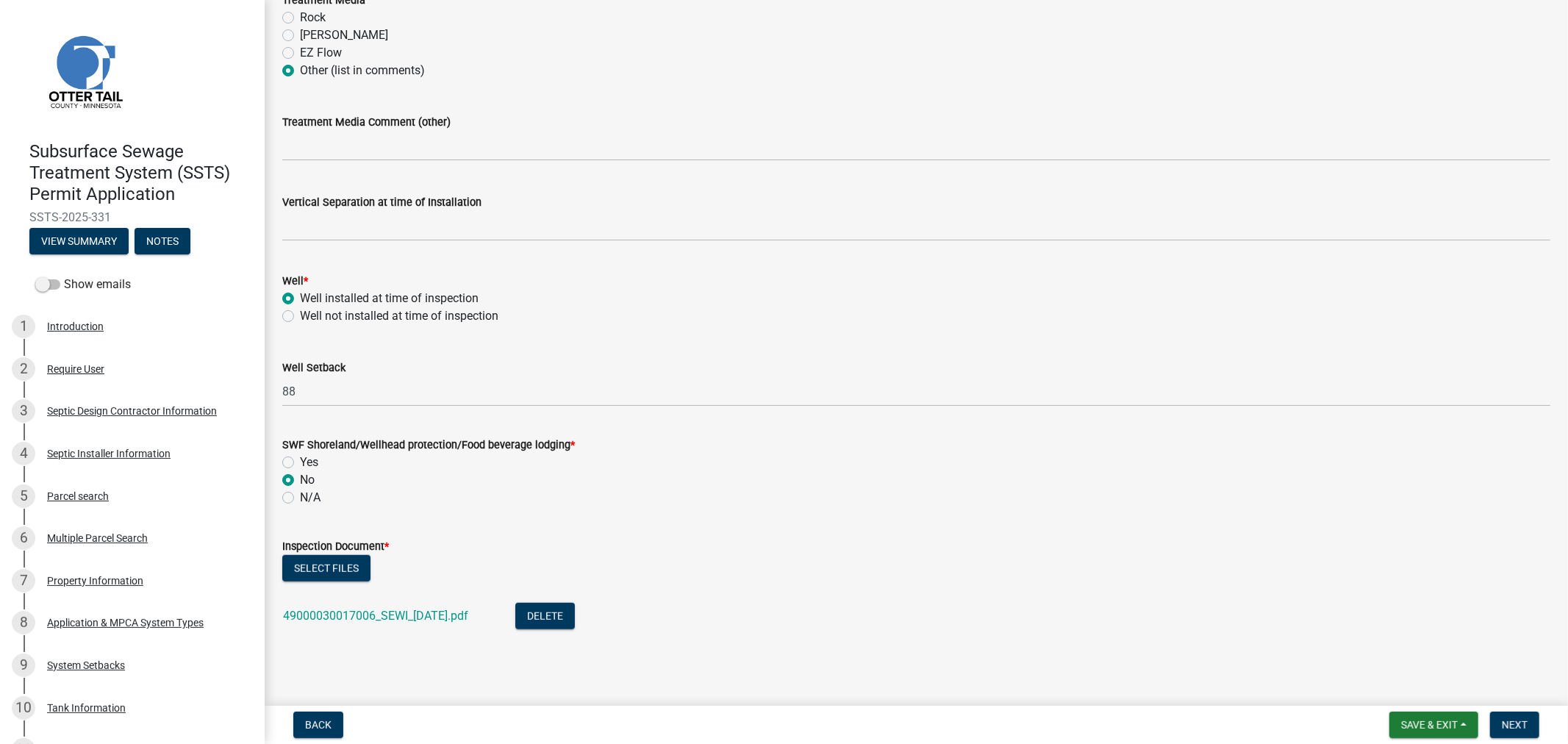
scroll to position [817, 0]
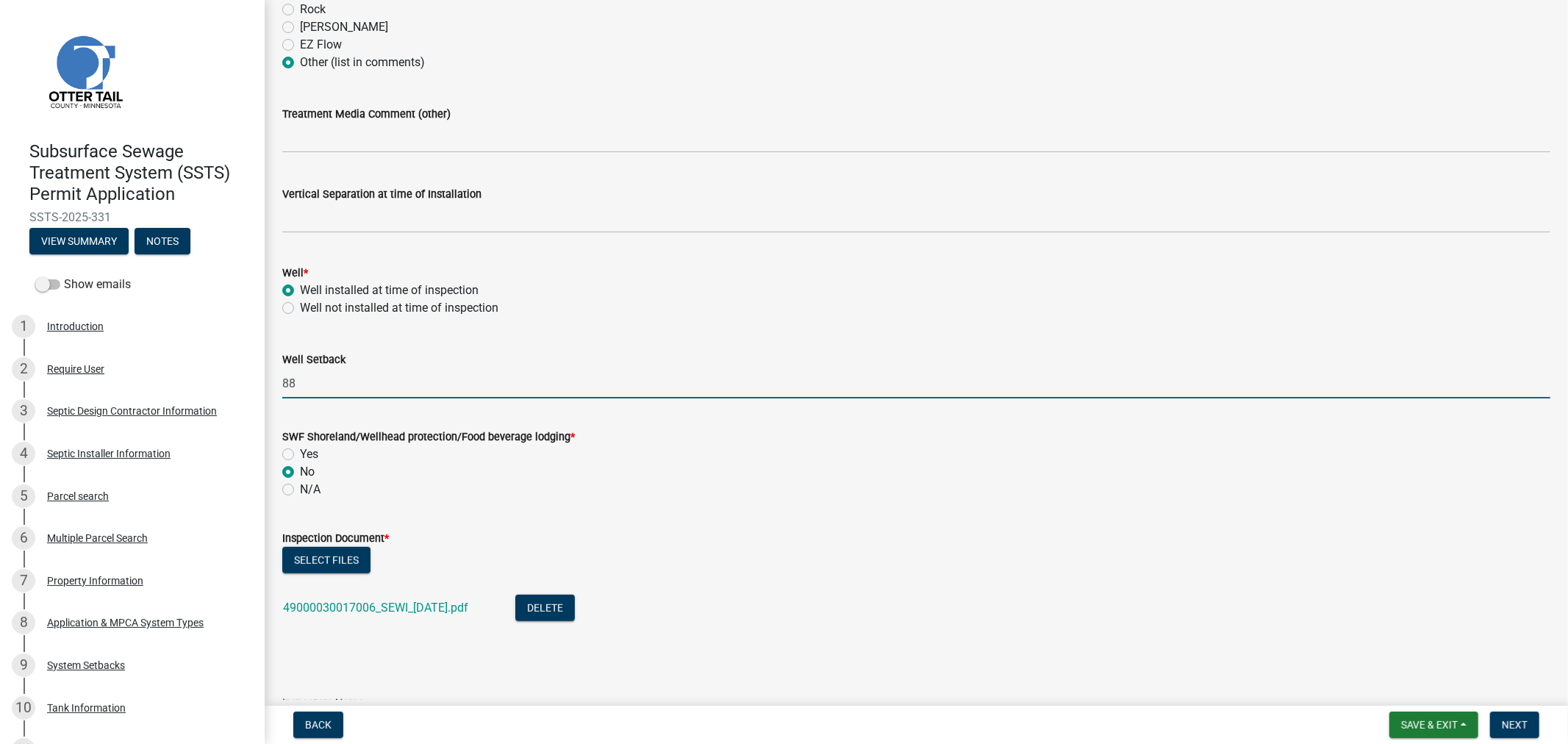
click at [300, 388] on input "88" at bounding box center [916, 383] width 1268 height 30
type input "8"
click at [300, 490] on label "N/A" at bounding box center [309, 489] width 21 height 17
click at [300, 490] on input "N/A" at bounding box center [305, 486] width 10 height 10
radio input "true"
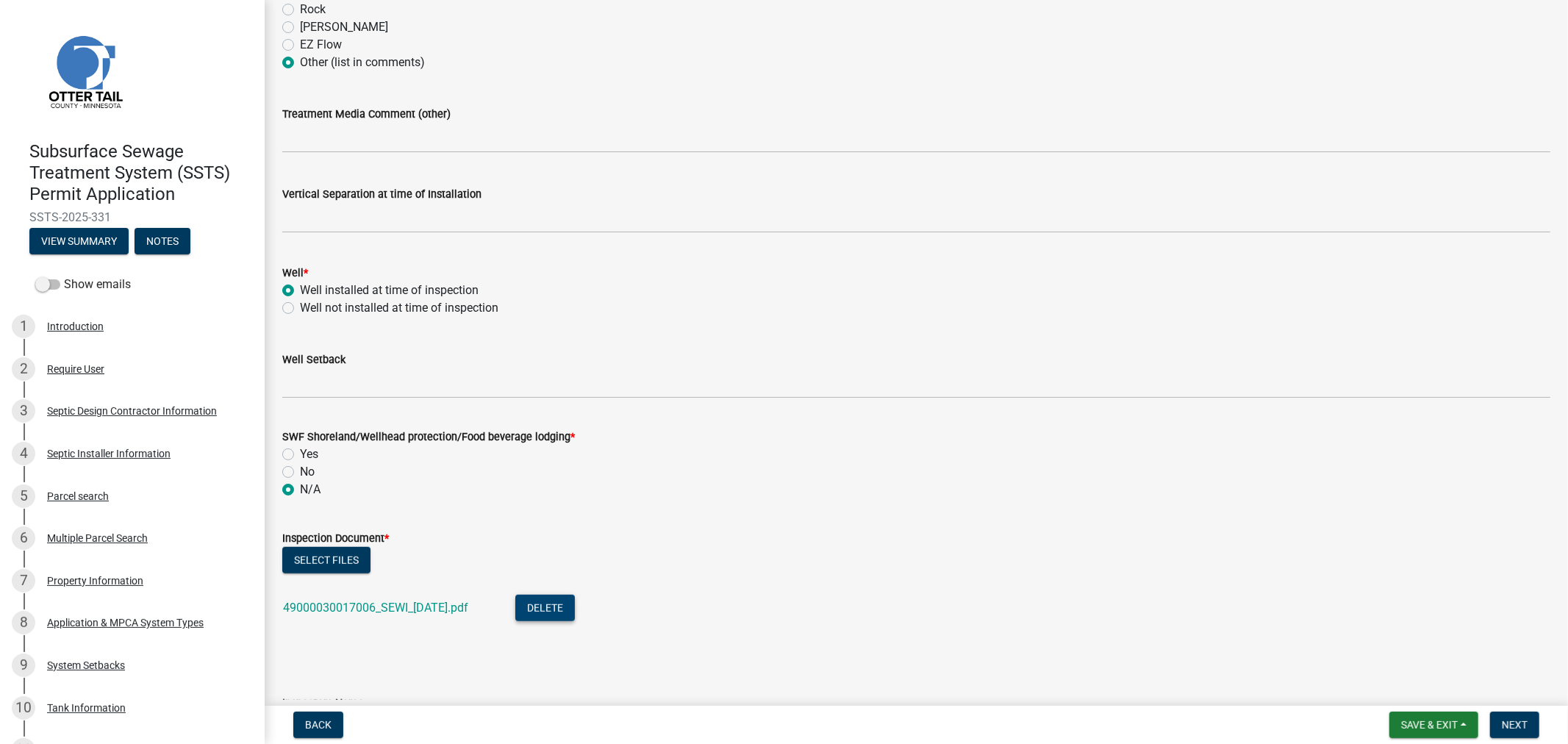
click at [569, 610] on button "Delete" at bounding box center [545, 608] width 60 height 26
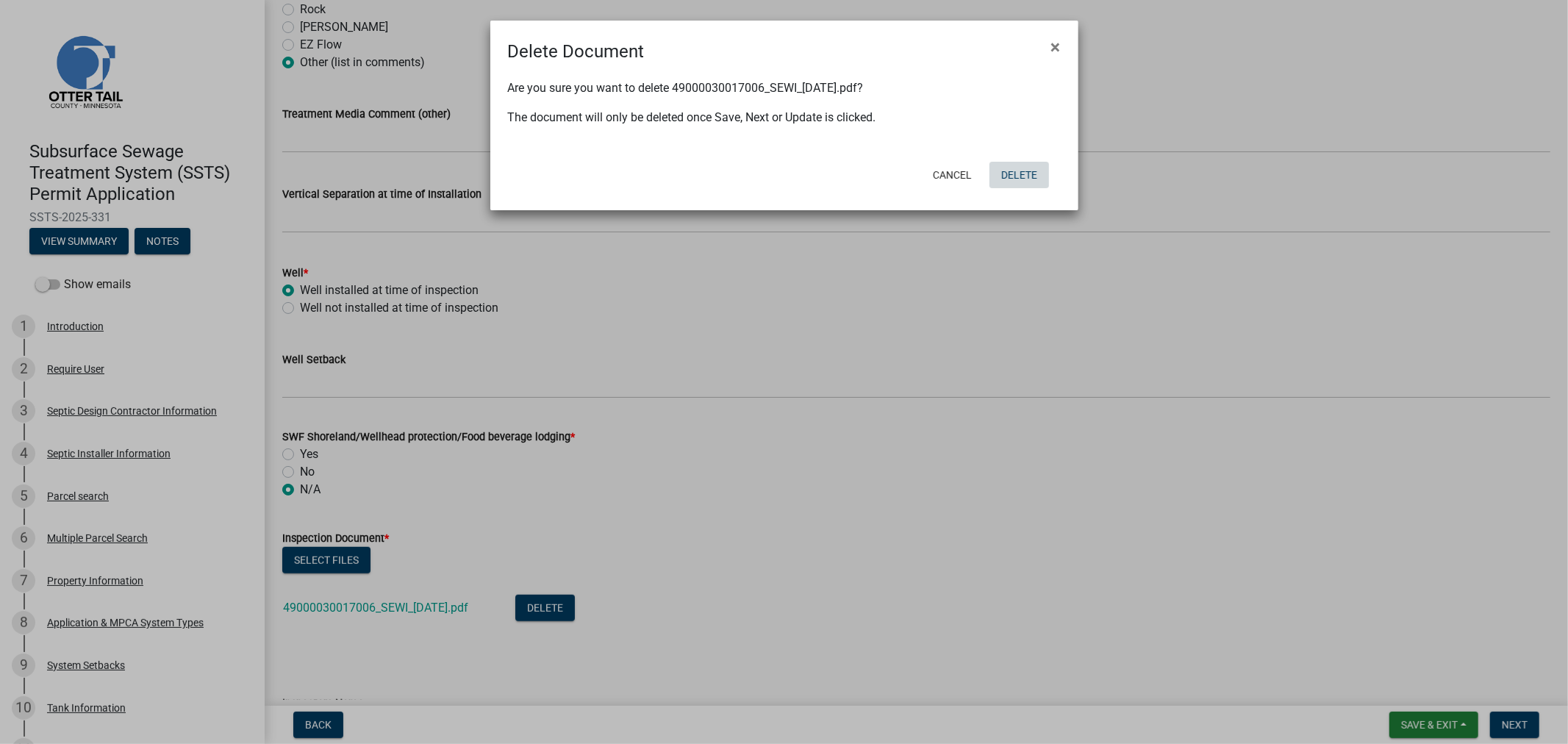
click at [1024, 179] on button "Delete" at bounding box center [1019, 175] width 60 height 26
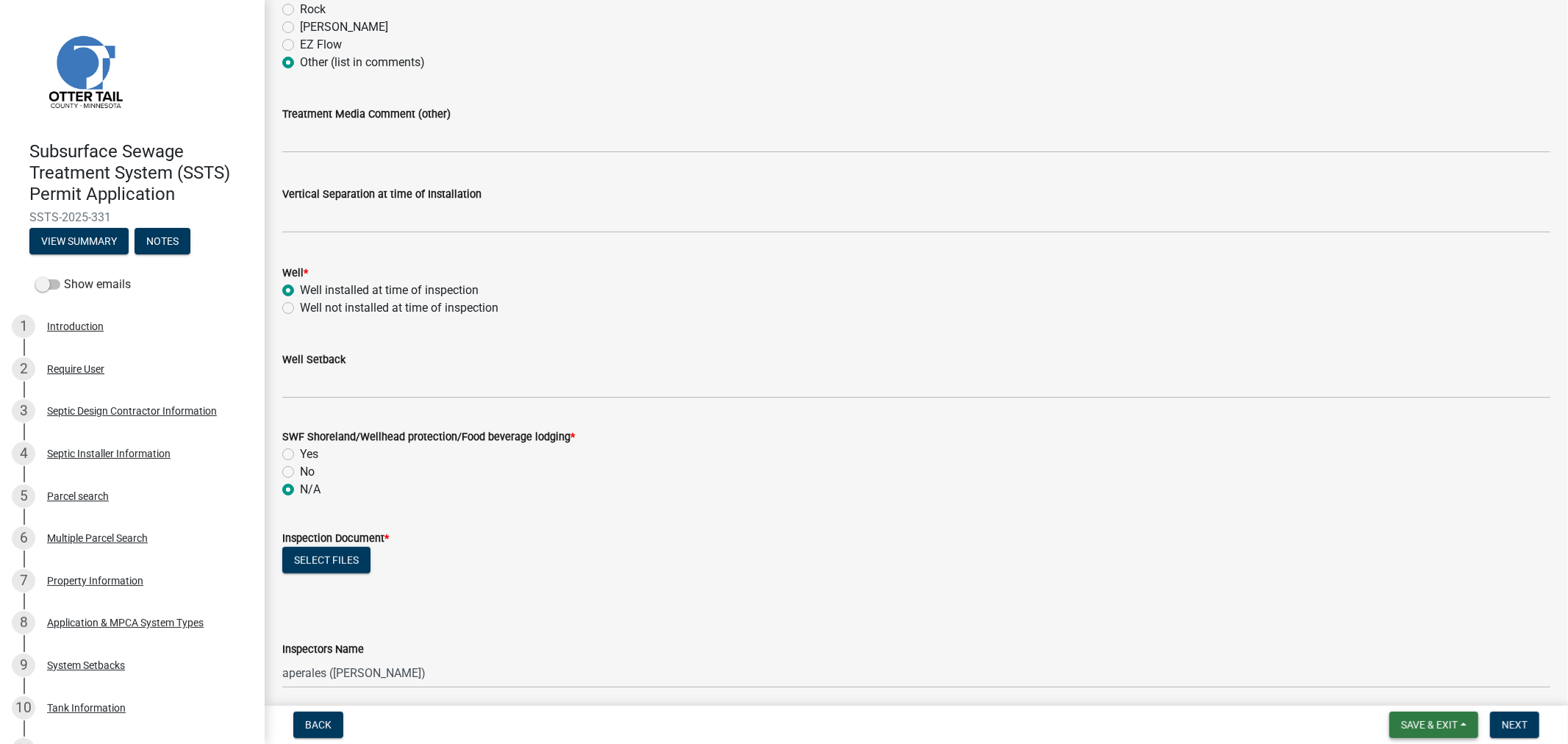
click at [1429, 730] on button "Save & Exit" at bounding box center [1433, 725] width 89 height 26
drag, startPoint x: 961, startPoint y: 619, endPoint x: 953, endPoint y: 622, distance: 8.5
click at [959, 619] on div "Inspectors Name Select Item... btollefson (Brittany Tollefson) alexisnewark (Al…" at bounding box center [916, 645] width 1268 height 86
click at [809, 682] on select "Select Item... btollefson (Brittany Tollefson) alexisnewark (Alexis Newark) epl…" at bounding box center [916, 673] width 1268 height 30
click at [906, 436] on div "SWF Shoreland/Wellhead protection/Food beverage lodging *" at bounding box center [916, 436] width 1268 height 17
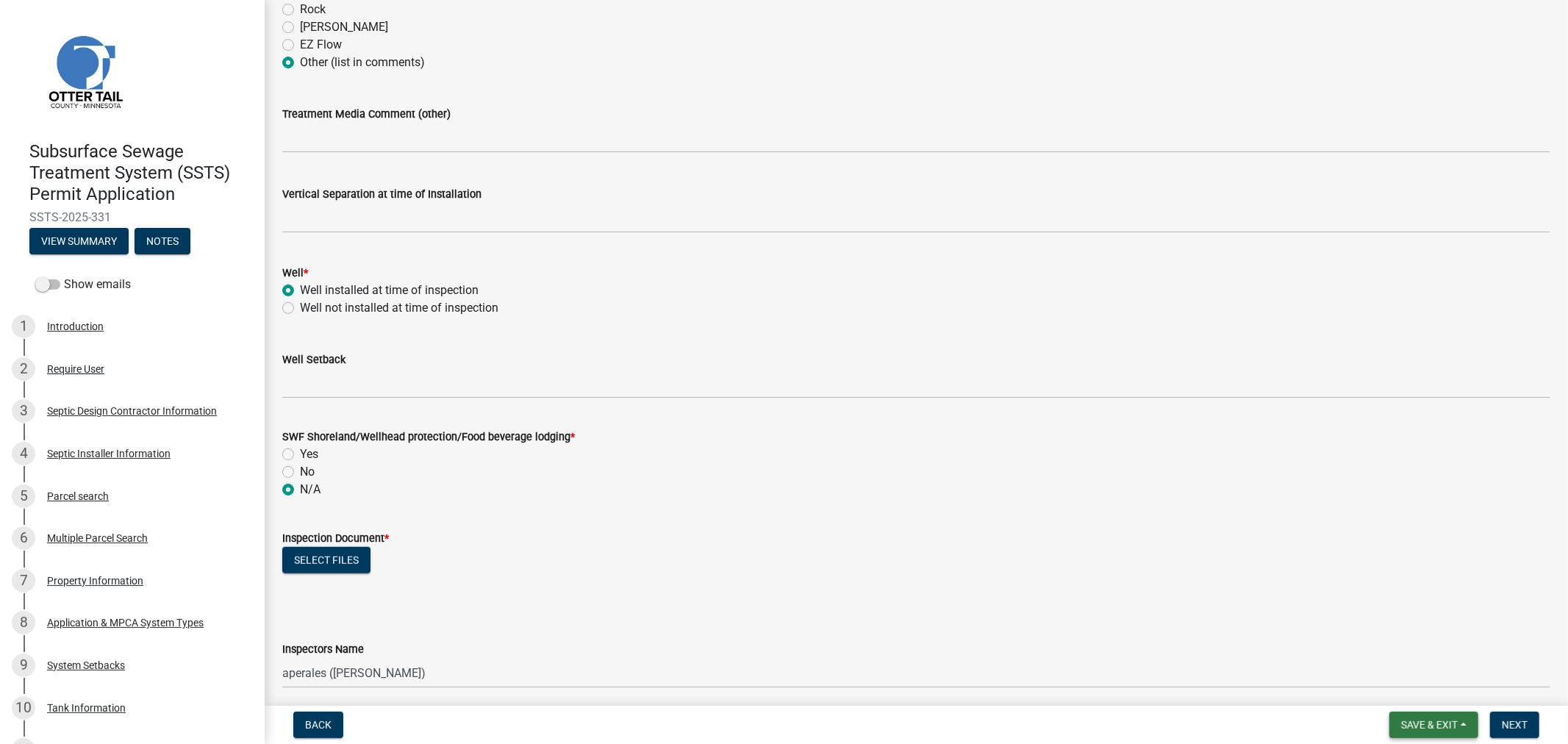
click at [1414, 719] on span "Save & Exit" at bounding box center [1428, 725] width 57 height 11
click at [1401, 685] on button "Save & Exit" at bounding box center [1419, 687] width 117 height 35
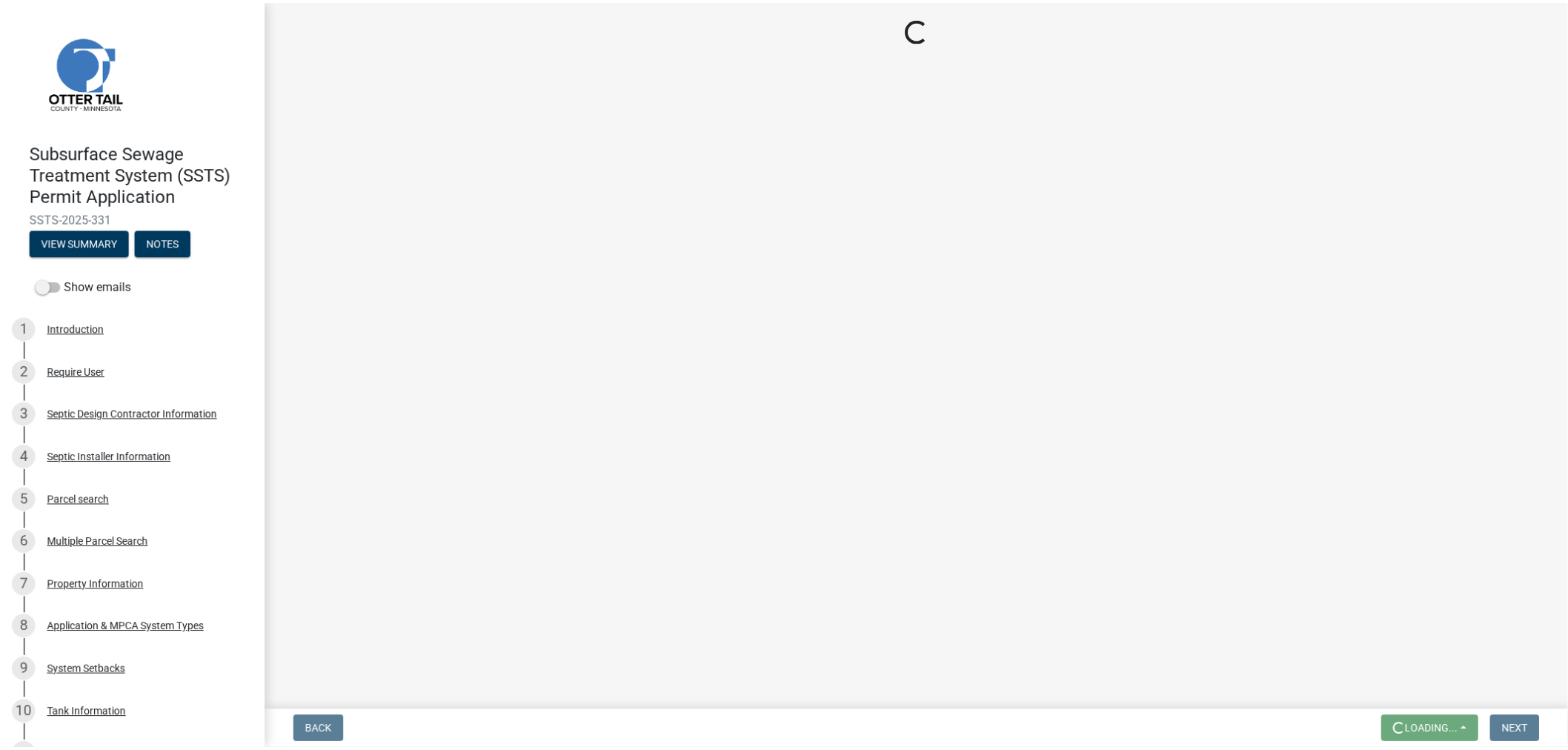
scroll to position [0, 0]
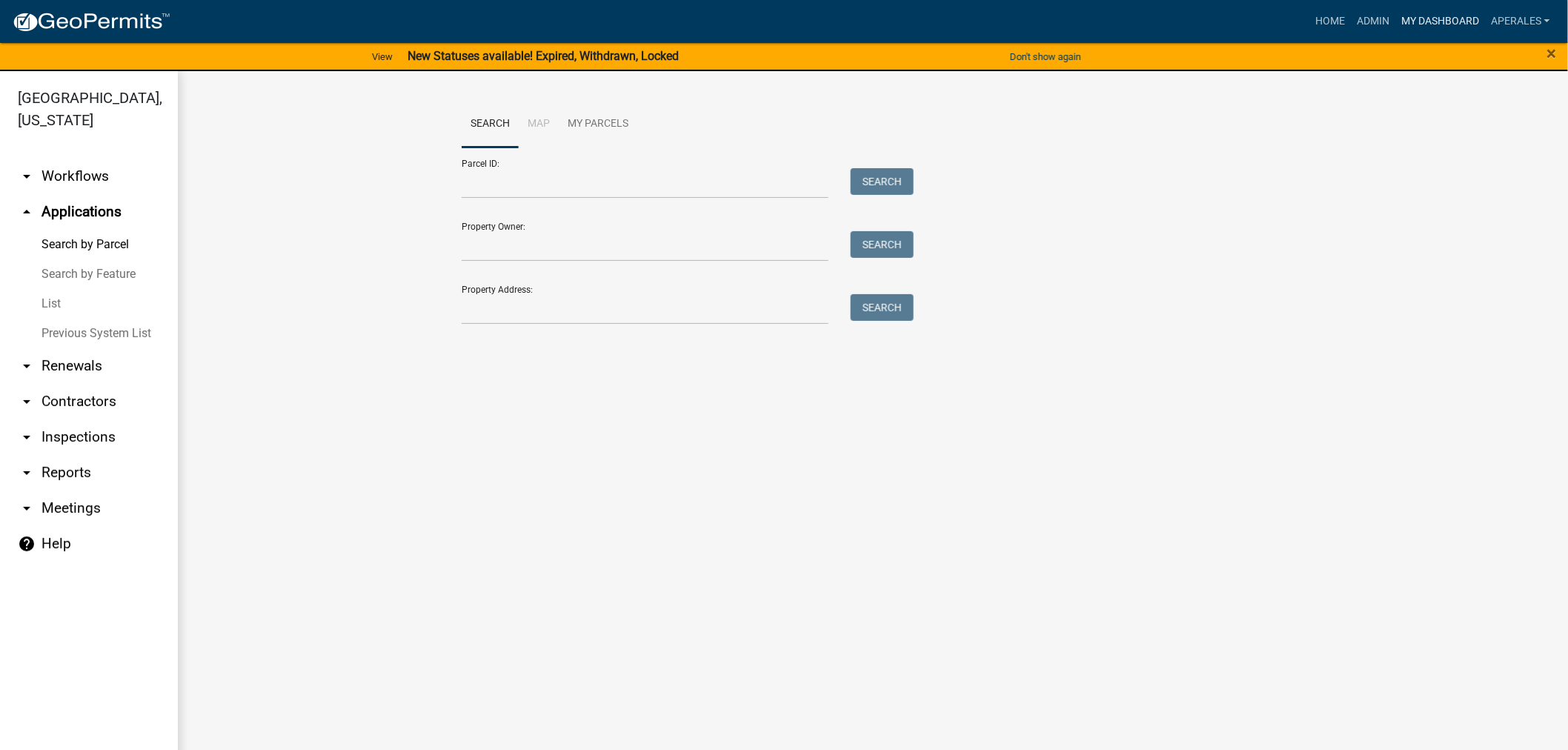
click at [1408, 15] on link "My Dashboard" at bounding box center [1441, 22] width 89 height 28
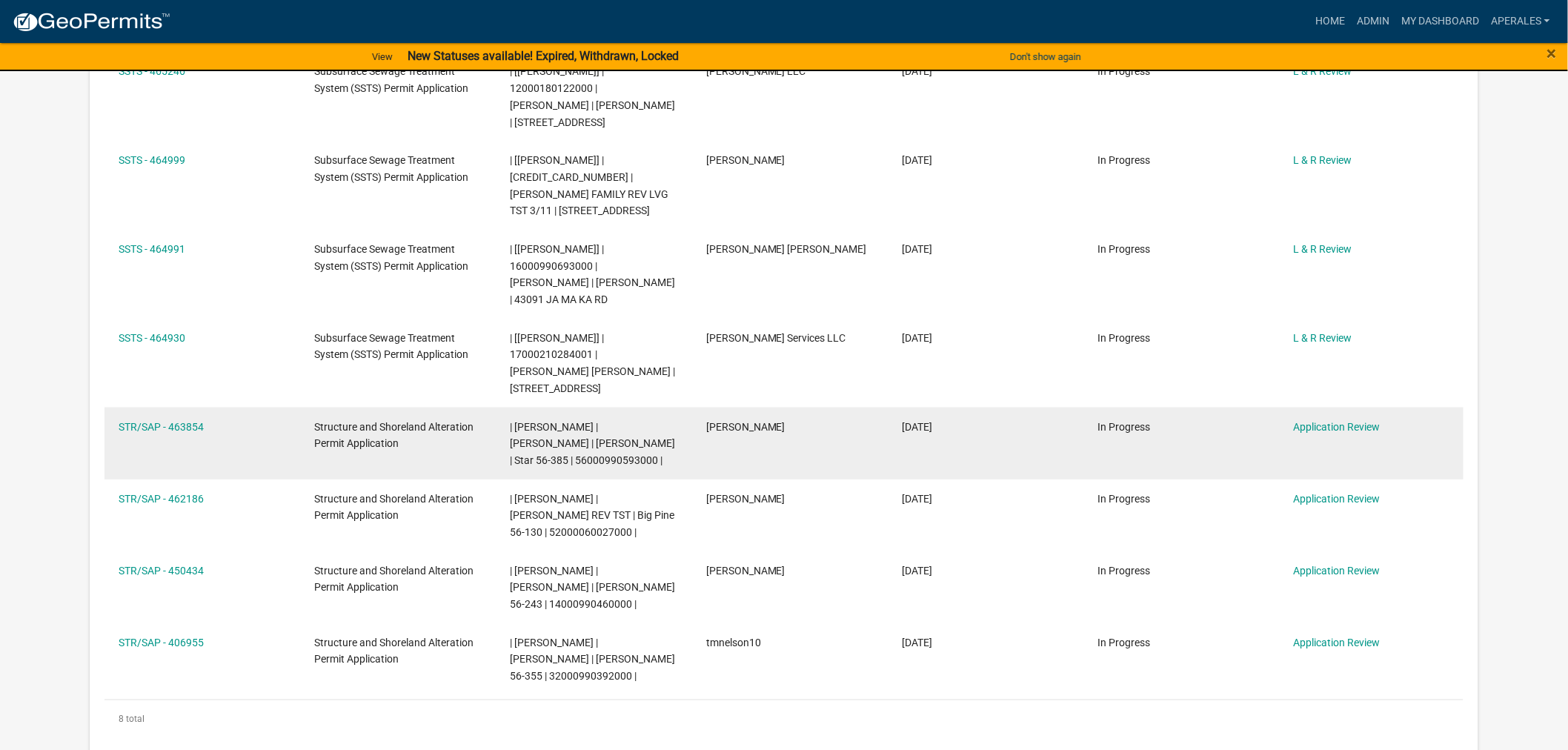
scroll to position [493, 0]
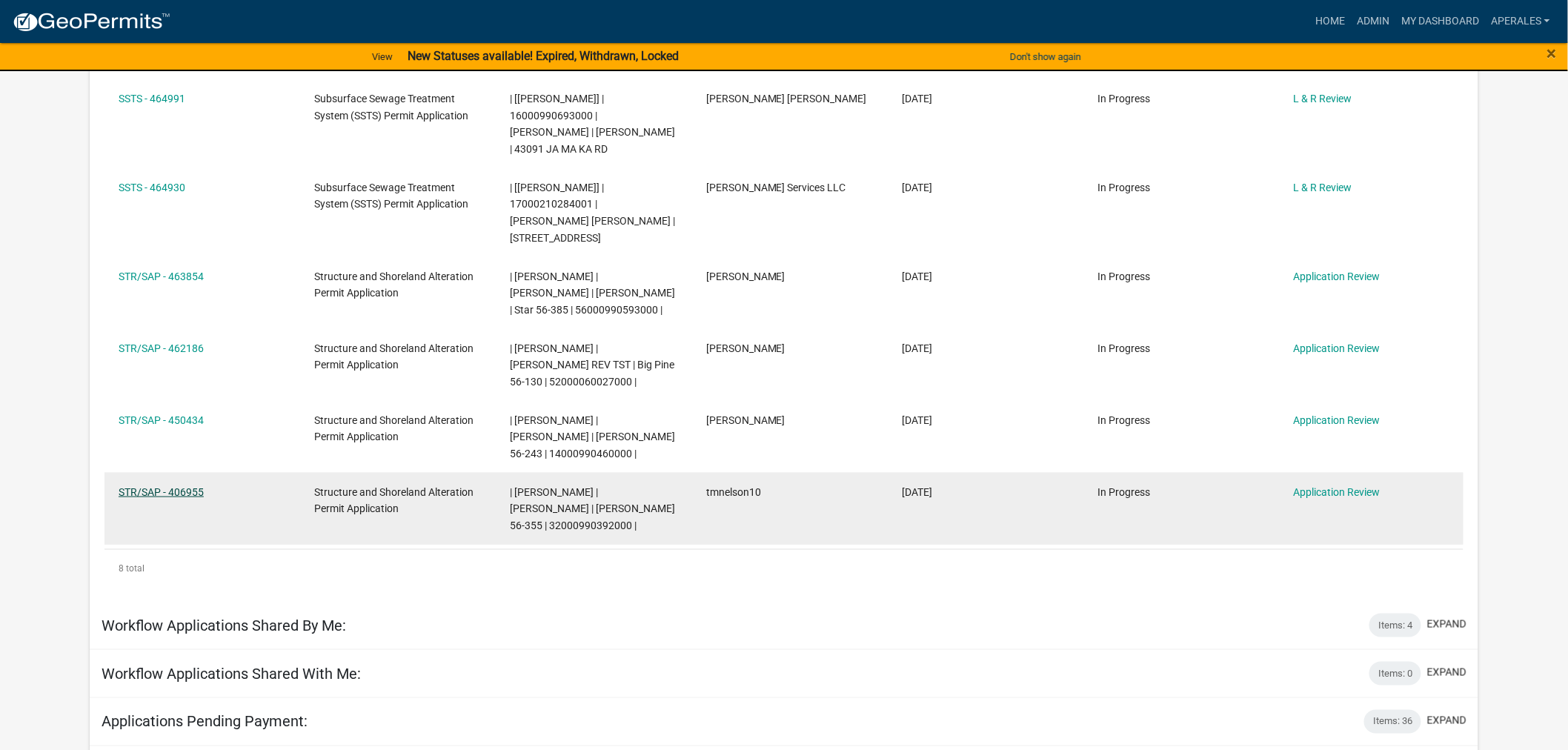
click at [146, 498] on link "STR/SAP - 406955" at bounding box center [161, 492] width 85 height 12
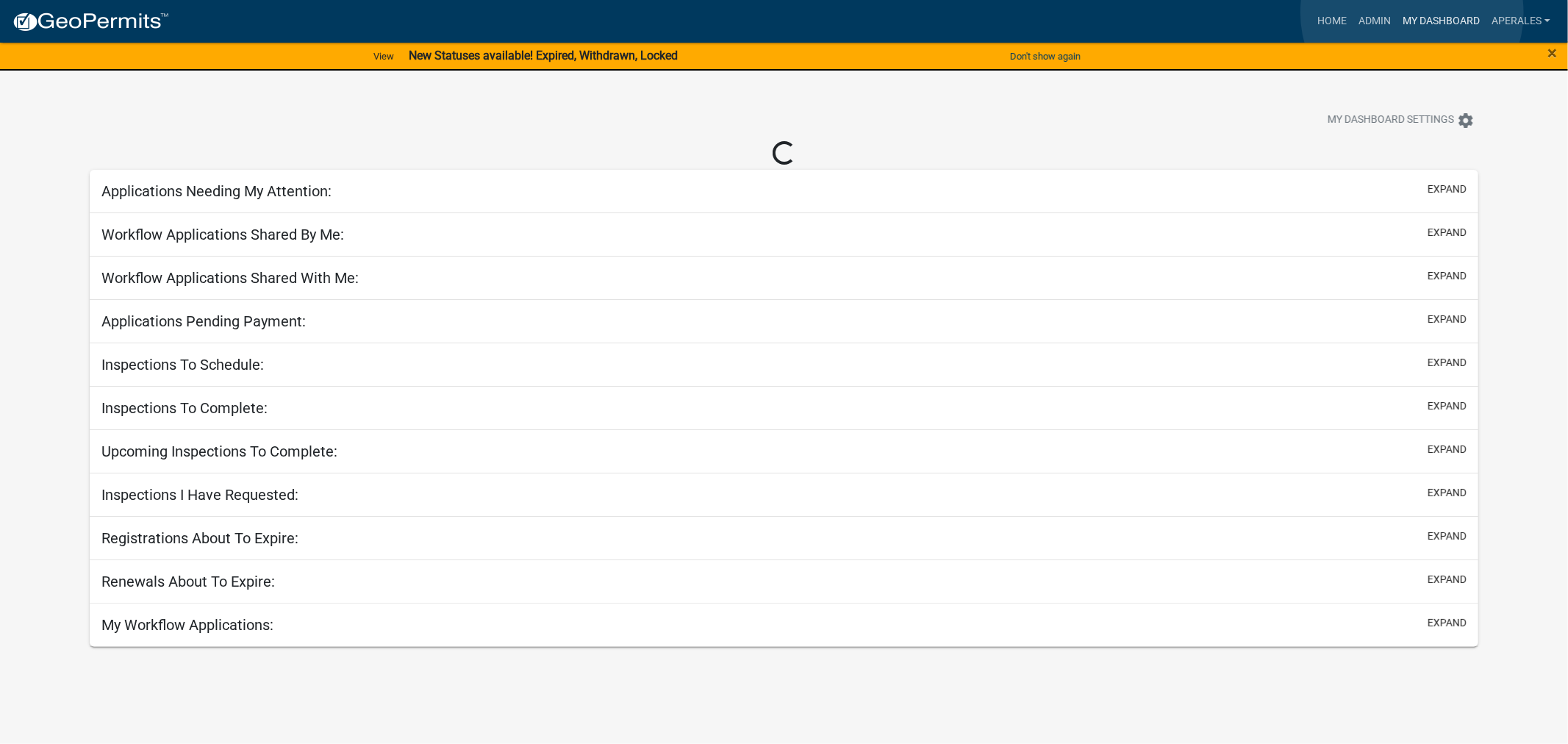
click at [1412, 12] on link "My Dashboard" at bounding box center [1441, 21] width 89 height 28
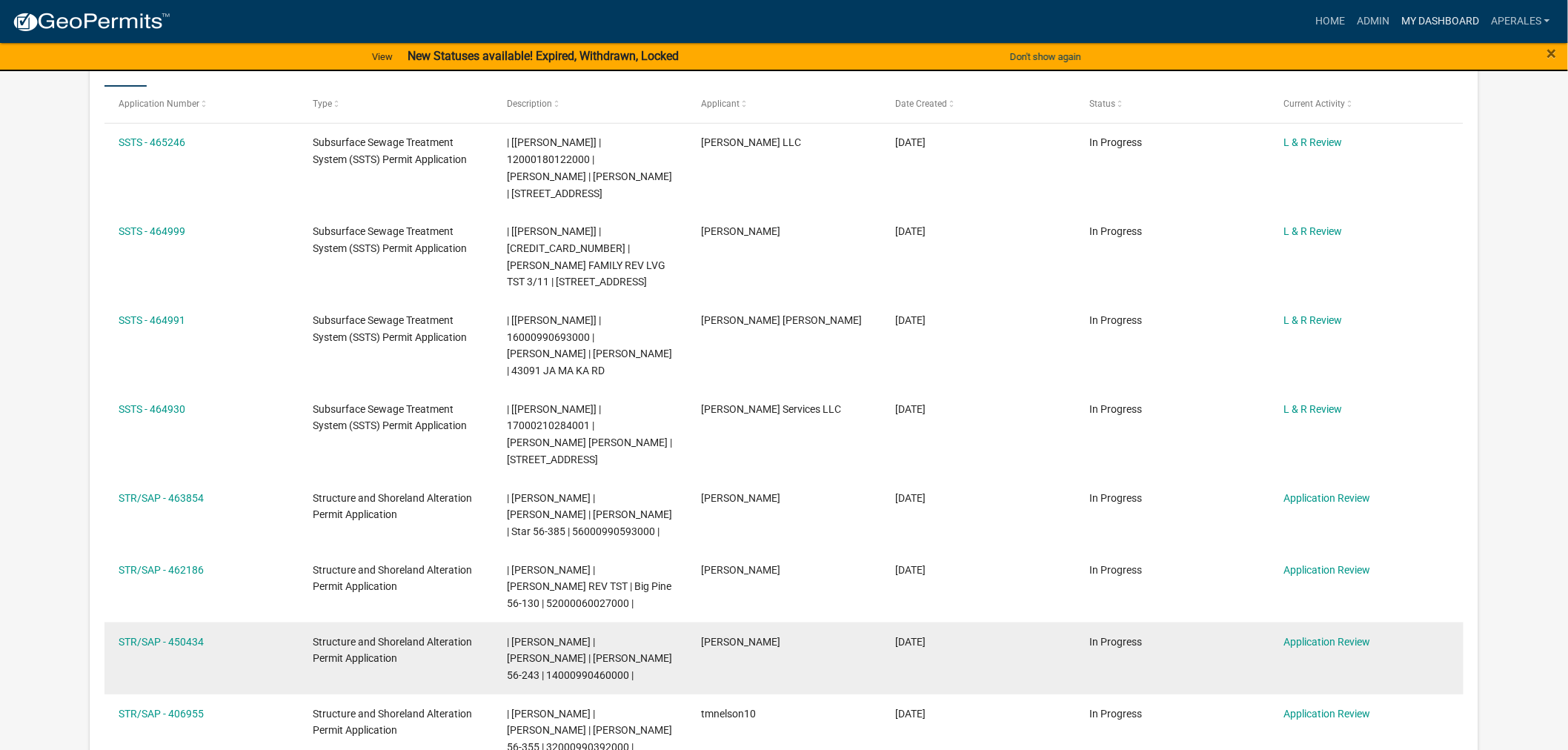
scroll to position [247, 0]
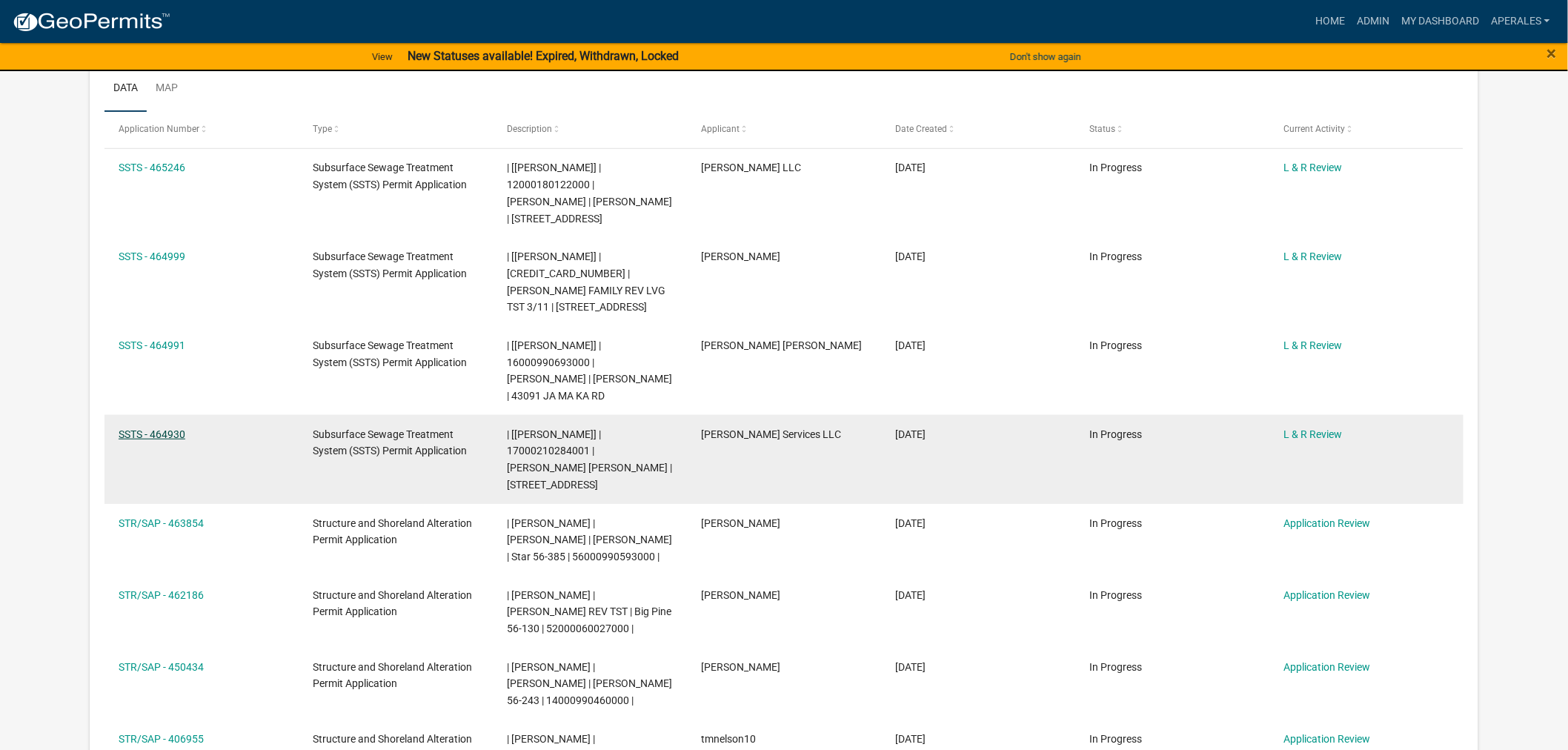
click at [168, 440] on link "SSTS - 464930" at bounding box center [152, 434] width 67 height 12
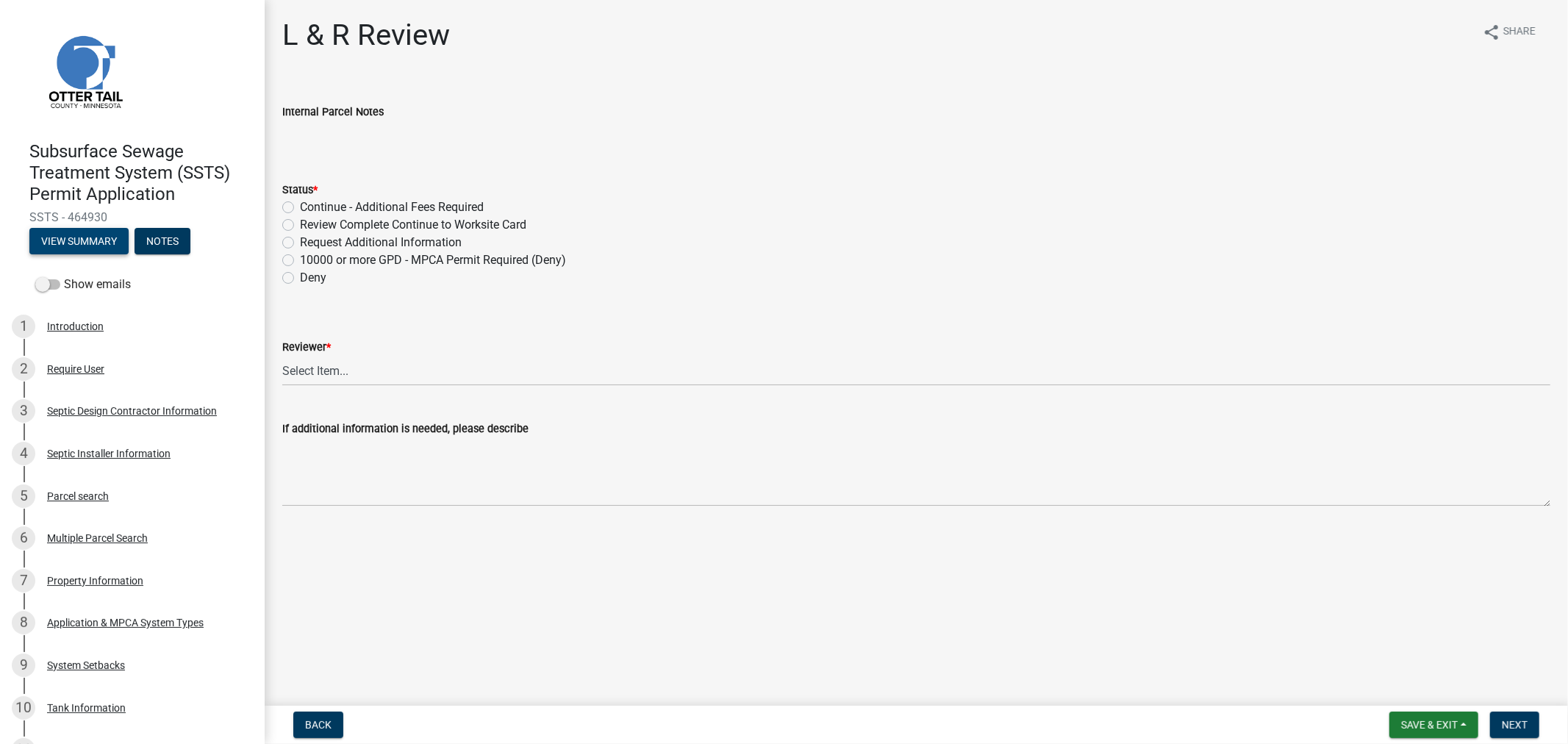
click at [50, 251] on button "View Summary" at bounding box center [79, 241] width 99 height 26
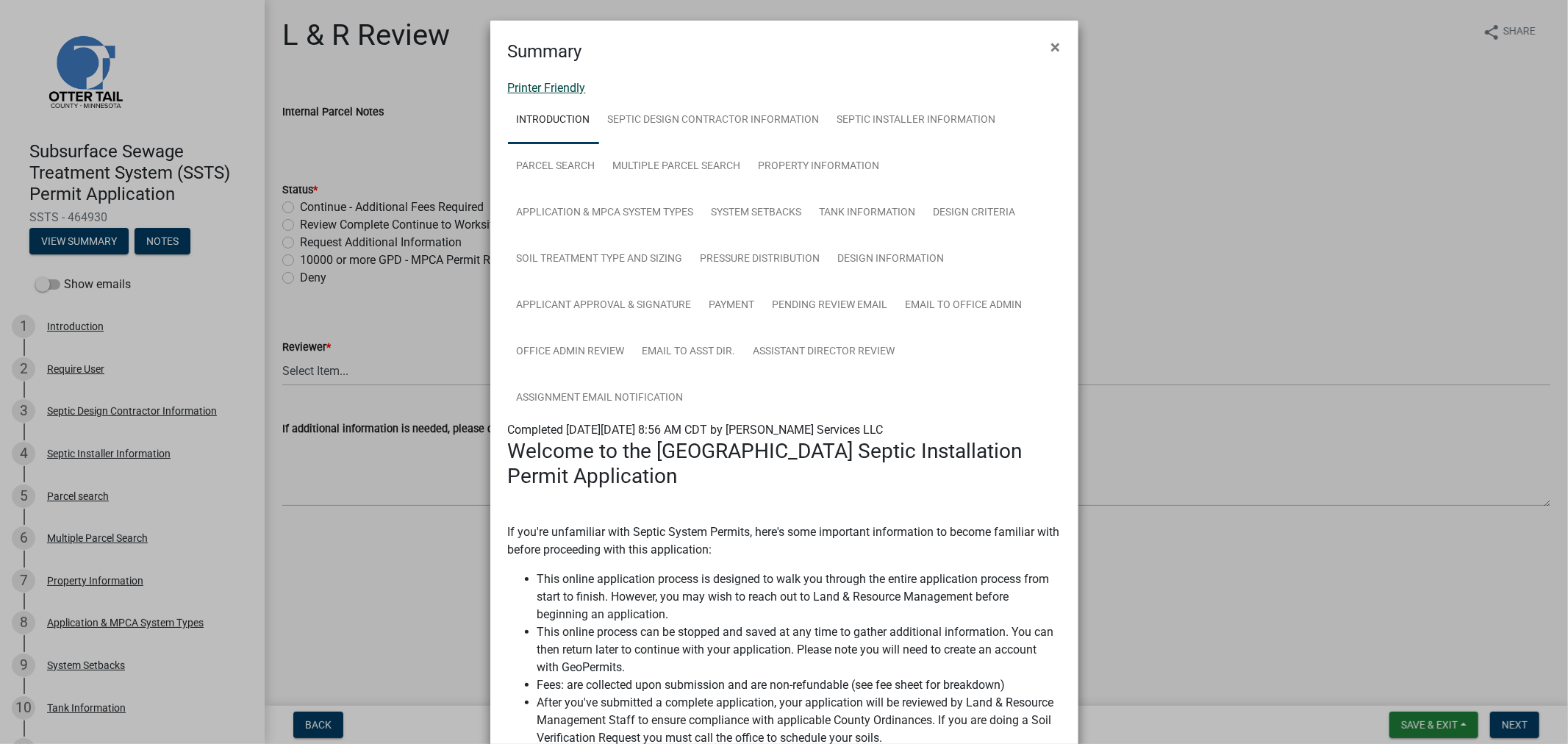
click at [523, 85] on link "Printer Friendly" at bounding box center [547, 87] width 78 height 14
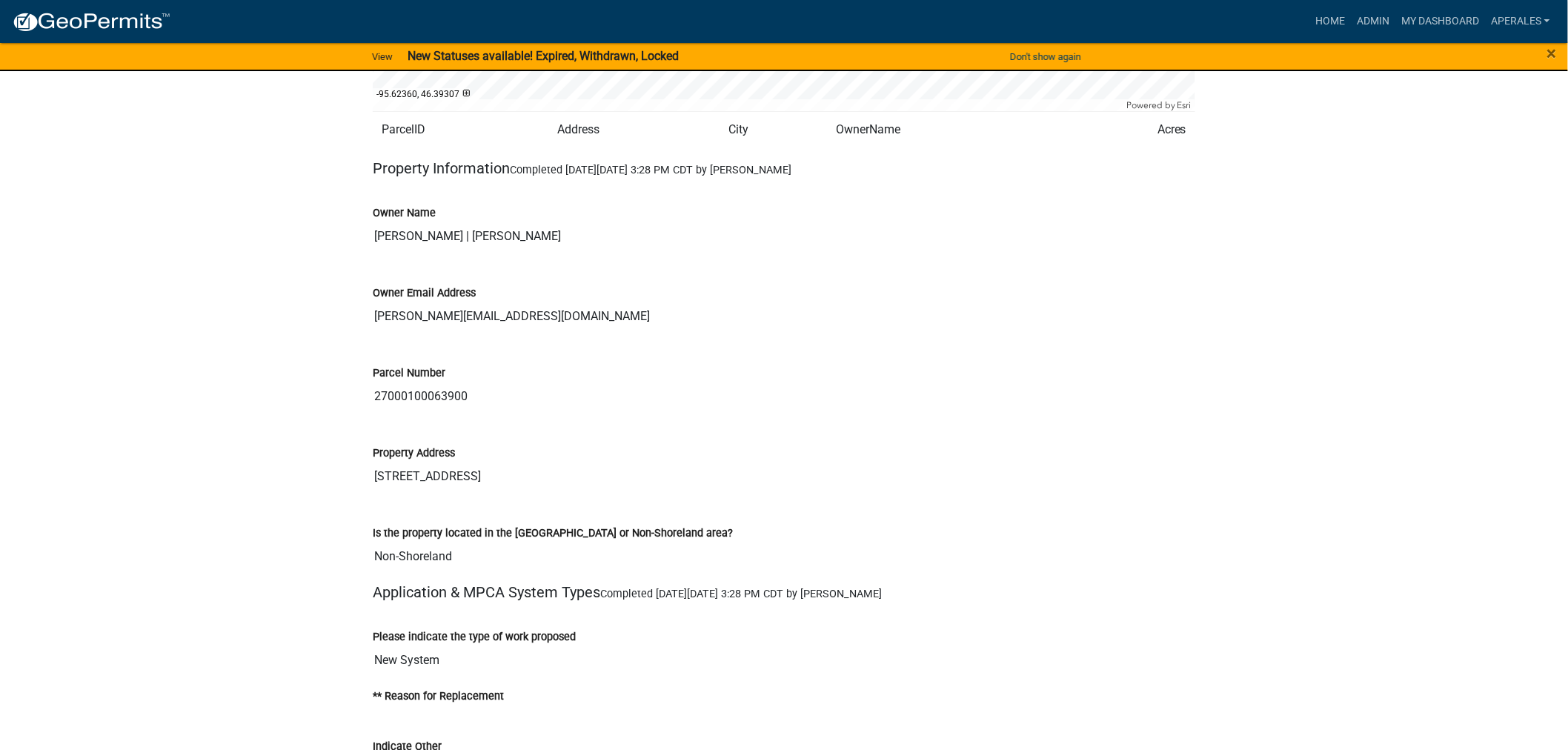
scroll to position [1811, 0]
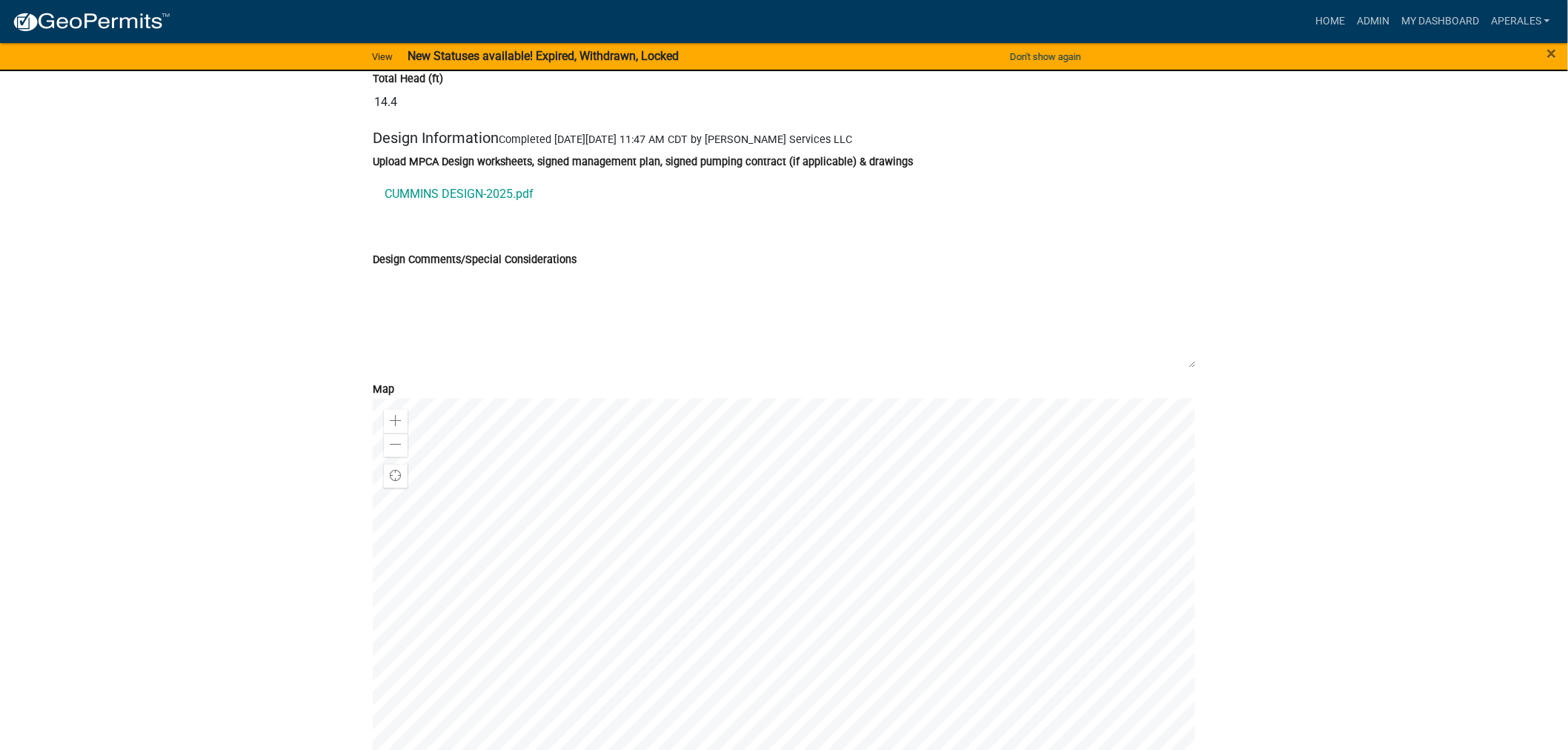
scroll to position [7988, 0]
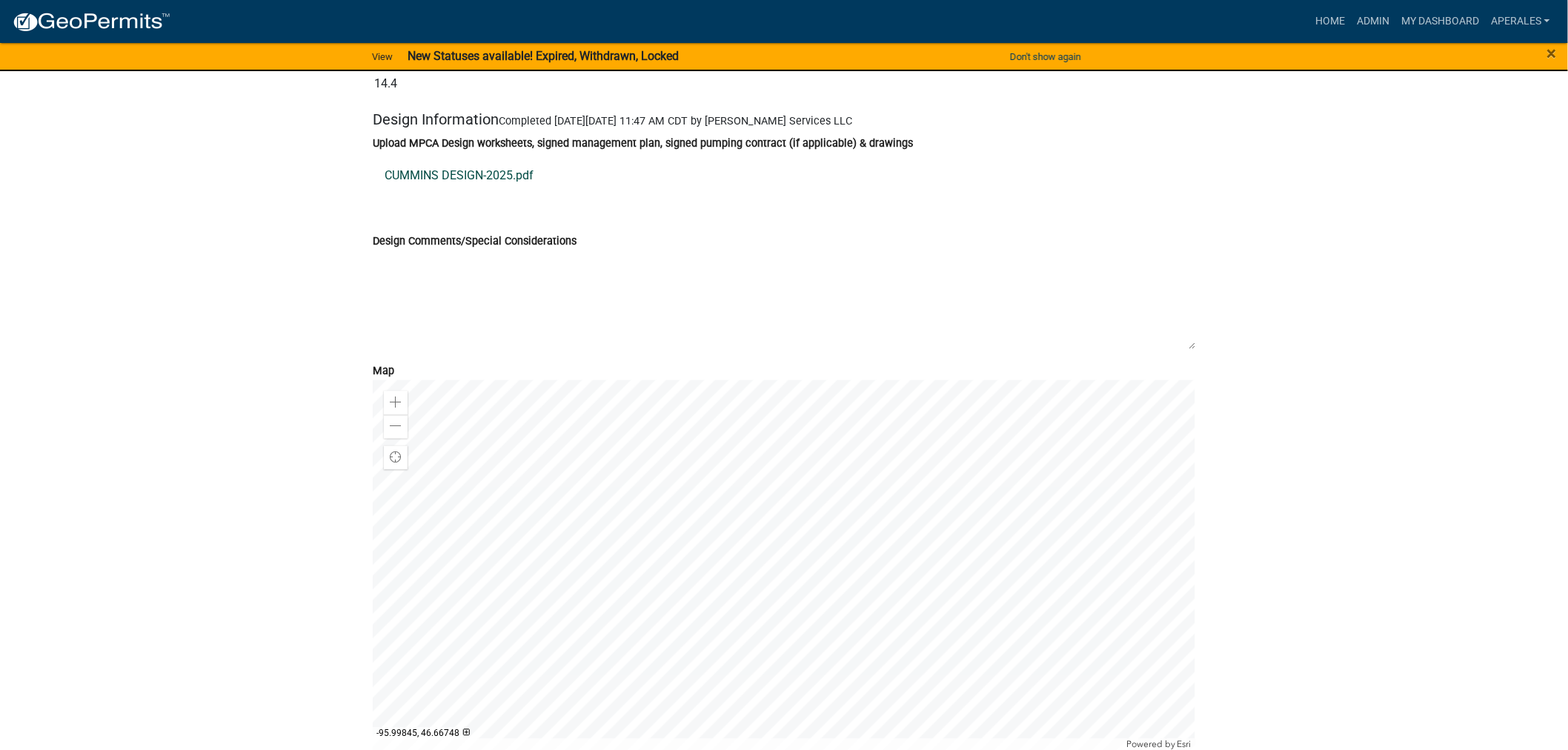
click at [415, 180] on link "CUMMINS DESIGN-2025.pdf" at bounding box center [784, 175] width 823 height 36
